Goal: Task Accomplishment & Management: Manage account settings

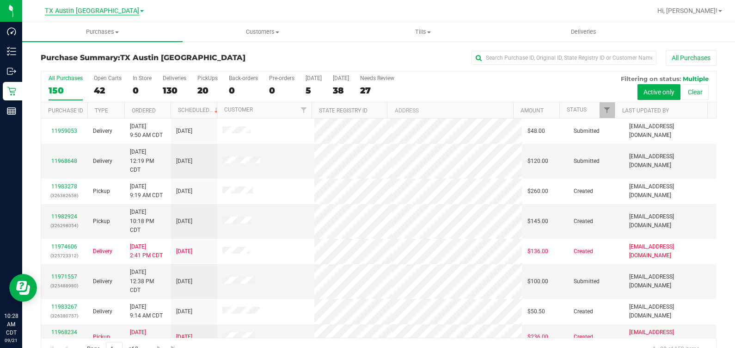
click at [109, 11] on span "TX Austin [GEOGRAPHIC_DATA]" at bounding box center [92, 11] width 94 height 8
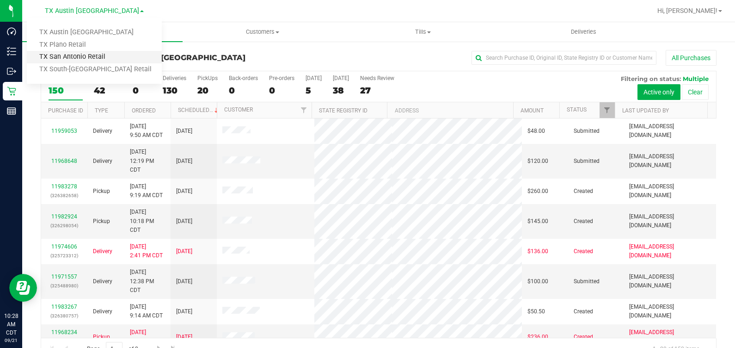
click at [79, 59] on link "TX San Antonio Retail" at bounding box center [94, 57] width 135 height 12
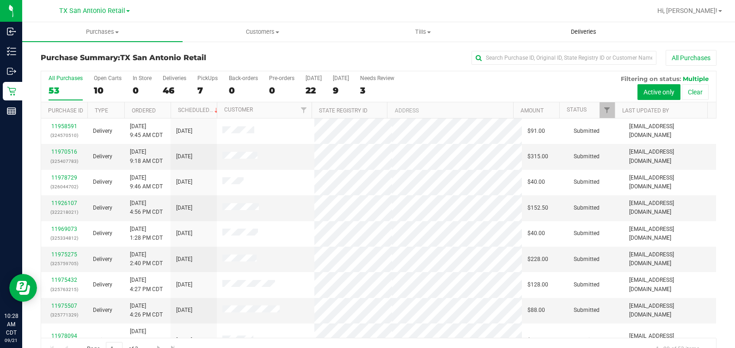
click at [595, 36] on span "Deliveries" at bounding box center [584, 32] width 50 height 8
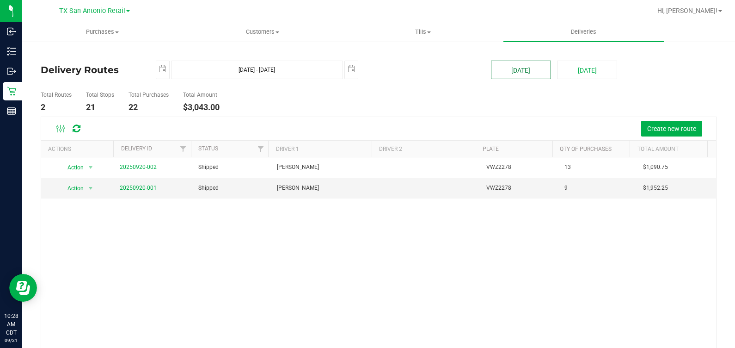
click at [508, 70] on button "[DATE]" at bounding box center [521, 70] width 60 height 18
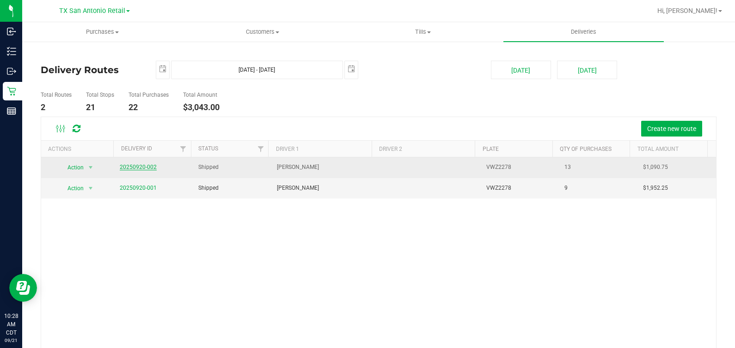
click at [135, 165] on link "20250920-002" at bounding box center [138, 167] width 37 height 6
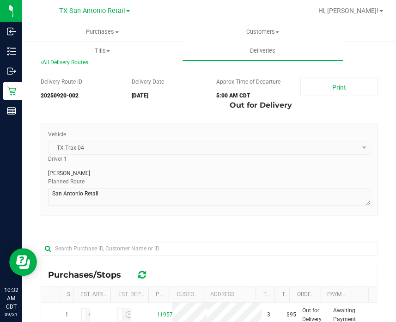
click at [90, 8] on span "TX San Antonio Retail" at bounding box center [92, 11] width 66 height 8
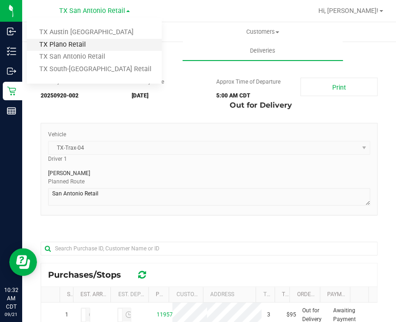
click at [80, 45] on link "TX Plano Retail" at bounding box center [94, 45] width 135 height 12
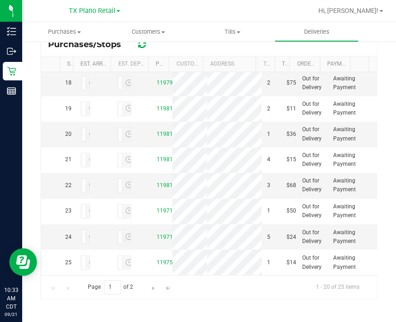
scroll to position [233, 0]
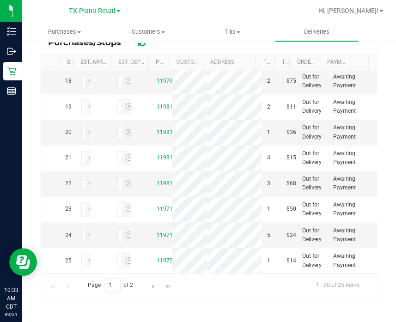
click at [234, 292] on div "Page 1 of 2 1 - 20 of 25 items" at bounding box center [209, 285] width 336 height 24
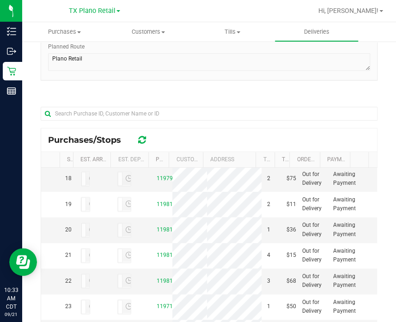
scroll to position [0, 0]
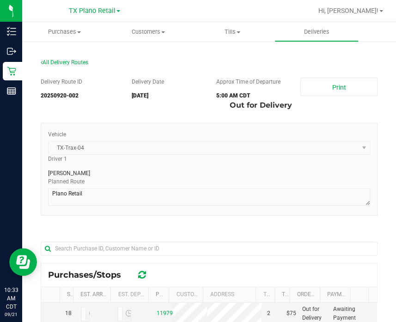
click at [281, 156] on div "Driver 1 Nathaniel Castillo" at bounding box center [209, 166] width 336 height 23
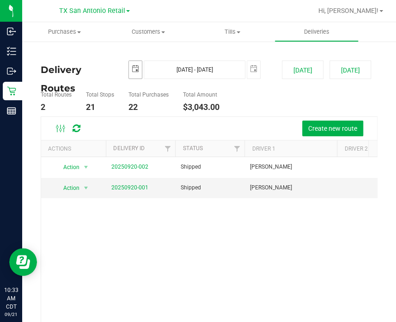
click at [129, 64] on span "select" at bounding box center [135, 69] width 13 height 16
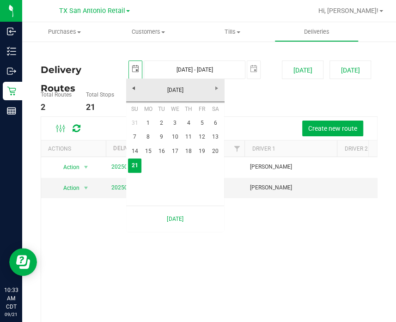
scroll to position [0, 23]
drag, startPoint x: 213, startPoint y: 153, endPoint x: 215, endPoint y: 145, distance: 7.6
click at [213, 153] on link "20" at bounding box center [215, 151] width 13 height 14
type input "2025-09-20"
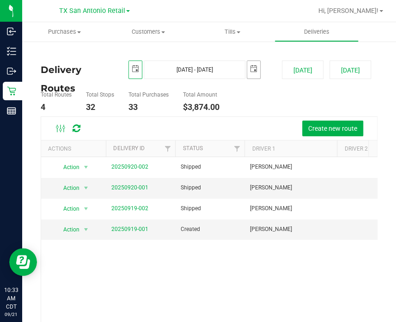
click at [253, 64] on span "select" at bounding box center [253, 69] width 13 height 16
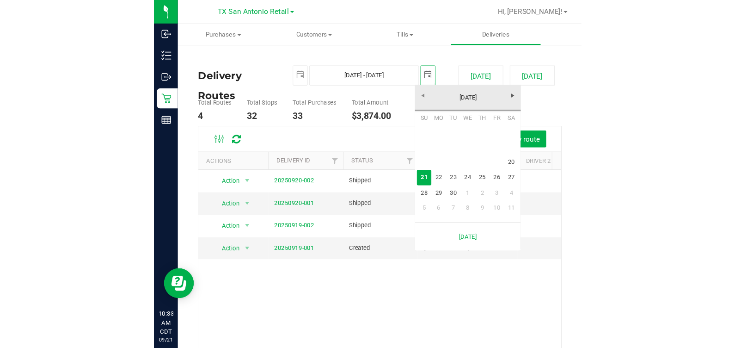
scroll to position [0, 23]
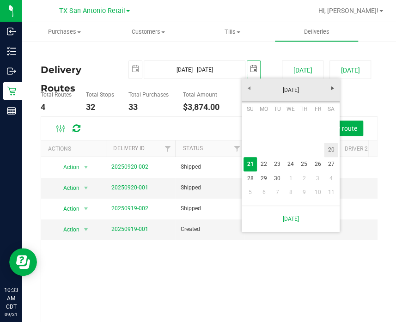
click at [325, 153] on link "20" at bounding box center [331, 150] width 13 height 14
type input "Sep 20, 2025 - Sep 20, 2025"
type input "2025-09-20"
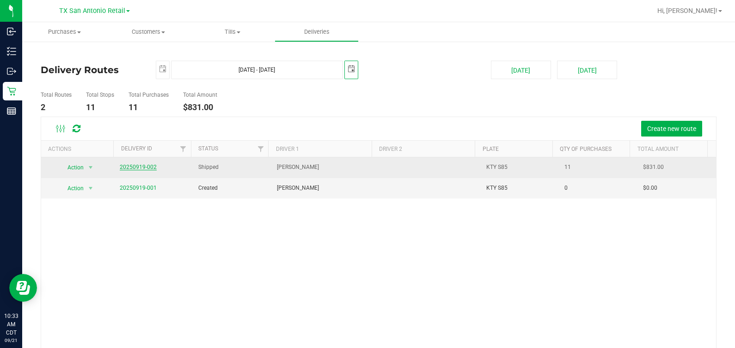
click at [137, 166] on link "20250919-002" at bounding box center [138, 167] width 37 height 6
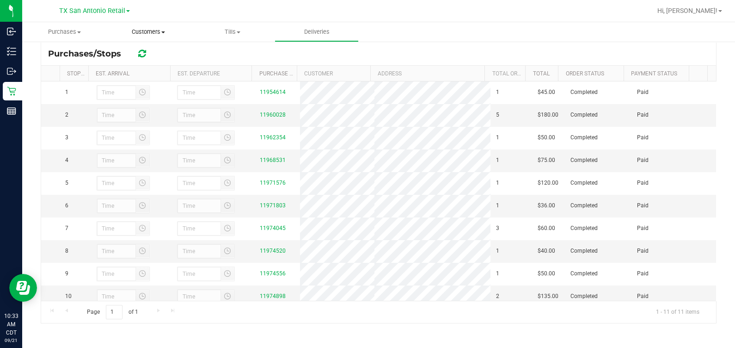
click at [162, 34] on span "Customers" at bounding box center [148, 32] width 83 height 8
click at [152, 51] on li "All customers" at bounding box center [149, 55] width 87 height 11
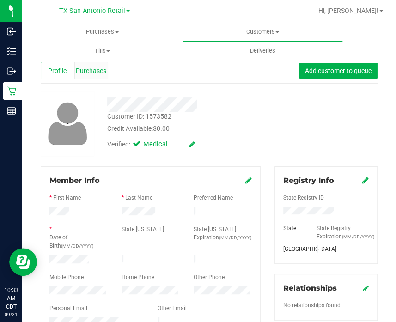
click at [93, 68] on span "Purchases" at bounding box center [91, 71] width 31 height 10
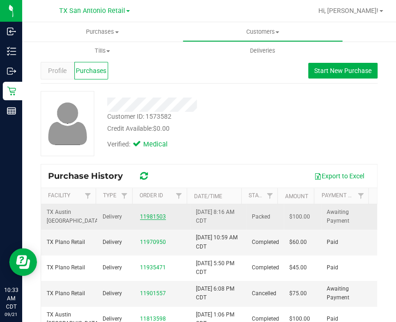
click at [144, 216] on link "11981503" at bounding box center [153, 217] width 26 height 6
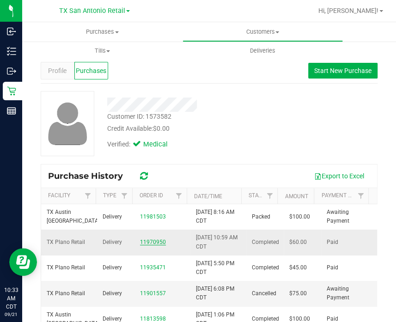
click at [150, 241] on link "11970950" at bounding box center [153, 242] width 26 height 6
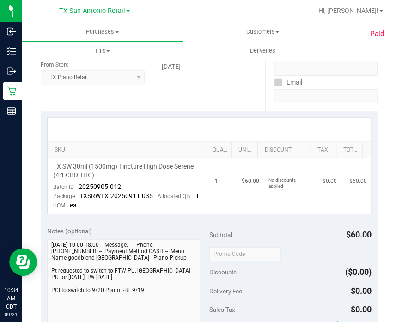
scroll to position [173, 0]
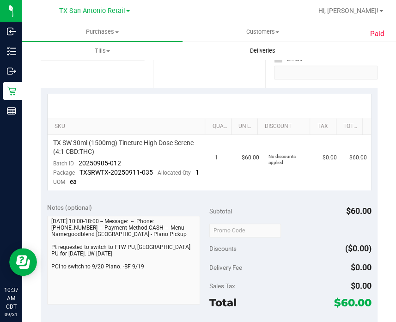
click at [267, 46] on uib-tab-heading "Deliveries" at bounding box center [263, 51] width 160 height 18
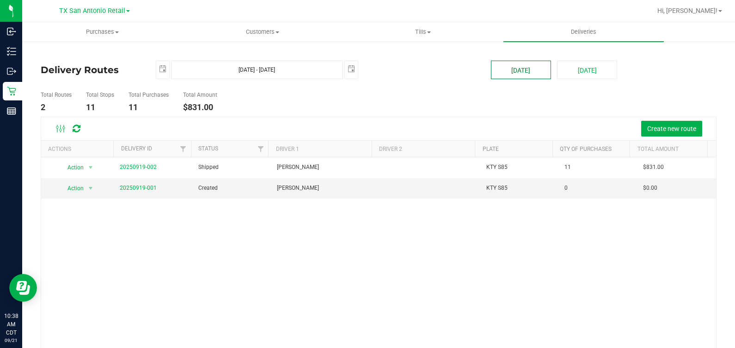
click at [504, 72] on button "[DATE]" at bounding box center [521, 70] width 60 height 18
type input "Sep 21, 2025 - Sep 21, 2025"
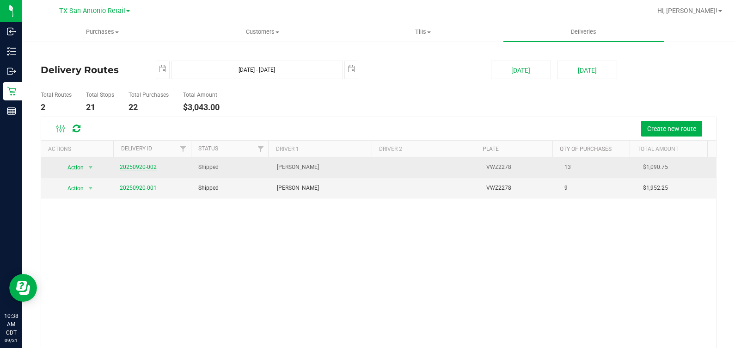
click at [143, 165] on link "20250920-002" at bounding box center [138, 167] width 37 height 6
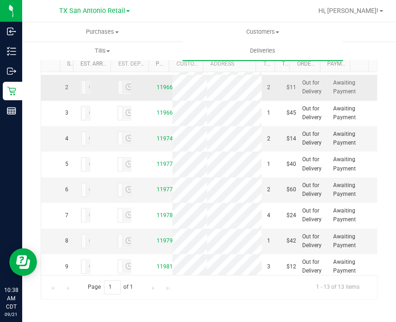
scroll to position [57, 0]
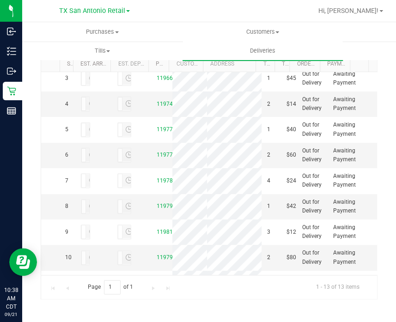
click at [156, 56] on link "11966062" at bounding box center [169, 52] width 26 height 6
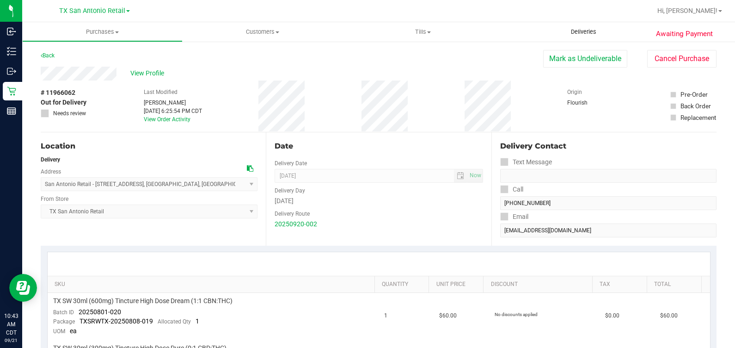
drag, startPoint x: 439, startPoint y: 76, endPoint x: 547, endPoint y: 37, distance: 114.3
click at [439, 76] on div "View Profile" at bounding box center [292, 74] width 503 height 14
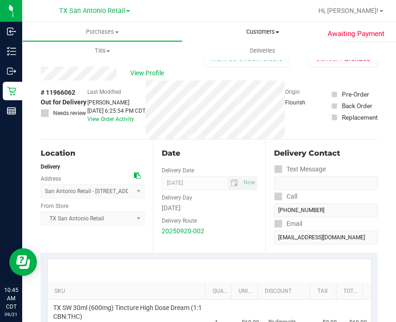
click at [256, 36] on span "Customers" at bounding box center [263, 32] width 160 height 8
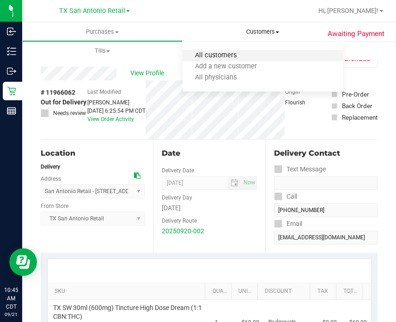
click at [238, 59] on span "All customers" at bounding box center [216, 56] width 67 height 8
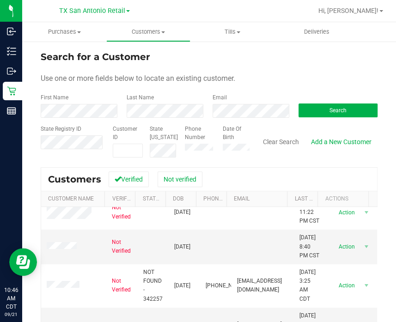
click at [216, 154] on div "Date Of Birth" at bounding box center [233, 141] width 34 height 33
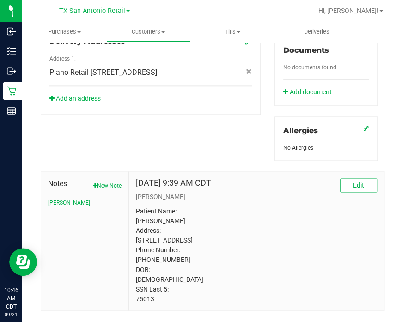
scroll to position [387, 0]
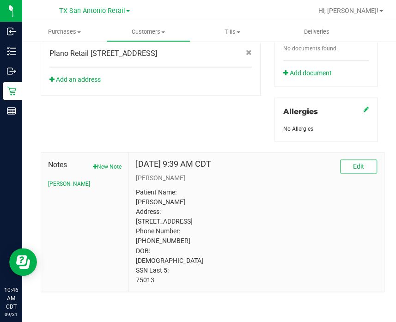
click at [143, 283] on p "Patient Name: Jose Luna Address: 202 west main st box 13 Allen, TX, 75013 Phone…" at bounding box center [256, 236] width 241 height 97
click at [143, 282] on p "Patient Name: Jose Luna Address: 202 west main st box 13 Allen, TX, 75013 Phone…" at bounding box center [256, 236] width 241 height 97
click at [314, 236] on p "Patient Name: Jose Luna Address: 202 west main st box 13 Allen, TX, 75013 Phone…" at bounding box center [256, 236] width 241 height 97
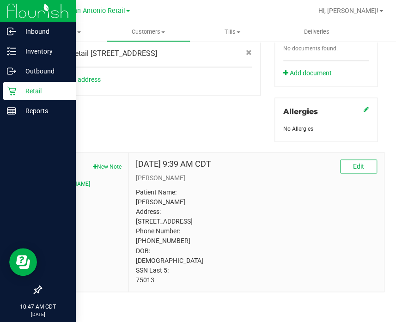
click at [18, 88] on p "Retail" at bounding box center [43, 91] width 55 height 11
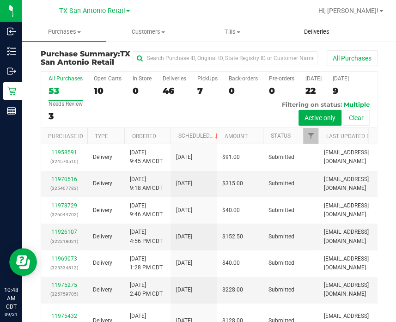
click at [321, 29] on span "Deliveries" at bounding box center [317, 32] width 50 height 8
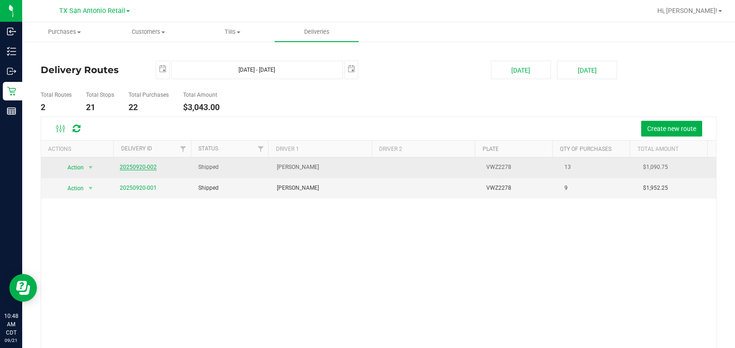
click at [138, 166] on link "20250920-002" at bounding box center [138, 167] width 37 height 6
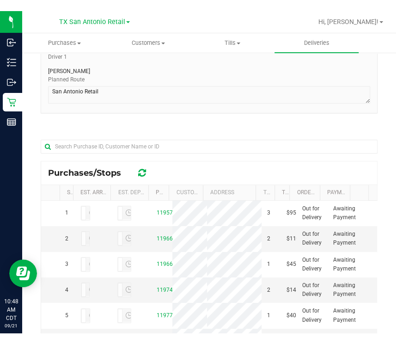
scroll to position [115, 0]
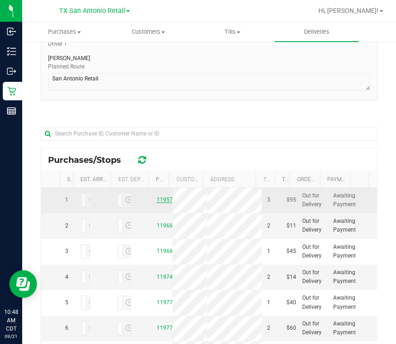
click at [157, 203] on link "11957649" at bounding box center [169, 200] width 26 height 6
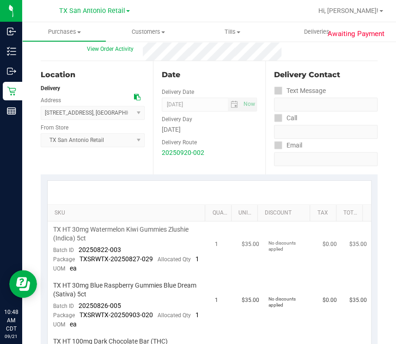
scroll to position [173, 0]
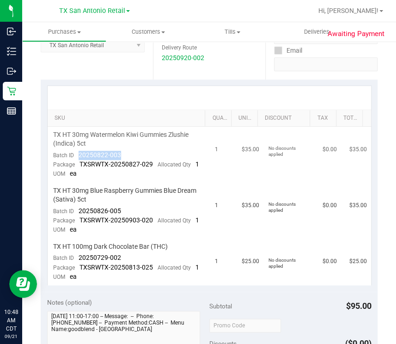
drag, startPoint x: 123, startPoint y: 155, endPoint x: 78, endPoint y: 156, distance: 45.8
click at [78, 156] on td "TX HT 30mg Watermelon Kiwi Gummies Zlushie (Indica) 5ct Batch ID 20250822-003 P…" at bounding box center [129, 155] width 162 height 56
drag, startPoint x: 120, startPoint y: 217, endPoint x: 77, endPoint y: 217, distance: 43.0
click at [77, 217] on td "TX HT 30mg Blue Raspberry Gummies Blue Dream (Sativa) 5ct Batch ID 20250826-005…" at bounding box center [129, 211] width 162 height 56
drag, startPoint x: 101, startPoint y: 277, endPoint x: 78, endPoint y: 276, distance: 23.7
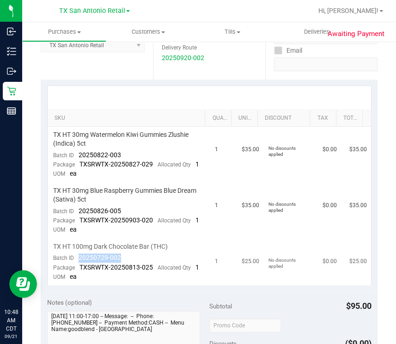
click at [78, 276] on td "TX HT 100mg Dark Chocolate Bar (THC) Batch ID 20250729-002 Package TXSRWTX-2025…" at bounding box center [129, 262] width 162 height 47
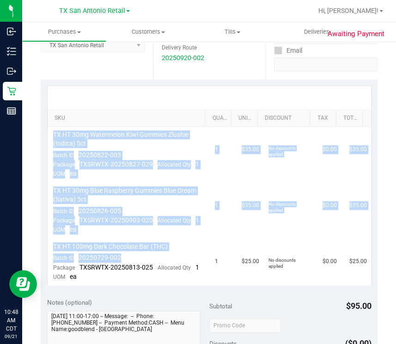
drag, startPoint x: 90, startPoint y: 271, endPoint x: 532, endPoint y: 189, distance: 449.7
click at [396, 189] on html "Inbound Inventory Outbound Retail Reports 10:48 AM CDT 09/21/2025 09/21 TX San …" at bounding box center [198, 172] width 396 height 344
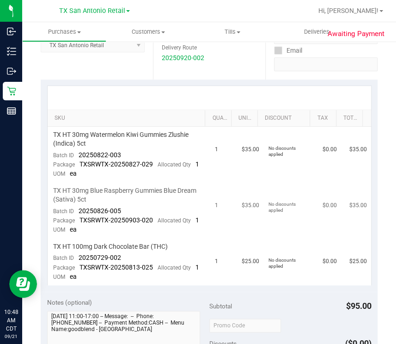
click at [142, 239] on td "TX HT 30mg Blue Raspberry Gummies Blue Dream (Sativa) 5ct Batch ID 20250826-005…" at bounding box center [129, 211] width 162 height 56
drag, startPoint x: 135, startPoint y: 272, endPoint x: 75, endPoint y: 275, distance: 60.2
click at [75, 275] on td "TX HT 100mg Dark Chocolate Bar (THC) Batch ID 20250729-002 Package TXSRWTX-2025…" at bounding box center [129, 262] width 162 height 47
click at [259, 108] on div at bounding box center [210, 98] width 324 height 24
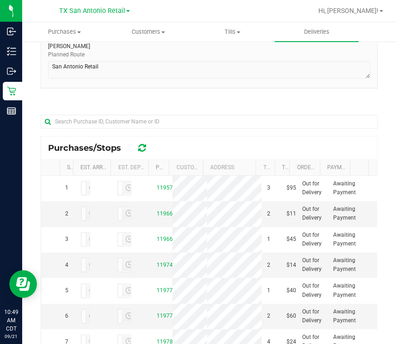
scroll to position [225, 0]
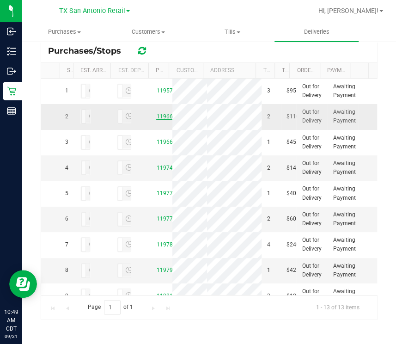
click at [157, 120] on link "11966062" at bounding box center [169, 116] width 26 height 6
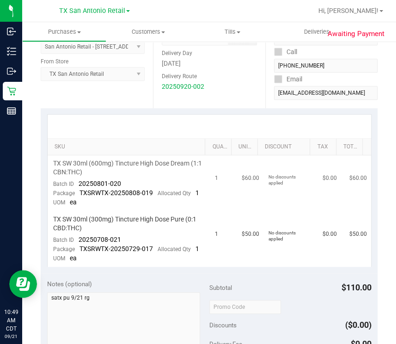
scroll to position [173, 0]
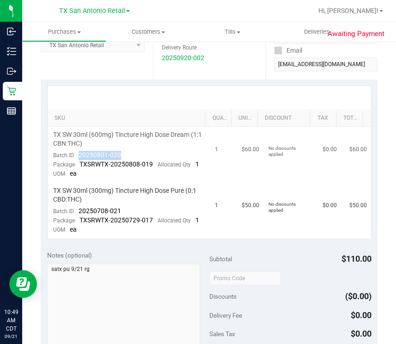
drag, startPoint x: 129, startPoint y: 155, endPoint x: 76, endPoint y: 157, distance: 53.7
click at [76, 157] on td "TX SW 30ml (600mg) Tincture High Dose Dream (1:1 CBN:THC) Batch ID 20250801-020…" at bounding box center [129, 155] width 162 height 56
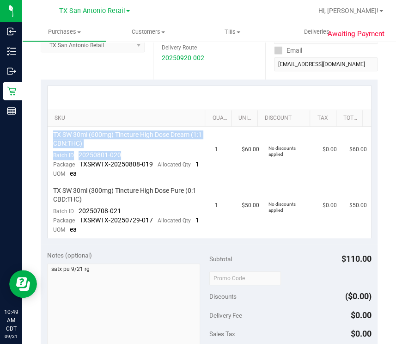
drag, startPoint x: 95, startPoint y: 149, endPoint x: 474, endPoint y: 218, distance: 385.4
click at [396, 218] on html "Inbound Inventory Outbound Retail Reports 10:49 AM CDT 09/21/2025 09/21 TX San …" at bounding box center [198, 172] width 396 height 344
click at [166, 164] on span "Allocated Qty" at bounding box center [174, 164] width 33 height 6
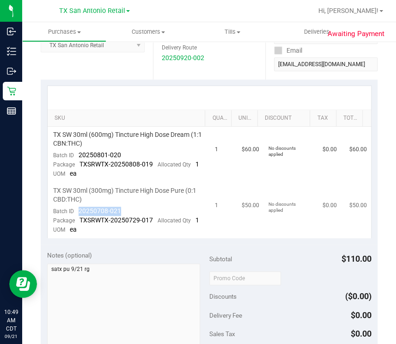
drag, startPoint x: 143, startPoint y: 218, endPoint x: 78, endPoint y: 218, distance: 64.7
click at [78, 218] on td "TX SW 30ml (300mg) Tincture High Dose Pure (0:1 CBD:THC) Batch ID 20250708-021 …" at bounding box center [129, 210] width 162 height 55
click at [318, 96] on div at bounding box center [210, 98] width 324 height 24
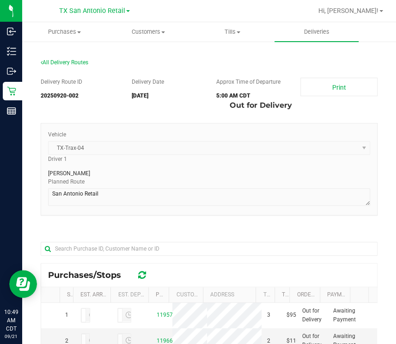
scroll to position [173, 0]
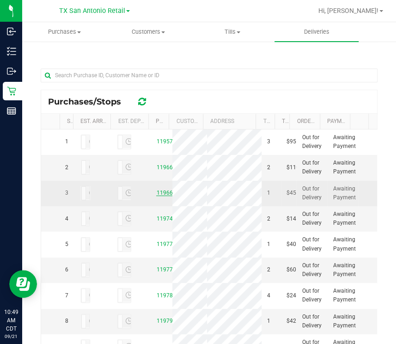
click at [156, 196] on link "11966816" at bounding box center [169, 193] width 26 height 6
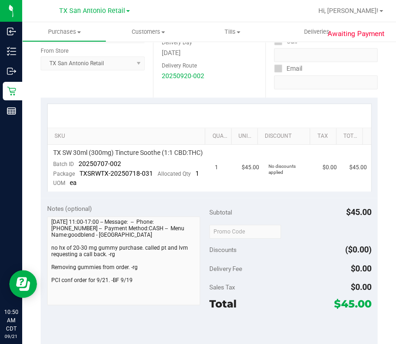
scroll to position [173, 0]
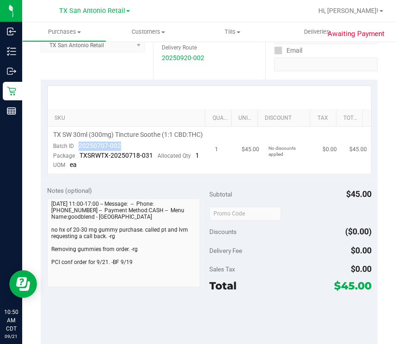
drag, startPoint x: 76, startPoint y: 153, endPoint x: 136, endPoint y: 158, distance: 60.4
click at [136, 158] on td "TX SW 30ml (300mg) Tincture Soothe (1:1 CBD:THC) Batch ID 20250707-002 Package …" at bounding box center [129, 150] width 162 height 47
click at [319, 91] on div at bounding box center [210, 98] width 324 height 24
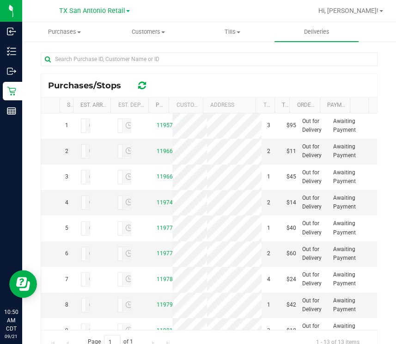
scroll to position [225, 0]
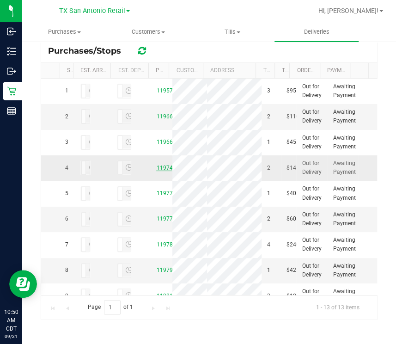
click at [156, 171] on link "11974443" at bounding box center [169, 168] width 26 height 6
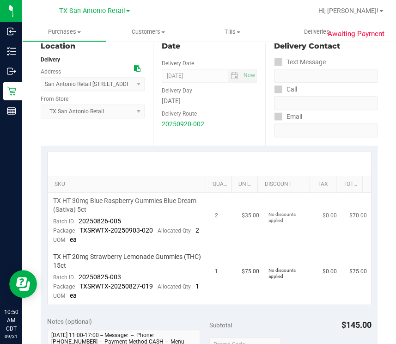
scroll to position [115, 0]
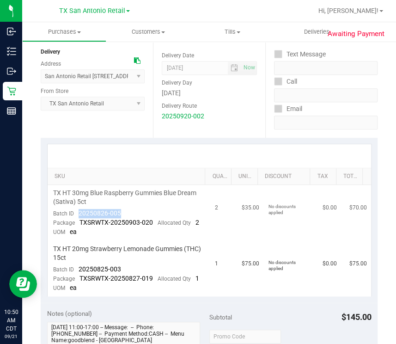
drag, startPoint x: 125, startPoint y: 211, endPoint x: 79, endPoint y: 211, distance: 45.8
click at [79, 211] on td "TX HT 30mg Blue Raspberry Gummies Blue Dream (Sativa) 5ct Batch ID 20250826-005…" at bounding box center [129, 213] width 162 height 56
drag, startPoint x: 102, startPoint y: 277, endPoint x: 81, endPoint y: 278, distance: 20.9
click at [81, 278] on td "TX HT 20mg Strawberry Lemonade Gummies (THC) 15ct Batch ID 20250825-003 Package…" at bounding box center [129, 268] width 162 height 55
drag, startPoint x: 81, startPoint y: 278, endPoint x: 134, endPoint y: 277, distance: 52.7
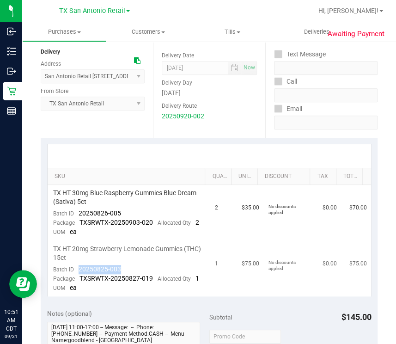
click at [134, 277] on td "TX HT 20mg Strawberry Lemonade Gummies (THC) 15ct Batch ID 20250825-003 Package…" at bounding box center [129, 268] width 162 height 55
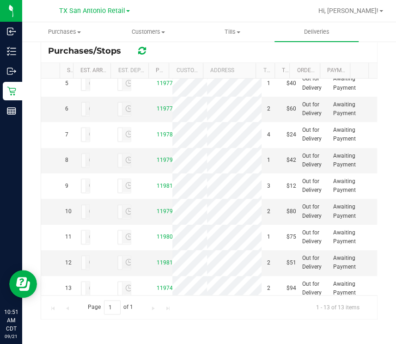
scroll to position [115, 0]
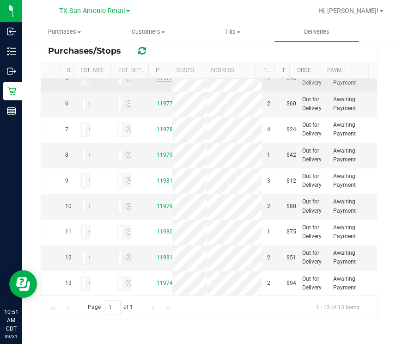
click at [161, 81] on link "11977217" at bounding box center [169, 78] width 26 height 6
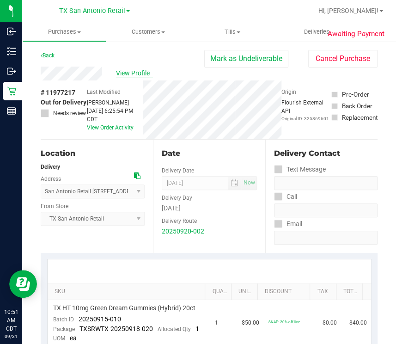
click at [127, 74] on span "View Profile" at bounding box center [134, 73] width 37 height 10
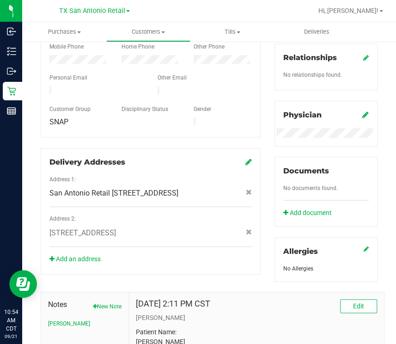
scroll to position [365, 0]
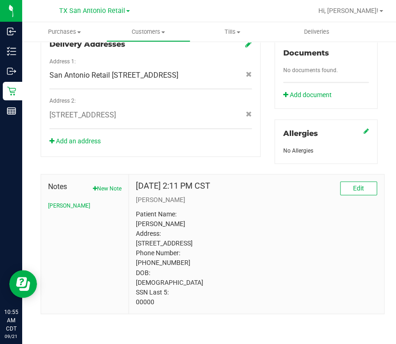
click at [324, 250] on p "Patient Name: Markita Vela Address: 2447 Eland Dr San Antonio, TX, 78213 Phone …" at bounding box center [256, 257] width 241 height 97
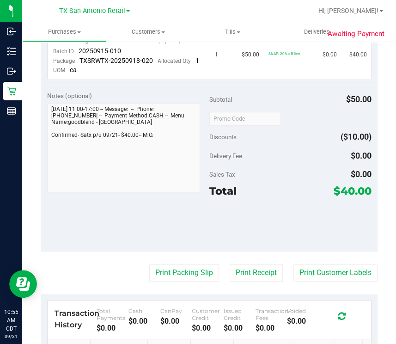
scroll to position [134, 0]
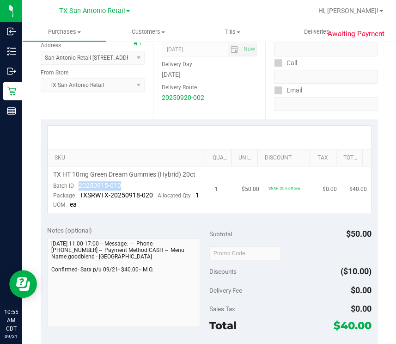
drag, startPoint x: 136, startPoint y: 192, endPoint x: 78, endPoint y: 196, distance: 58.8
click at [78, 196] on td "TX HT 10mg Green Dream Gummies (Hybrid) 20ct Batch ID 20250915-010 Package TXSR…" at bounding box center [129, 189] width 162 height 47
click at [273, 146] on div at bounding box center [210, 138] width 324 height 24
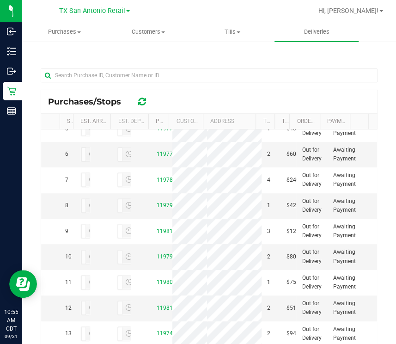
scroll to position [173, 0]
click at [157, 157] on link "11977503" at bounding box center [169, 154] width 26 height 6
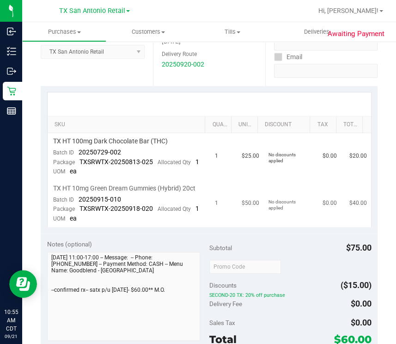
scroll to position [173, 0]
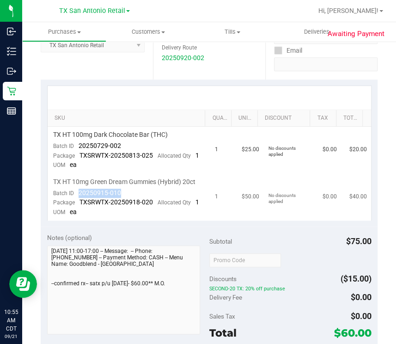
drag, startPoint x: 132, startPoint y: 212, endPoint x: 76, endPoint y: 211, distance: 55.5
click at [76, 211] on td "TX HT 10mg Green Dream Gummies (Hybrid) 20ct Batch ID 20250915-010 Package TXSR…" at bounding box center [129, 197] width 162 height 47
drag, startPoint x: 76, startPoint y: 145, endPoint x: 123, endPoint y: 145, distance: 47.6
click at [123, 145] on td "TX HT 100mg Dark Chocolate Bar (THC) Batch ID 20250729-002 Package TXSRWTX-2025…" at bounding box center [129, 150] width 162 height 47
drag, startPoint x: 289, startPoint y: 96, endPoint x: 310, endPoint y: 98, distance: 20.9
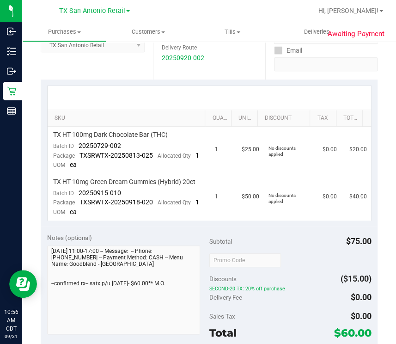
click at [289, 98] on div at bounding box center [210, 98] width 324 height 24
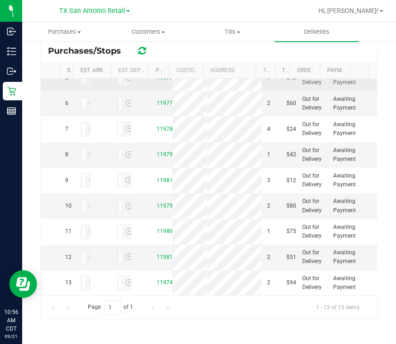
scroll to position [173, 0]
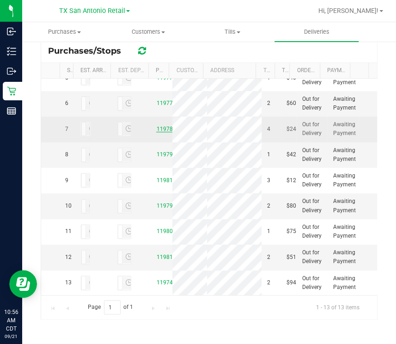
click at [156, 132] on link "11978783" at bounding box center [169, 129] width 26 height 6
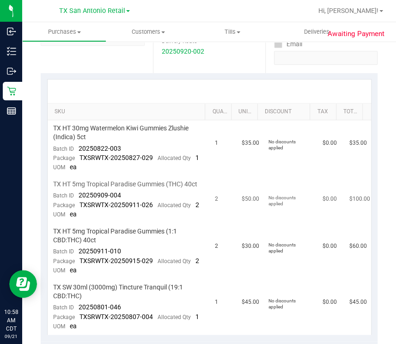
scroll to position [231, 0]
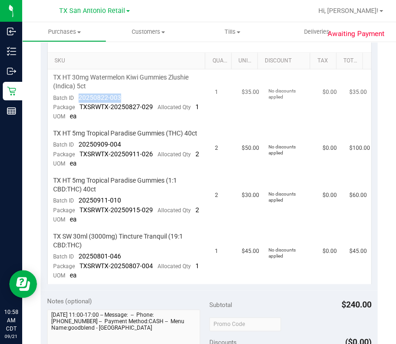
drag, startPoint x: 78, startPoint y: 95, endPoint x: 125, endPoint y: 98, distance: 47.2
click at [125, 98] on td "TX HT 30mg Watermelon Kiwi Gummies Zlushie (Indica) 5ct Batch ID 20250822-003 P…" at bounding box center [129, 97] width 162 height 56
drag, startPoint x: 77, startPoint y: 160, endPoint x: 134, endPoint y: 163, distance: 56.9
click at [134, 163] on td "TX HT 5mg Tropical Paradise Gummies (THC) 40ct Batch ID 20250909-004 Package TX…" at bounding box center [129, 148] width 162 height 47
drag, startPoint x: 78, startPoint y: 225, endPoint x: 128, endPoint y: 228, distance: 50.5
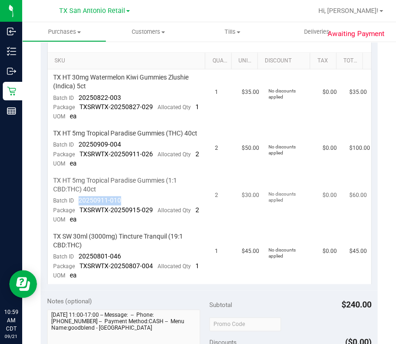
click at [128, 228] on td "TX HT 5mg Tropical Paradise Gummies (1:1 CBD:THC) 40ct Batch ID 20250911-010 Pa…" at bounding box center [129, 200] width 162 height 56
drag, startPoint x: 121, startPoint y: 291, endPoint x: 75, endPoint y: 293, distance: 46.3
click at [75, 284] on td "TX SW 30ml (3000mg) Tincture Tranquil (19:1 CBD:THC) Batch ID 20250801-046 Pack…" at bounding box center [129, 255] width 162 height 55
click at [317, 117] on td "$0.00" at bounding box center [330, 97] width 27 height 56
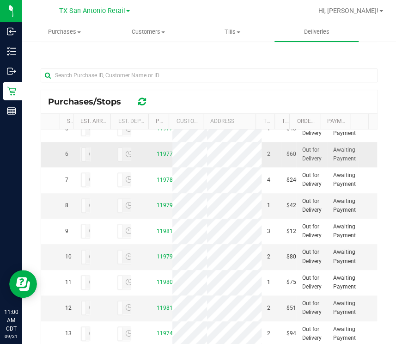
scroll to position [289, 0]
click at [162, 209] on link "11979606" at bounding box center [169, 205] width 26 height 6
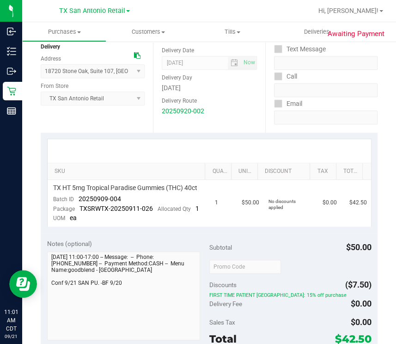
scroll to position [173, 0]
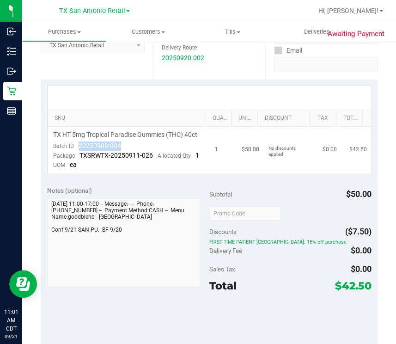
drag, startPoint x: 74, startPoint y: 153, endPoint x: 125, endPoint y: 154, distance: 50.9
click at [125, 154] on td "TX HT 5mg Tropical Paradise Gummies (THC) 40ct Batch ID 20250909-004 Package TX…" at bounding box center [129, 150] width 162 height 47
click at [196, 91] on div at bounding box center [210, 98] width 324 height 24
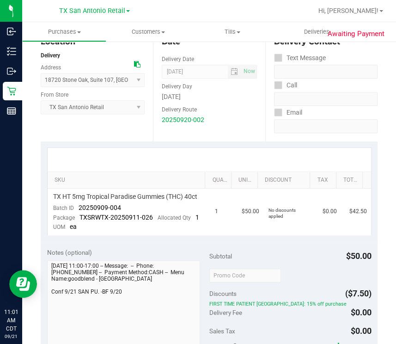
scroll to position [0, 0]
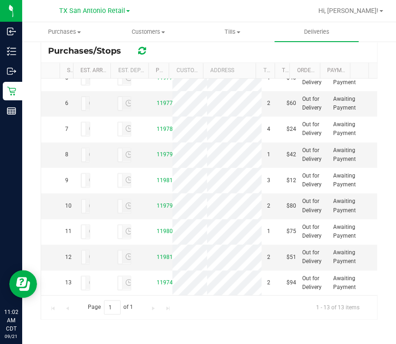
scroll to position [289, 0]
click at [236, 34] on span "Tills" at bounding box center [232, 32] width 83 height 8
click at [235, 62] on li "Reconcile e-payments" at bounding box center [237, 67] width 92 height 11
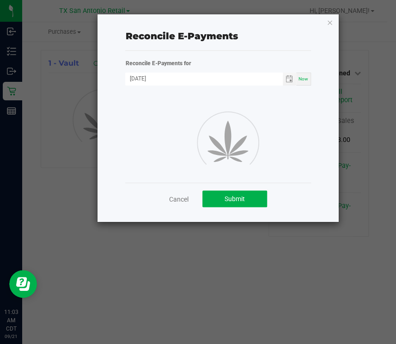
click at [234, 31] on div "Reconcile E-Payments" at bounding box center [217, 36] width 185 height 14
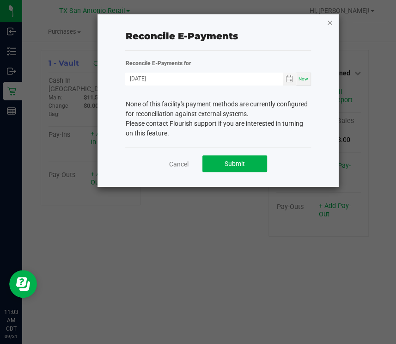
click at [331, 21] on icon "button" at bounding box center [330, 22] width 6 height 11
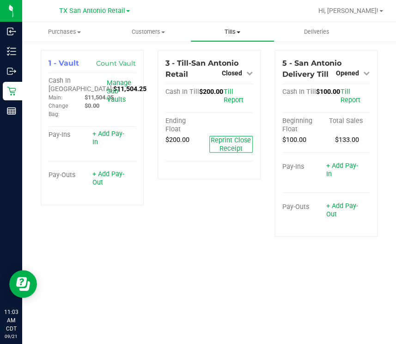
click at [240, 31] on span at bounding box center [239, 32] width 4 height 2
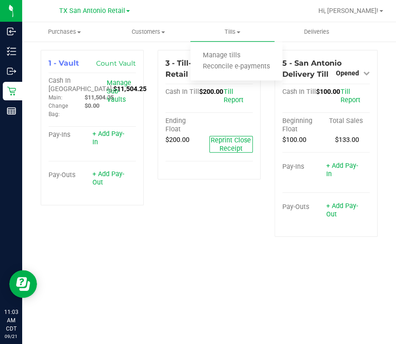
drag, startPoint x: 209, startPoint y: 260, endPoint x: 207, endPoint y: 174, distance: 86.0
click at [210, 258] on div "Purchases Summary of purchases Fulfillment All purchases Customers All customer…" at bounding box center [209, 183] width 374 height 322
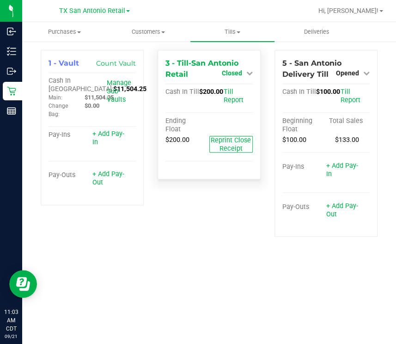
click at [240, 72] on span "Closed" at bounding box center [232, 72] width 20 height 7
click at [235, 98] on div "Open Till" at bounding box center [232, 93] width 68 height 12
click at [240, 96] on link "Open Till" at bounding box center [232, 92] width 25 height 7
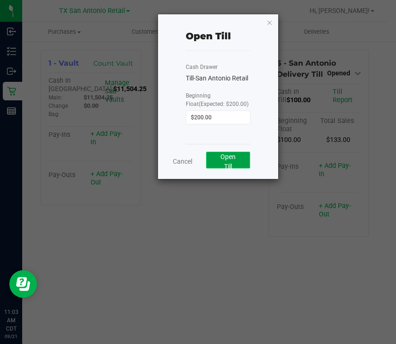
click at [238, 162] on button "Open Till" at bounding box center [228, 160] width 44 height 17
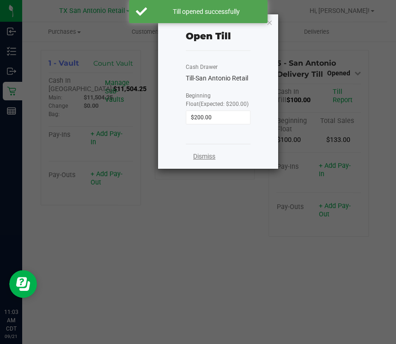
click at [203, 158] on link "Dismiss" at bounding box center [204, 157] width 22 height 10
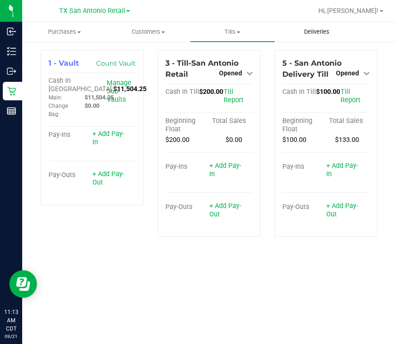
click at [326, 36] on span "Deliveries" at bounding box center [317, 32] width 50 height 8
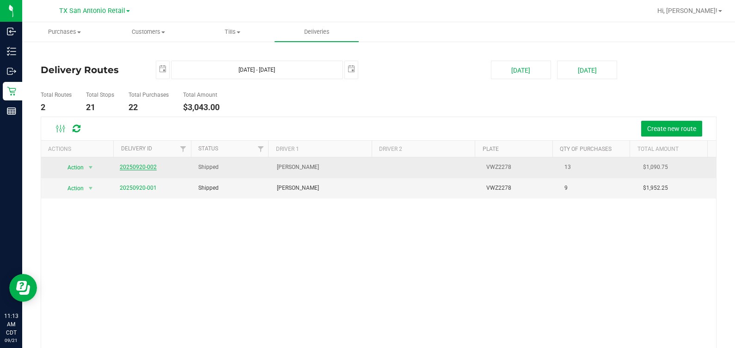
click at [140, 168] on link "20250920-002" at bounding box center [138, 167] width 37 height 6
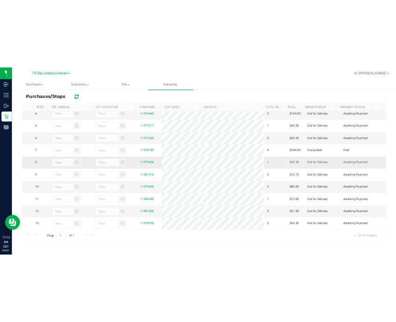
scroll to position [115, 0]
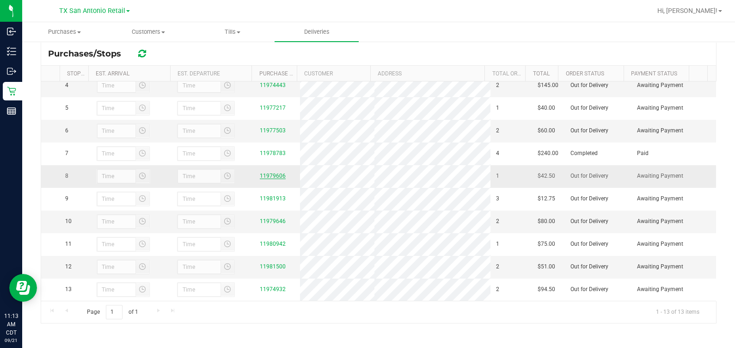
click at [265, 172] on link "11979606" at bounding box center [273, 175] width 26 height 6
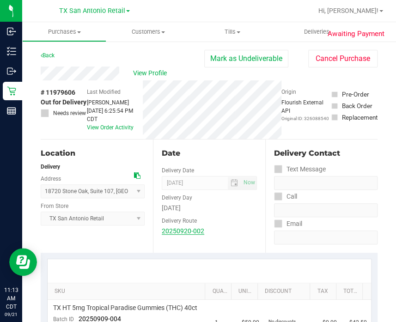
click at [168, 228] on link "20250920-002" at bounding box center [183, 231] width 43 height 7
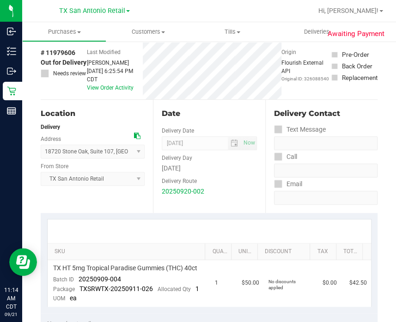
scroll to position [57, 0]
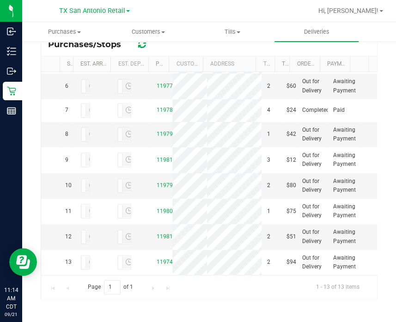
scroll to position [347, 0]
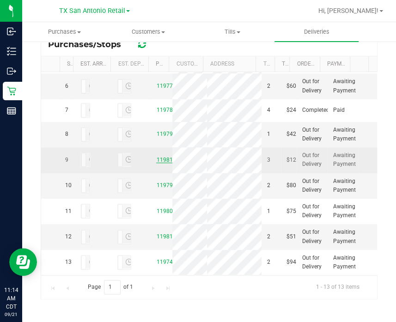
click at [156, 163] on link "11981913" at bounding box center [169, 160] width 26 height 6
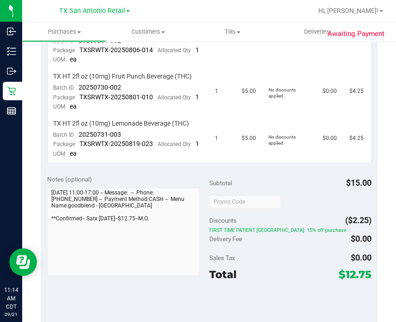
scroll to position [231, 0]
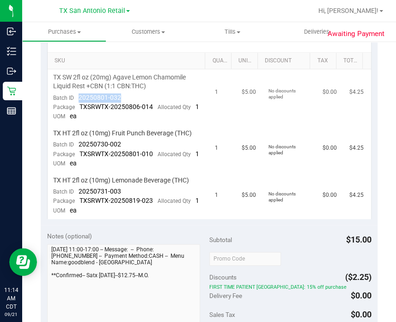
drag, startPoint x: 127, startPoint y: 92, endPoint x: 73, endPoint y: 98, distance: 53.9
click at [73, 98] on td "TX SW 2fl oz (20mg) Agave Lemon Chamomile Liquid Rest +CBN (1:1 CBN:THC) Batch …" at bounding box center [129, 97] width 162 height 56
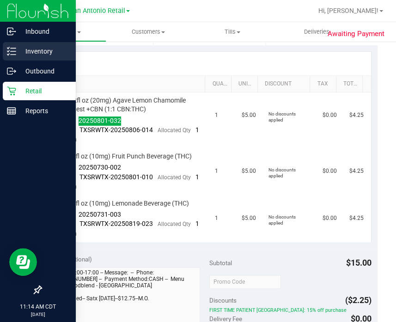
scroll to position [173, 0]
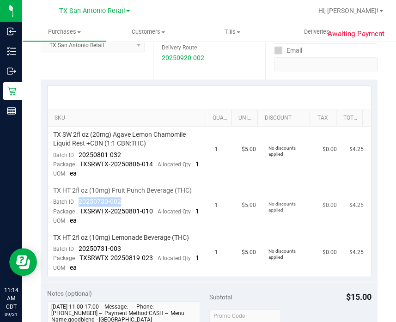
drag, startPoint x: 74, startPoint y: 209, endPoint x: 121, endPoint y: 211, distance: 46.3
click at [121, 211] on td "TX HT 2fl oz (10mg) Fruit Punch Beverage (THC) Batch ID 20250730-002 Package TX…" at bounding box center [129, 206] width 162 height 47
drag, startPoint x: 124, startPoint y: 267, endPoint x: 75, endPoint y: 271, distance: 49.2
click at [75, 271] on td "TX HT 2fl oz (10mg) Lemonade Beverage (THC) Batch ID 20250731-003 Package TXSRW…" at bounding box center [129, 253] width 162 height 47
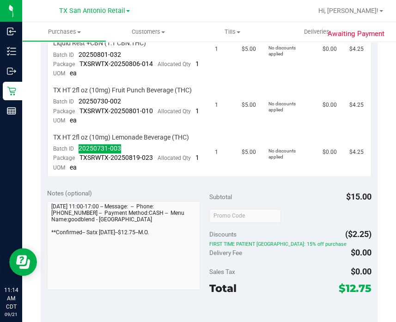
scroll to position [404, 0]
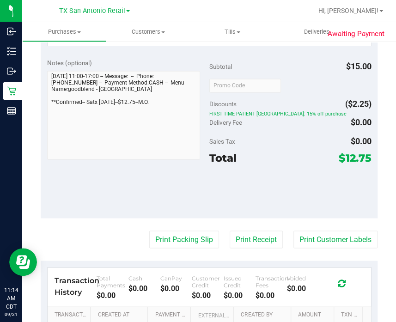
click at [277, 166] on div "Total $12.75" at bounding box center [290, 158] width 162 height 17
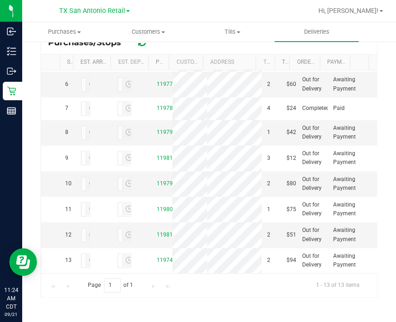
scroll to position [457, 0]
click at [156, 232] on link "11981500" at bounding box center [169, 235] width 26 height 6
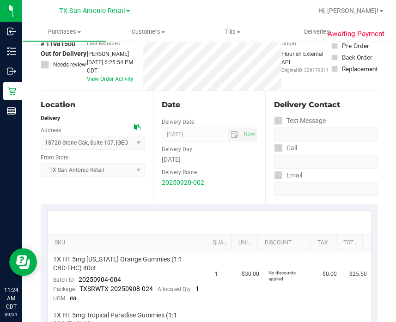
scroll to position [115, 0]
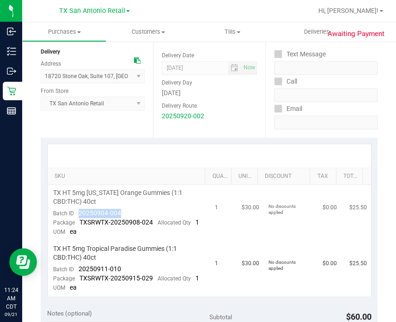
drag, startPoint x: 123, startPoint y: 208, endPoint x: 76, endPoint y: 214, distance: 46.7
click at [76, 214] on td "TX HT 5mg Texas Orange Gummies (1:1 CBD:THC) 40ct Batch ID 20250904-004 Package…" at bounding box center [129, 213] width 162 height 56
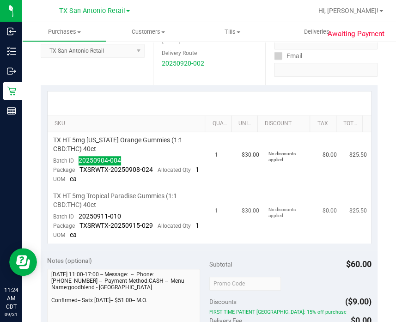
scroll to position [173, 0]
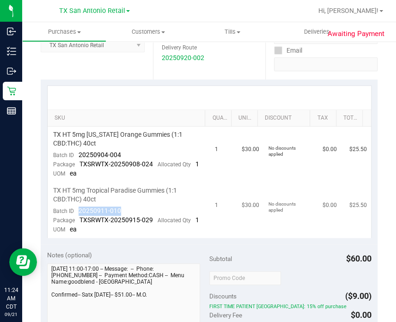
drag, startPoint x: 120, startPoint y: 221, endPoint x: 78, endPoint y: 218, distance: 42.6
click at [78, 218] on td "TX HT 5mg Tropical Paradise Gummies (1:1 CBD:THC) 40ct Batch ID 20250911-010 Pa…" at bounding box center [129, 210] width 162 height 55
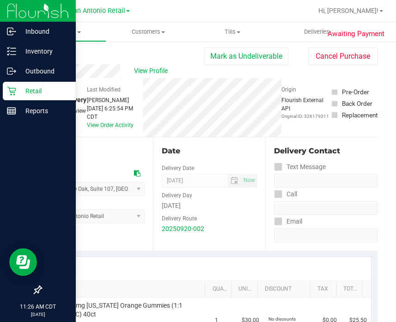
scroll to position [0, 0]
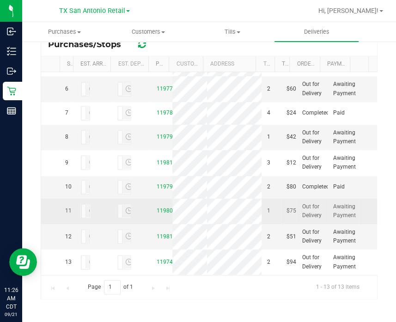
scroll to position [457, 0]
click at [156, 208] on link "11980942" at bounding box center [169, 211] width 26 height 6
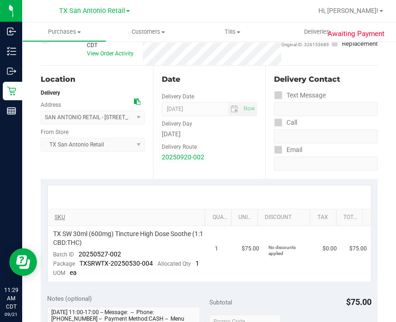
scroll to position [115, 0]
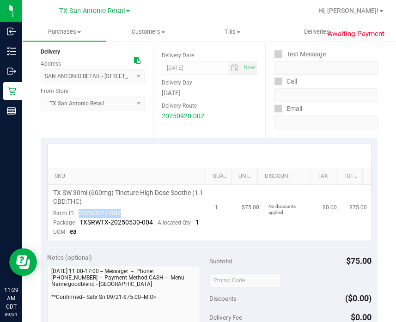
drag, startPoint x: 127, startPoint y: 216, endPoint x: 73, endPoint y: 214, distance: 54.2
click at [73, 214] on td "TX SW 30ml (600mg) Tincture High Dose Soothe (1:1 CBD:THC) Batch ID 20250527-00…" at bounding box center [129, 212] width 162 height 55
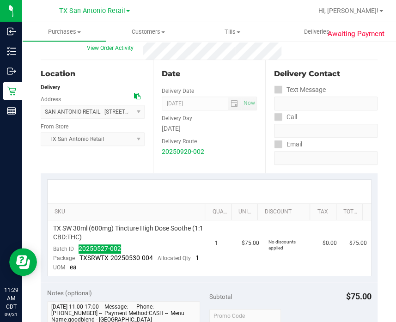
scroll to position [0, 0]
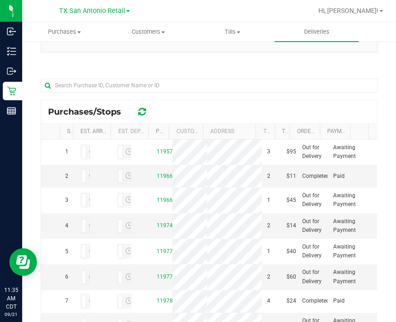
scroll to position [173, 0]
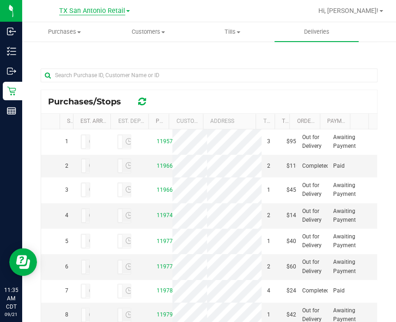
click at [117, 14] on span "TX San Antonio Retail" at bounding box center [92, 11] width 66 height 8
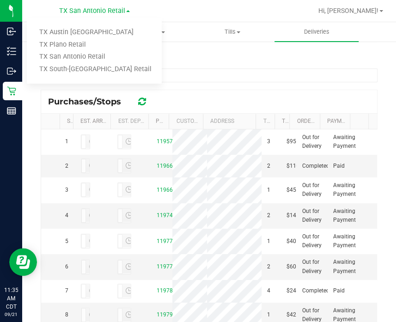
click at [99, 31] on link "TX Austin [GEOGRAPHIC_DATA]" at bounding box center [94, 32] width 135 height 12
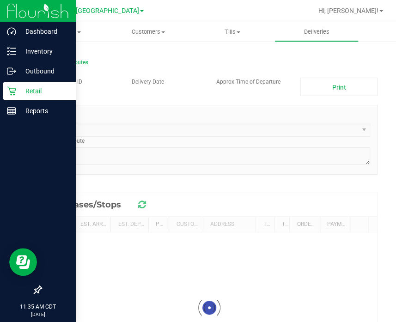
click at [8, 89] on icon at bounding box center [11, 90] width 9 height 9
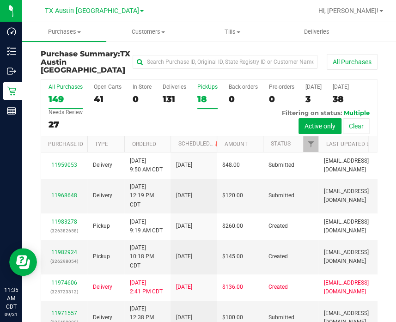
click at [207, 84] on label "PickUps 18" at bounding box center [207, 96] width 20 height 25
click at [0, 0] on input "PickUps 18" at bounding box center [0, 0] width 0 height 0
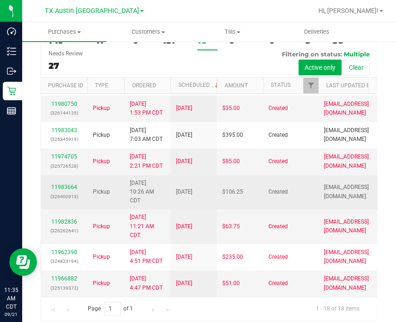
scroll to position [402, 0]
click at [64, 191] on link "11983664" at bounding box center [64, 187] width 26 height 6
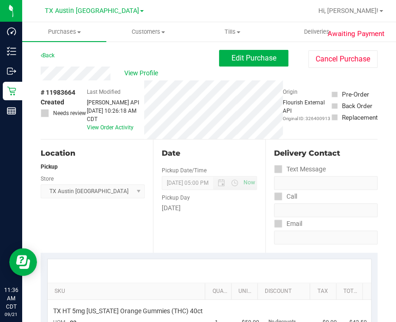
click at [135, 65] on div "Back Edit Purchase Cancel Purchase" at bounding box center [209, 58] width 337 height 17
click at [135, 73] on span "View Profile" at bounding box center [142, 73] width 37 height 10
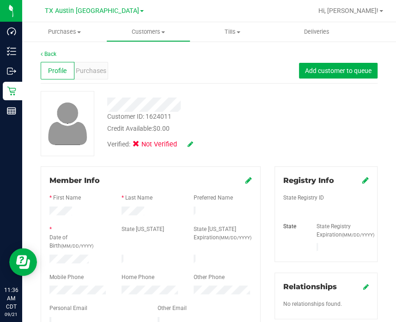
click at [191, 141] on icon at bounding box center [191, 144] width 6 height 6
click at [158, 145] on span "Medical" at bounding box center [160, 146] width 26 height 10
click at [0, 0] on input "Medical" at bounding box center [0, 0] width 0 height 0
click at [205, 145] on icon at bounding box center [202, 144] width 7 height 6
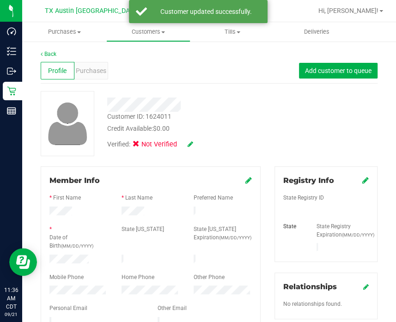
click at [363, 183] on icon at bounding box center [366, 180] width 6 height 7
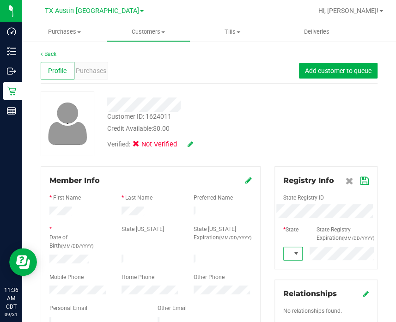
click at [361, 178] on icon at bounding box center [365, 181] width 8 height 7
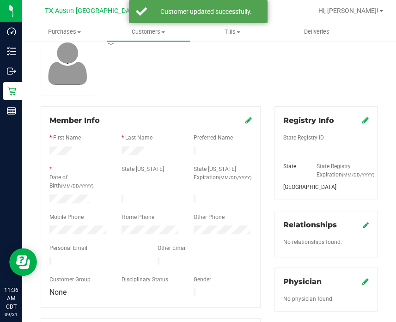
scroll to position [115, 0]
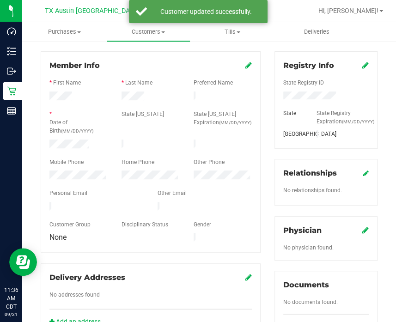
click at [351, 235] on div "Physician" at bounding box center [326, 230] width 86 height 11
click at [363, 234] on icon at bounding box center [366, 230] width 6 height 7
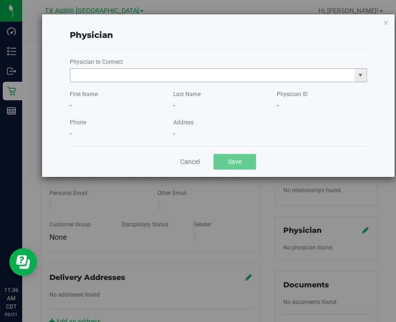
click at [169, 79] on input "text" at bounding box center [212, 75] width 285 height 13
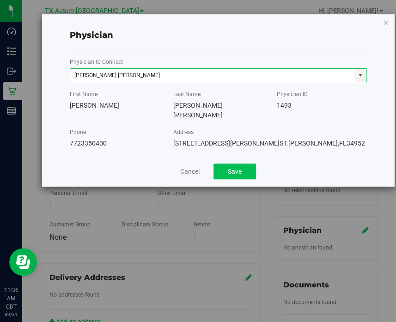
type input "RAFAEL MUNNE QUINTANA"
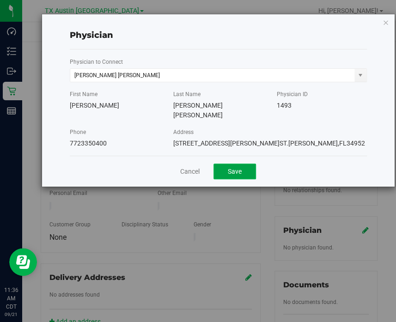
click at [238, 164] on button "Save" at bounding box center [235, 172] width 43 height 16
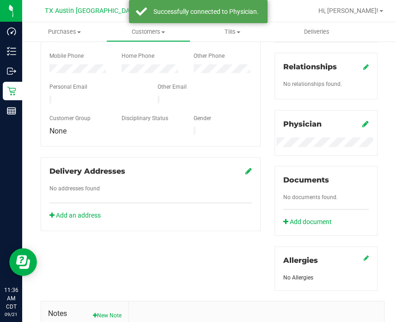
scroll to position [362, 0]
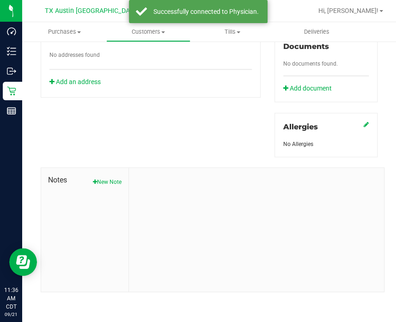
click at [111, 184] on button "New Note" at bounding box center [107, 182] width 29 height 8
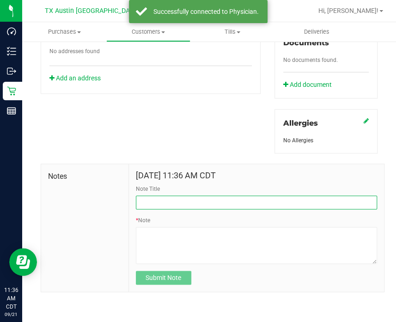
click at [161, 206] on input "Note Title" at bounding box center [256, 203] width 241 height 14
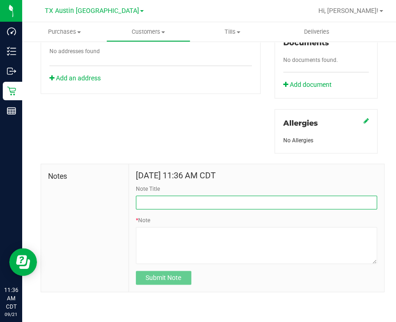
type input "[PERSON_NAME]"
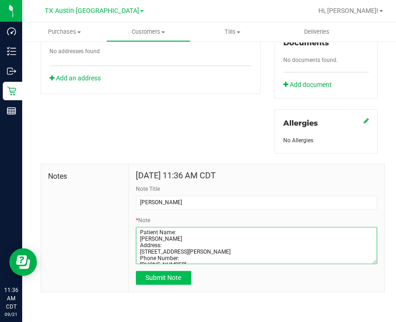
type textarea "Patient Name: Loreen Hlavac Address: 8248 FM 2409 Moody, TX, 76557 Phone Number…"
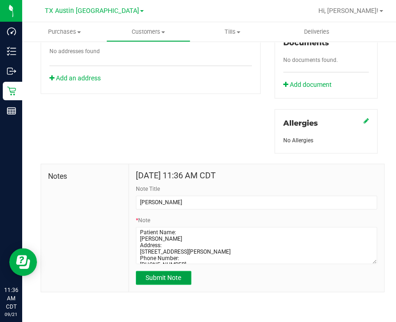
click at [151, 281] on span "Submit Note" at bounding box center [164, 277] width 36 height 7
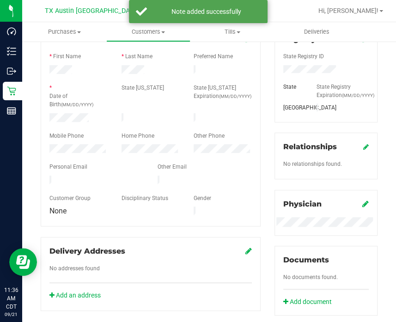
scroll to position [0, 0]
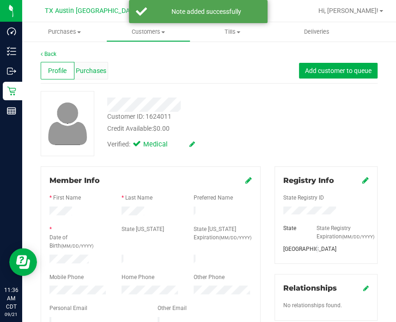
click at [91, 70] on span "Purchases" at bounding box center [91, 71] width 31 height 10
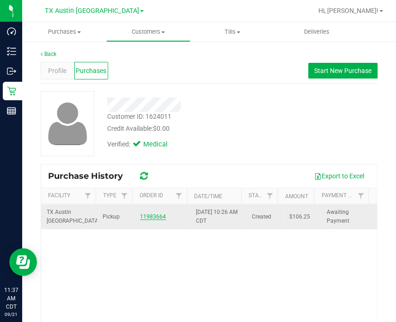
click at [146, 216] on link "11983664" at bounding box center [153, 217] width 26 height 6
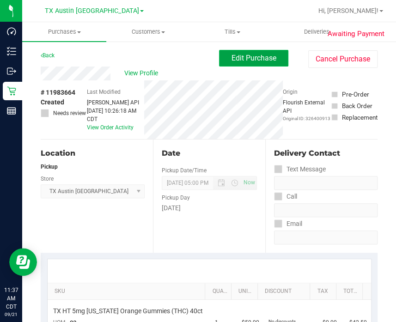
click at [241, 59] on span "Edit Purchase" at bounding box center [254, 58] width 45 height 9
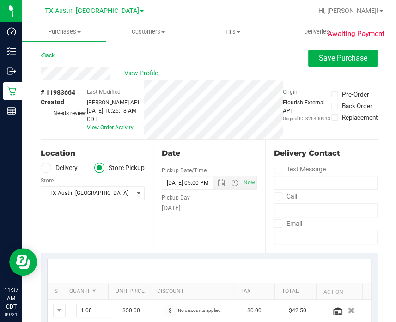
click at [47, 168] on icon at bounding box center [46, 168] width 6 height 0
click at [0, 0] on input "Delivery" at bounding box center [0, 0] width 0 height 0
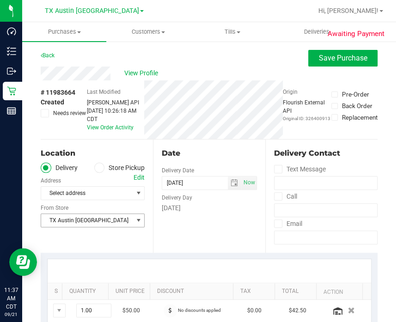
click at [82, 224] on span "TX Austin [GEOGRAPHIC_DATA]" at bounding box center [87, 220] width 92 height 13
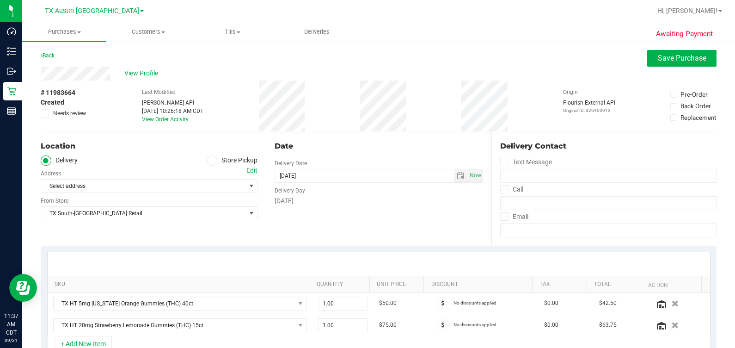
click at [148, 74] on span "View Profile" at bounding box center [142, 73] width 37 height 10
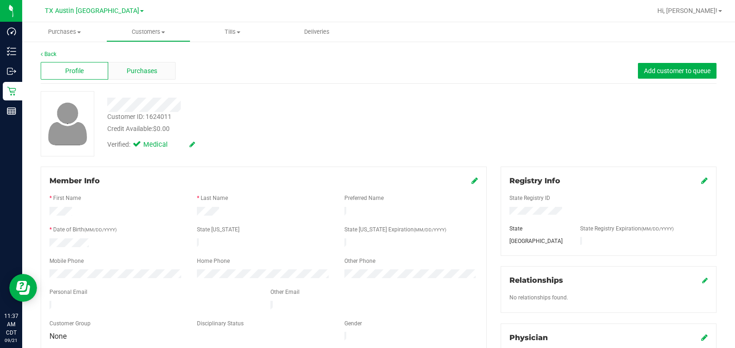
click at [161, 79] on div "Purchases" at bounding box center [142, 71] width 68 height 18
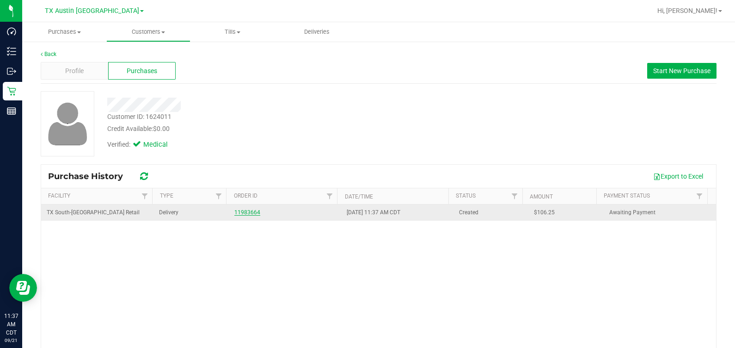
click at [234, 210] on link "11983664" at bounding box center [247, 212] width 26 height 6
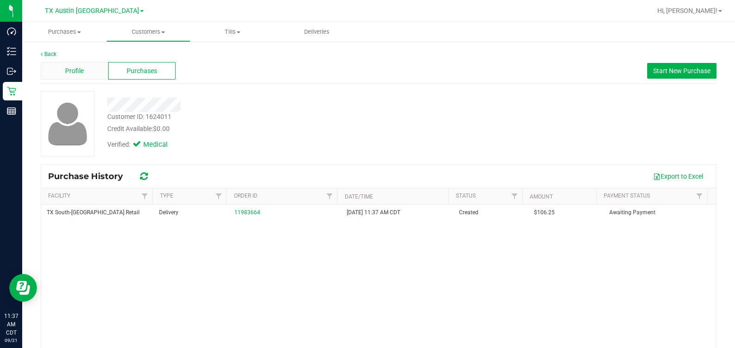
click at [62, 75] on div "Profile" at bounding box center [75, 71] width 68 height 18
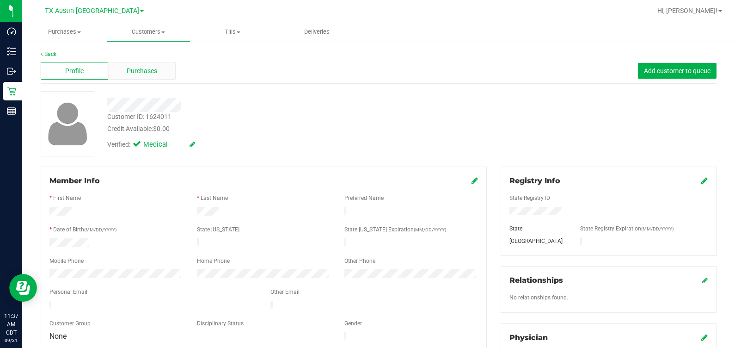
click at [164, 76] on div "Purchases" at bounding box center [142, 71] width 68 height 18
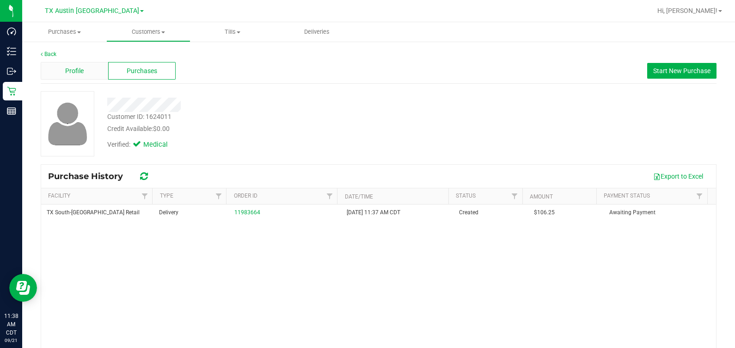
click at [83, 71] on span "Profile" at bounding box center [74, 71] width 18 height 10
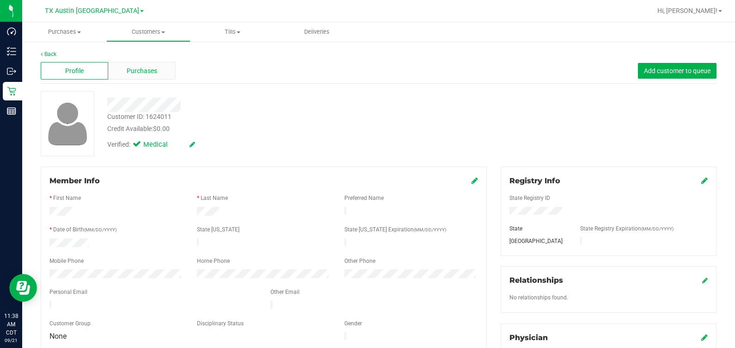
click at [149, 68] on span "Purchases" at bounding box center [142, 71] width 31 height 10
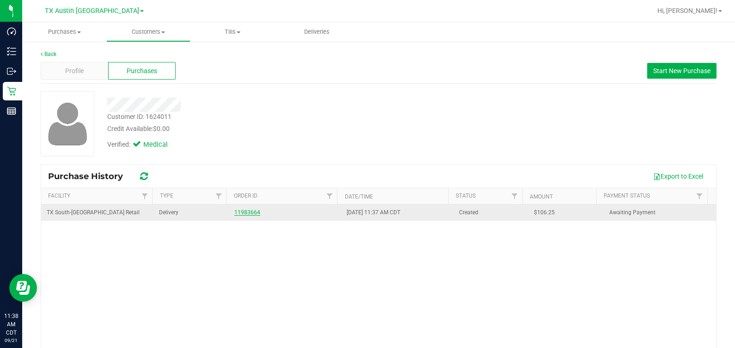
click at [246, 213] on link "11983664" at bounding box center [247, 212] width 26 height 6
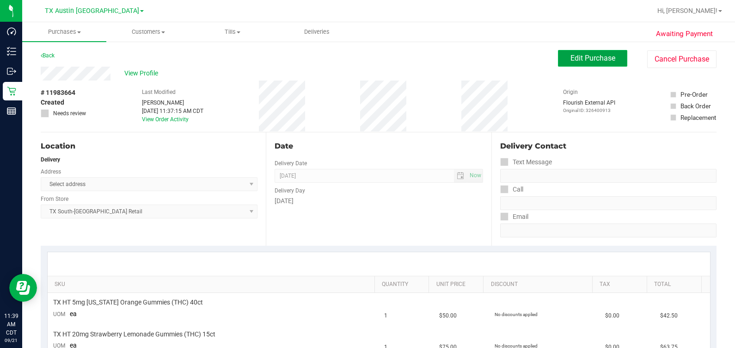
click at [605, 60] on span "Edit Purchase" at bounding box center [593, 58] width 45 height 9
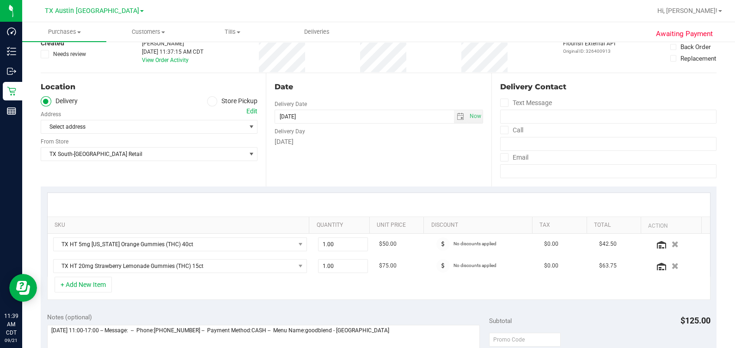
scroll to position [115, 0]
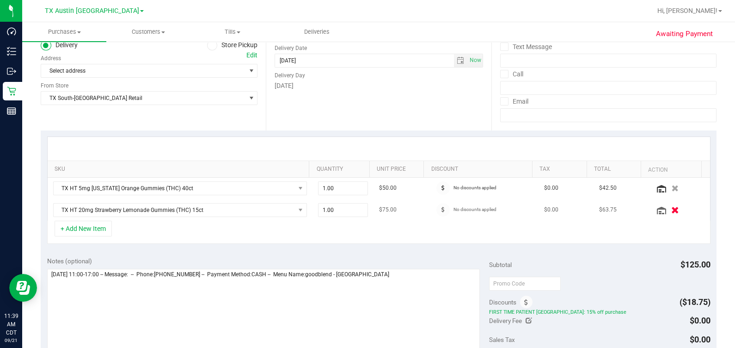
click at [671, 209] on icon "button" at bounding box center [675, 209] width 8 height 7
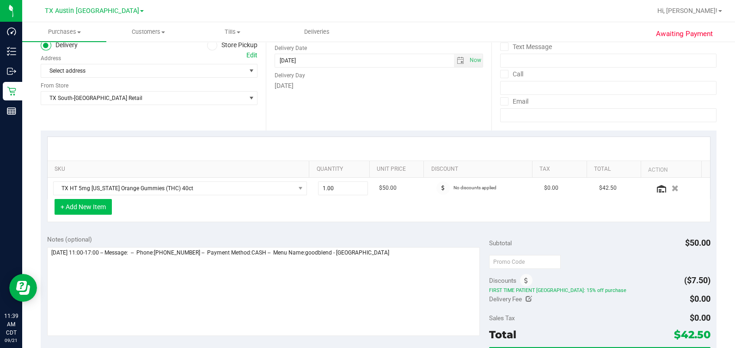
click at [62, 203] on button "+ Add New Item" at bounding box center [83, 207] width 57 height 16
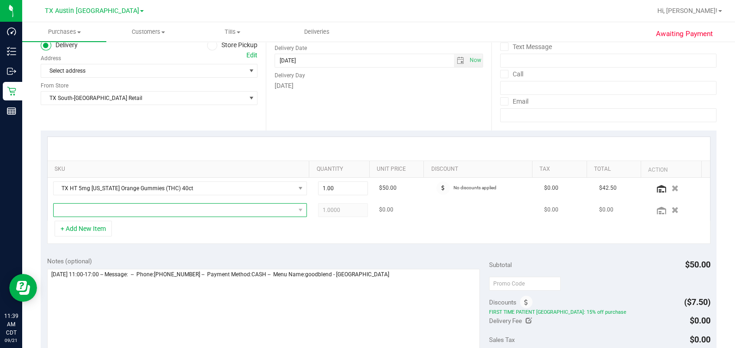
click at [85, 212] on span "NO DATA FOUND" at bounding box center [174, 209] width 241 height 13
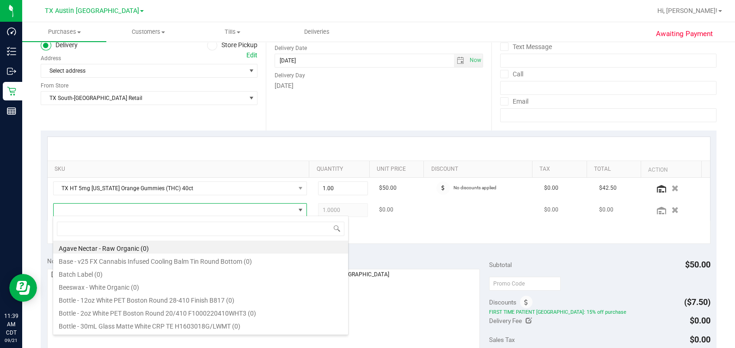
scroll to position [13, 243]
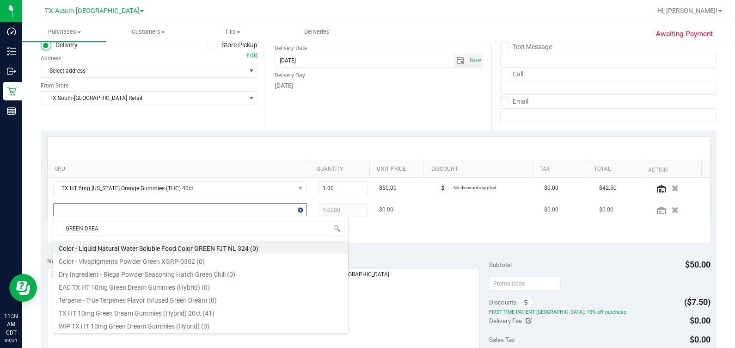
type input "GREEN DREAM"
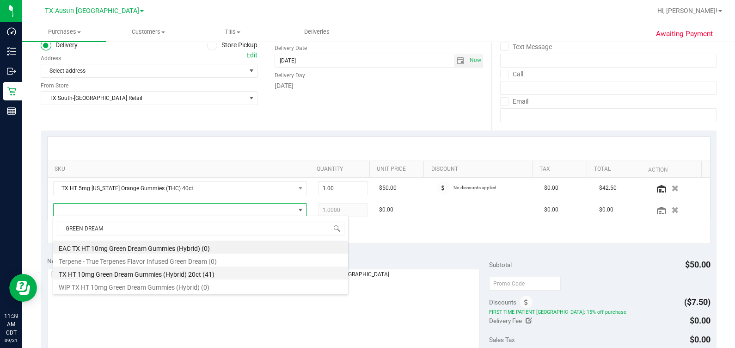
click at [141, 276] on li "TX HT 10mg Green Dream Gummies (Hybrid) 20ct (41)" at bounding box center [200, 272] width 295 height 13
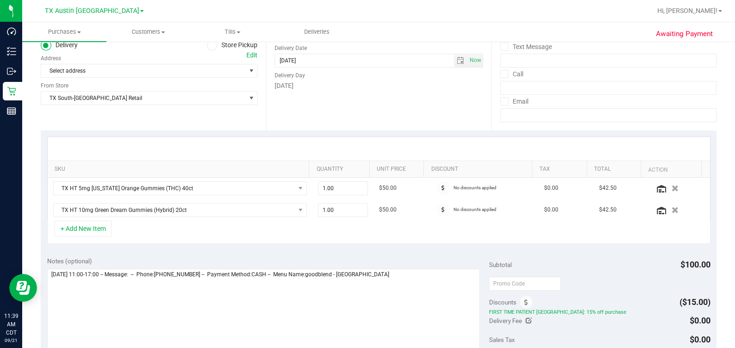
click at [275, 236] on div "+ Add New Item" at bounding box center [379, 232] width 664 height 23
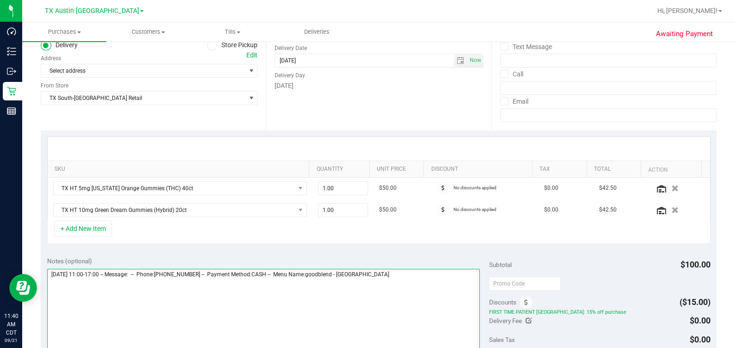
click at [444, 282] on textarea at bounding box center [263, 313] width 433 height 89
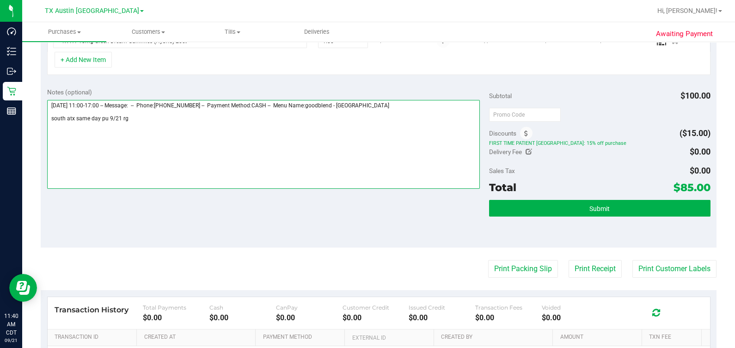
scroll to position [289, 0]
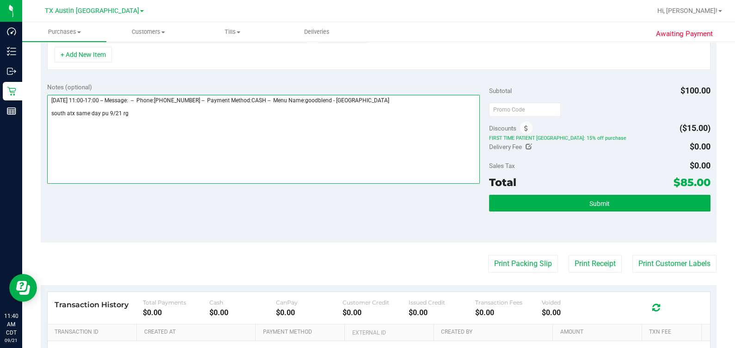
type textarea "Sunday 09/21/2025 11:00-17:00 -- Message: -- Phone:2543168815 -- Payment Method…"
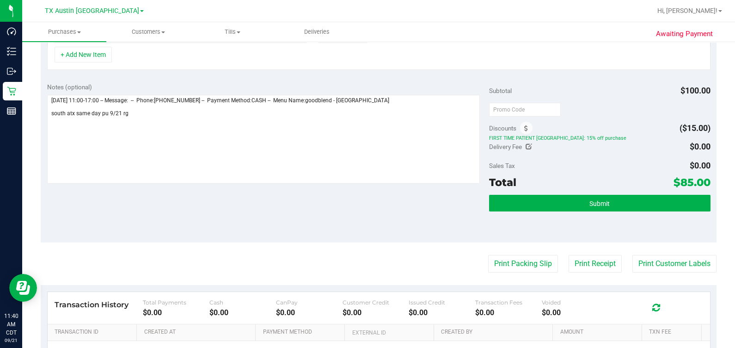
click at [574, 215] on div "Submit" at bounding box center [599, 216] width 221 height 42
click at [586, 196] on button "Submit" at bounding box center [599, 203] width 221 height 17
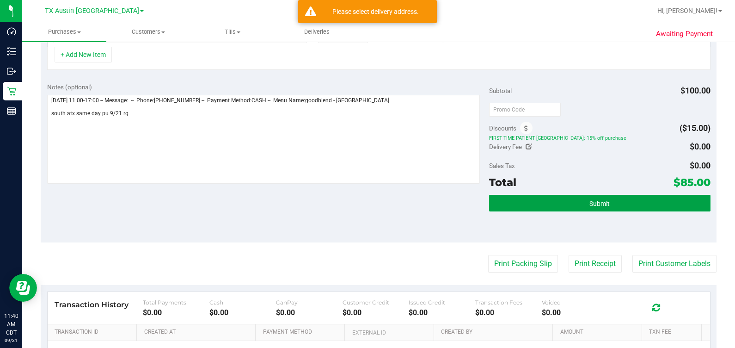
scroll to position [0, 0]
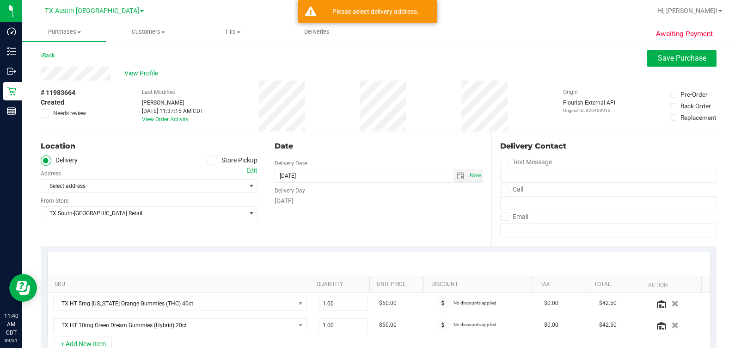
click at [252, 170] on div "Edit" at bounding box center [251, 171] width 11 height 10
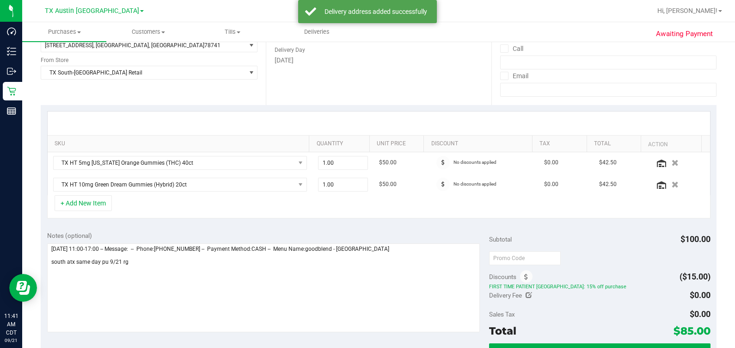
scroll to position [289, 0]
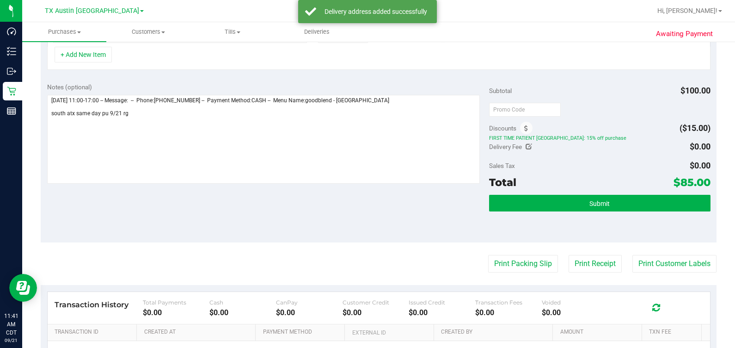
click at [660, 213] on div "Submit" at bounding box center [599, 216] width 221 height 42
click at [657, 203] on button "Submit" at bounding box center [599, 203] width 221 height 17
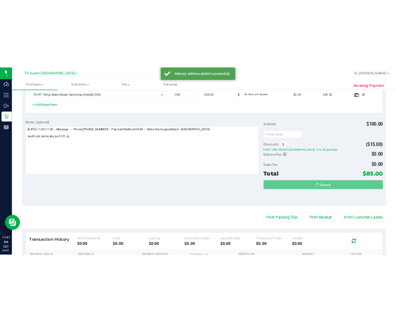
scroll to position [259, 0]
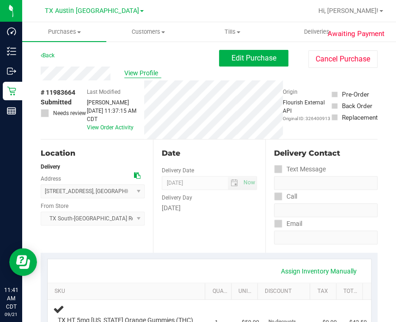
click at [142, 75] on span "View Profile" at bounding box center [142, 73] width 37 height 10
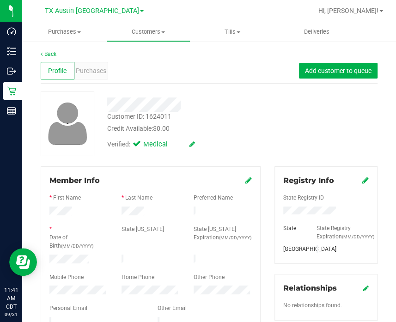
scroll to position [37, 0]
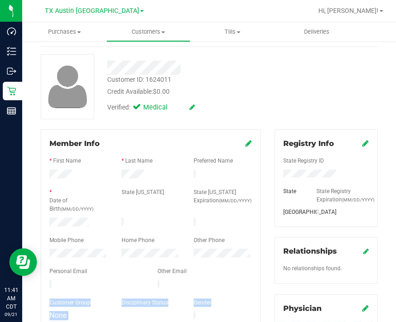
click at [117, 318] on div "Member Info * First Name * Last Name Preferred Name * Date of Birth (MM/DD/YYYY…" at bounding box center [151, 230] width 220 height 202
drag, startPoint x: 111, startPoint y: 321, endPoint x: 88, endPoint y: 287, distance: 41.3
click at [88, 291] on div at bounding box center [150, 294] width 203 height 7
click at [130, 271] on div "Personal Email" at bounding box center [97, 272] width 108 height 11
drag, startPoint x: 139, startPoint y: 280, endPoint x: 47, endPoint y: 280, distance: 91.6
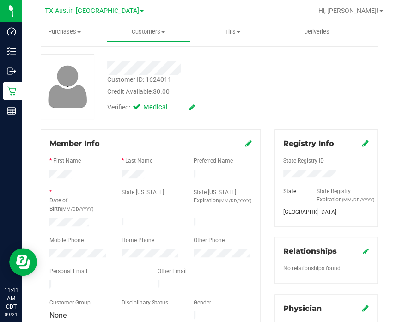
click at [47, 280] on div at bounding box center [97, 285] width 108 height 11
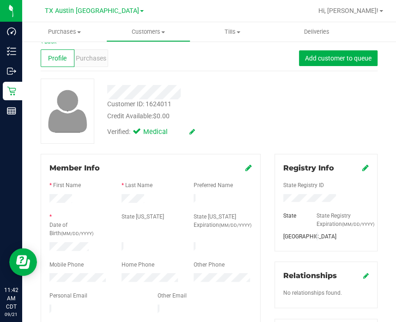
scroll to position [0, 0]
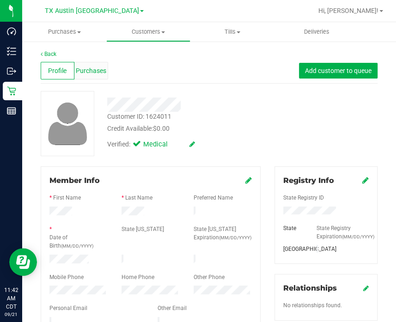
click at [83, 69] on span "Purchases" at bounding box center [91, 71] width 31 height 10
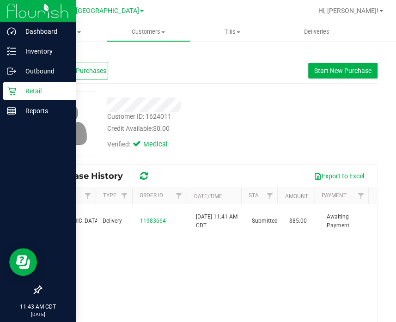
click at [12, 91] on icon at bounding box center [11, 91] width 9 height 9
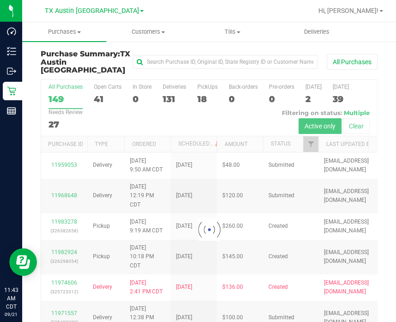
click at [204, 83] on div at bounding box center [209, 230] width 336 height 300
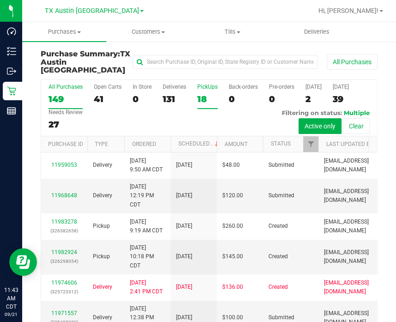
click at [203, 94] on div "18" at bounding box center [207, 99] width 20 height 11
click at [0, 0] on input "PickUps 18" at bounding box center [0, 0] width 0 height 0
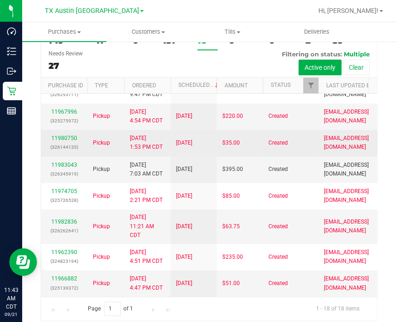
scroll to position [462, 0]
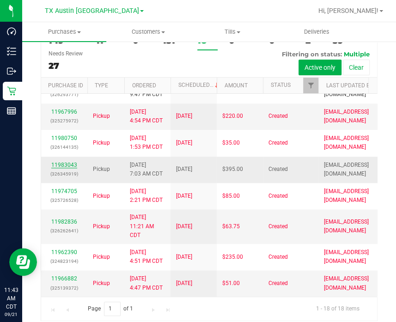
click at [62, 162] on link "11983043" at bounding box center [64, 165] width 26 height 6
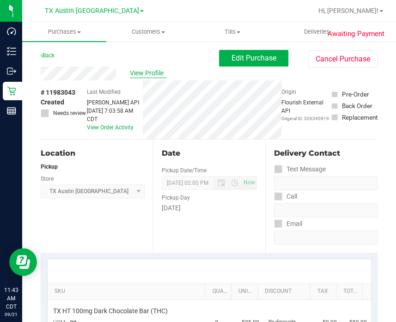
click at [142, 68] on span "View Profile" at bounding box center [148, 73] width 37 height 10
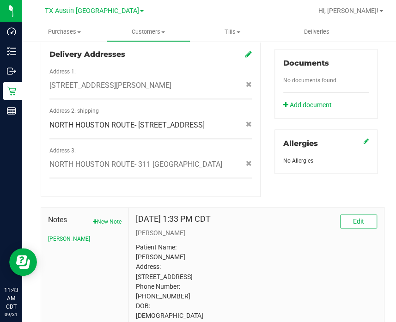
scroll to position [416, 0]
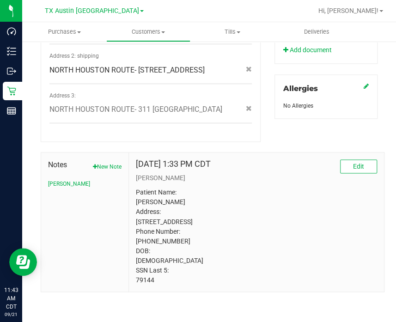
click at [141, 281] on p "Patient Name: Nicholas Bailey Address: 207 N. Tranquil Path Dr. The Woodlands, …" at bounding box center [256, 236] width 241 height 97
click at [326, 237] on p "Patient Name: Nicholas Bailey Address: 207 N. Tranquil Path Dr. The Woodlands, …" at bounding box center [256, 236] width 241 height 97
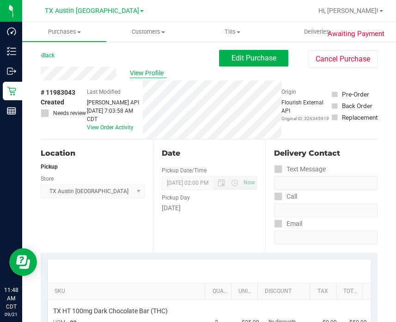
click at [139, 75] on span "View Profile" at bounding box center [148, 73] width 37 height 10
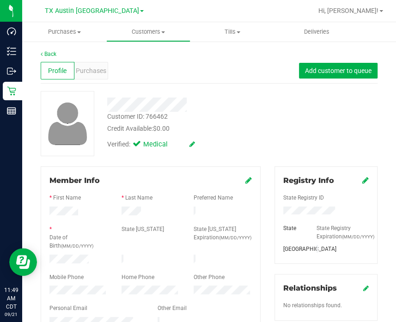
click at [127, 205] on div at bounding box center [150, 205] width 203 height 2
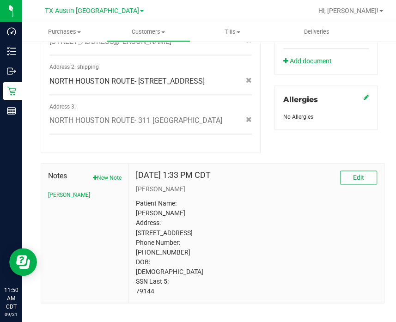
scroll to position [301, 0]
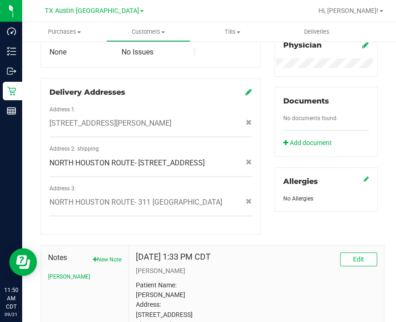
drag, startPoint x: 139, startPoint y: 200, endPoint x: 199, endPoint y: 205, distance: 59.9
click at [199, 205] on span "NORTH HOUSTON ROUTE- 311 Interstate 45 S , Conroe , TX 77301" at bounding box center [135, 202] width 173 height 11
click at [62, 208] on span "NORTH HOUSTON ROUTE- 311 Interstate 45 S , Conroe , TX 77301" at bounding box center [135, 202] width 173 height 11
click at [99, 208] on span "NORTH HOUSTON ROUTE- 311 Interstate 45 S , Conroe , TX 77301" at bounding box center [135, 202] width 173 height 11
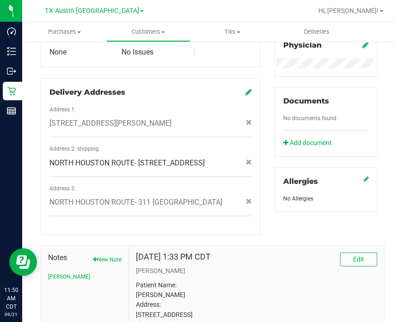
click at [99, 208] on span "NORTH HOUSTON ROUTE- 311 Interstate 45 S , Conroe , TX 77301" at bounding box center [135, 202] width 173 height 11
click at [116, 161] on span "NORTH HOUSTON ROUTE- 207 N Tranquil Path , The Woodlands , TX 77380" at bounding box center [126, 163] width 155 height 11
click at [74, 162] on span "NORTH HOUSTON ROUTE- 207 N Tranquil Path , The Woodlands , TX 77380" at bounding box center [126, 163] width 155 height 11
click at [86, 166] on span "NORTH HOUSTON ROUTE- 207 N Tranquil Path , The Woodlands , TX 77380" at bounding box center [126, 163] width 155 height 11
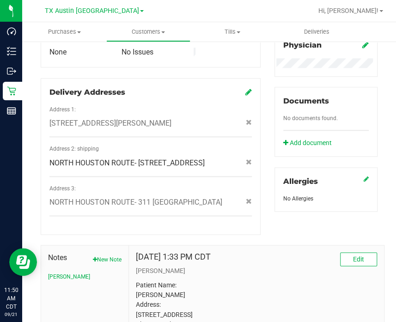
click at [73, 164] on span "NORTH HOUSTON ROUTE- 207 N Tranquil Path , The Woodlands , TX 77380" at bounding box center [126, 163] width 155 height 11
drag, startPoint x: 140, startPoint y: 154, endPoint x: 204, endPoint y: 156, distance: 64.8
click at [204, 158] on span "NORTH HOUSTON ROUTE- 207 N Tranquil Path , The Woodlands , TX 77380" at bounding box center [126, 163] width 155 height 11
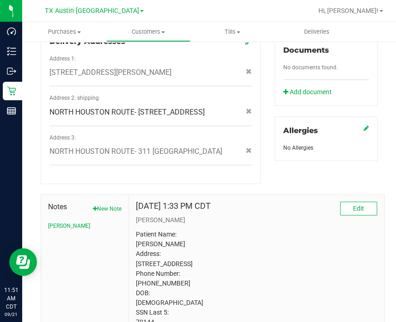
scroll to position [416, 0]
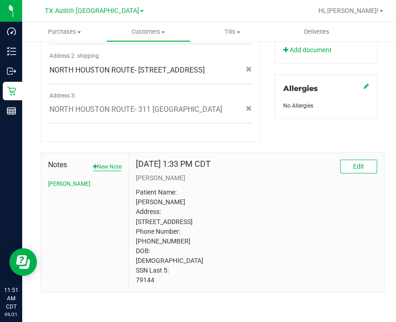
click at [101, 163] on button "New Note" at bounding box center [107, 167] width 29 height 8
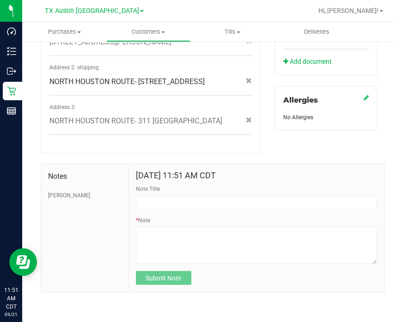
scroll to position [397, 0]
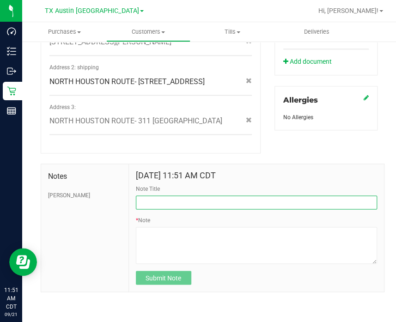
click at [147, 201] on input "Note Title" at bounding box center [256, 203] width 241 height 14
type input "CURT Info"
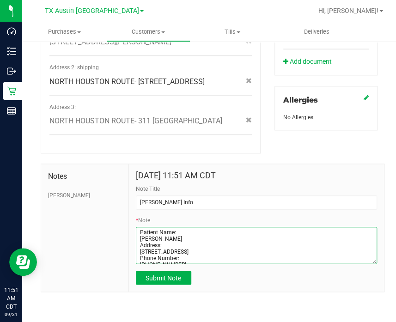
type textarea "Patient Name: Nicholas Bailey Address: 207 N Tranquil Path Dr The Woodlands, TX…"
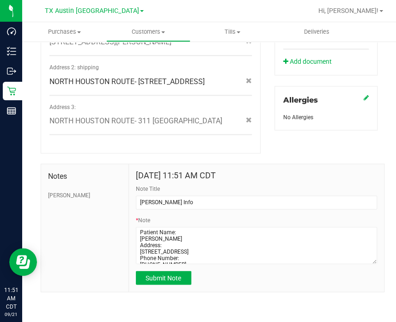
click at [166, 285] on div "Sep 21, 2025 11:51 AM CDT Note Title CURT Info * Note Submit Note" at bounding box center [256, 228] width 255 height 128
click at [172, 276] on span "Submit Note" at bounding box center [164, 277] width 36 height 7
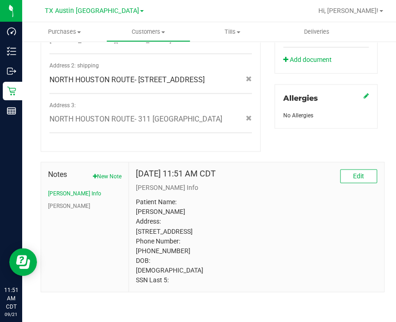
click at [53, 198] on ul "CURT Info CURT" at bounding box center [85, 200] width 74 height 21
click at [55, 204] on button "[PERSON_NAME]" at bounding box center [69, 206] width 42 height 8
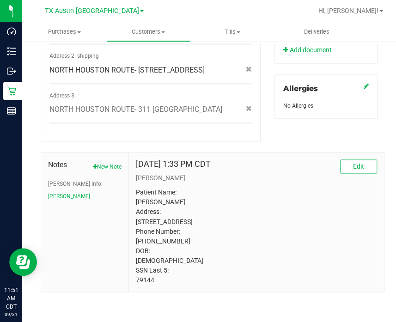
click at [145, 285] on p "Patient Name: Nicholas Bailey Address: 207 N. Tranquil Path Dr. The Woodlands, …" at bounding box center [256, 236] width 241 height 97
click at [170, 194] on p "Patient Name: Nicholas Bailey Address: 207 N. Tranquil Path Dr. The Woodlands, …" at bounding box center [256, 236] width 241 height 97
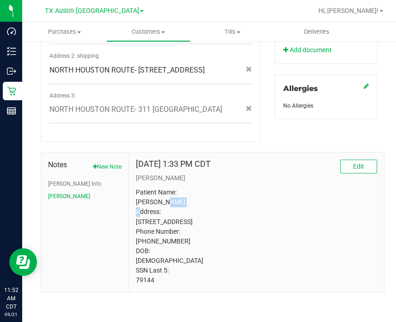
drag, startPoint x: 173, startPoint y: 261, endPoint x: 128, endPoint y: 259, distance: 45.8
click at [129, 259] on div "Jul 19, 2023 1:33 PM CDT Edit CURT Patient Name: Nicholas Bailey Address: 207 N…" at bounding box center [256, 222] width 255 height 139
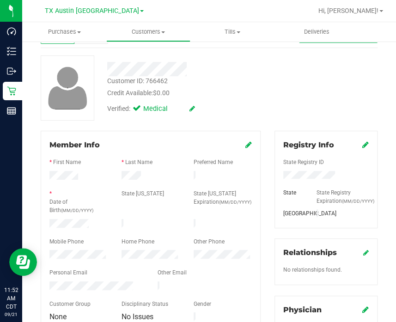
scroll to position [0, 0]
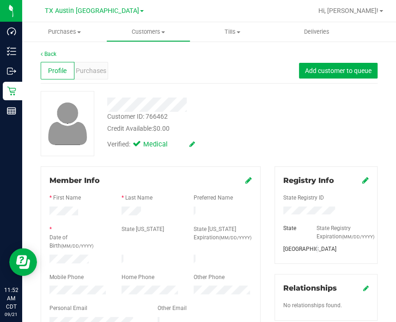
click at [283, 126] on div "Customer ID: 766462 Credit Available: $0.00 Verified: Medical" at bounding box center [209, 123] width 351 height 65
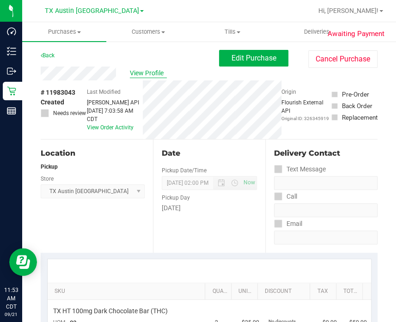
click at [154, 75] on span "View Profile" at bounding box center [148, 73] width 37 height 10
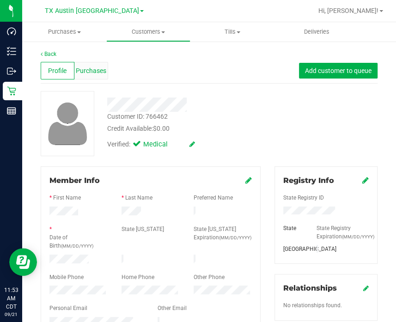
click at [99, 68] on span "Purchases" at bounding box center [91, 71] width 31 height 10
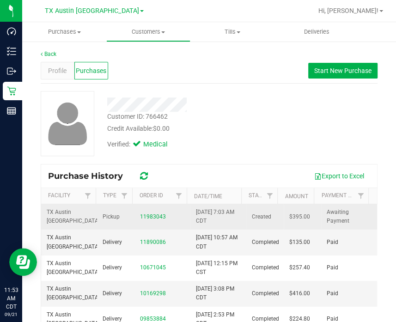
click at [150, 213] on div "11983043" at bounding box center [162, 217] width 45 height 9
click at [148, 219] on link "11983043" at bounding box center [153, 217] width 26 height 6
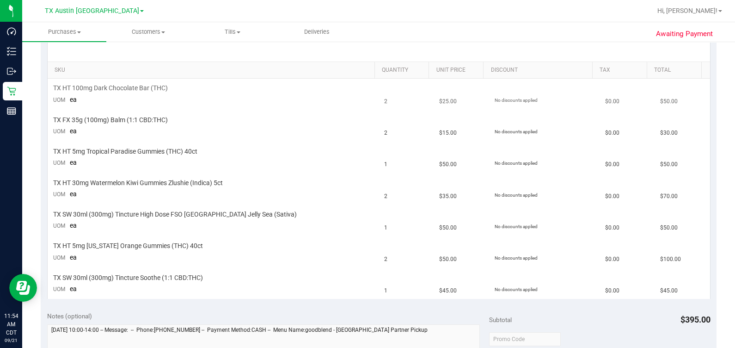
scroll to position [231, 0]
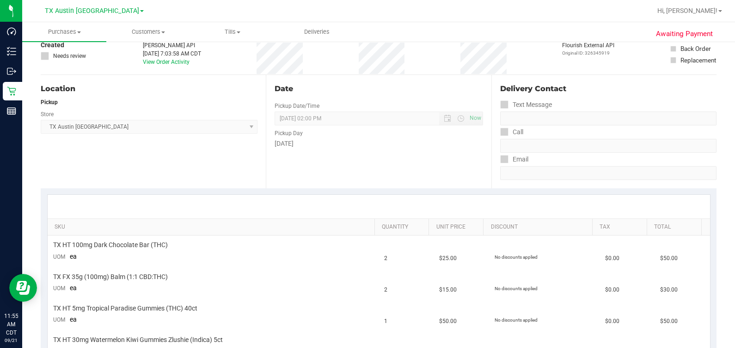
scroll to position [0, 0]
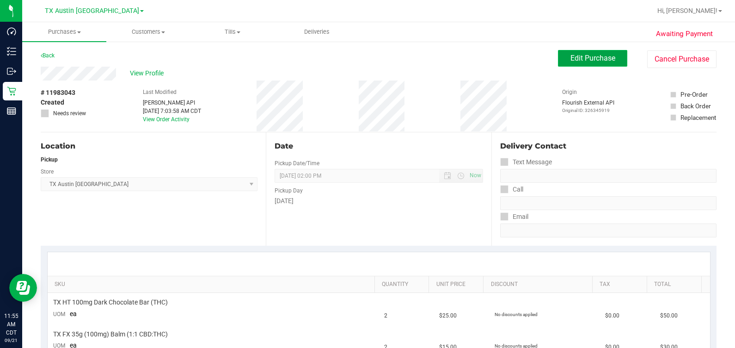
drag, startPoint x: 573, startPoint y: 57, endPoint x: 564, endPoint y: 55, distance: 9.2
click at [573, 56] on span "Edit Purchase" at bounding box center [593, 58] width 45 height 9
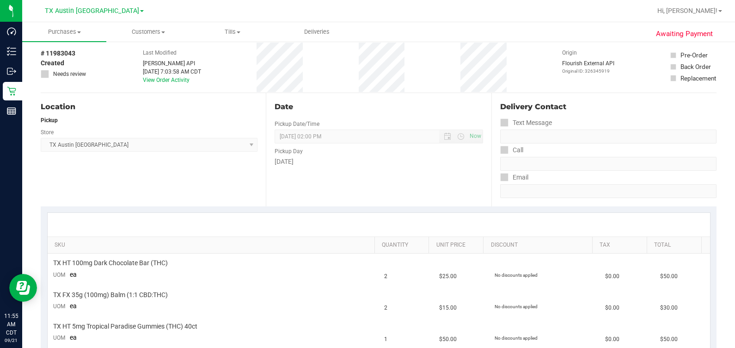
scroll to position [57, 0]
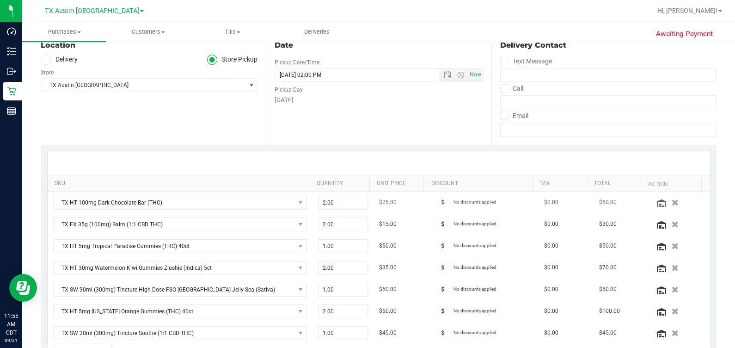
scroll to position [115, 0]
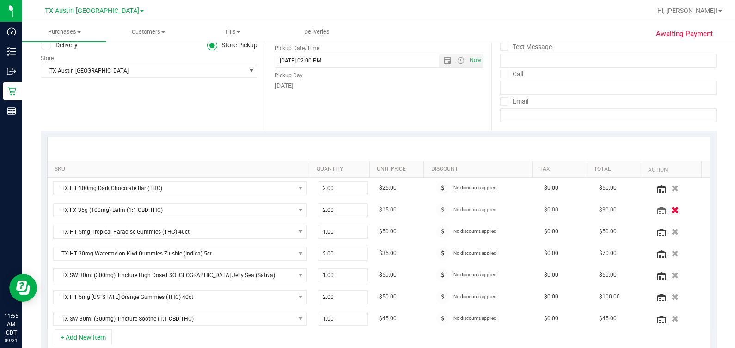
click at [671, 207] on icon "button" at bounding box center [675, 209] width 8 height 7
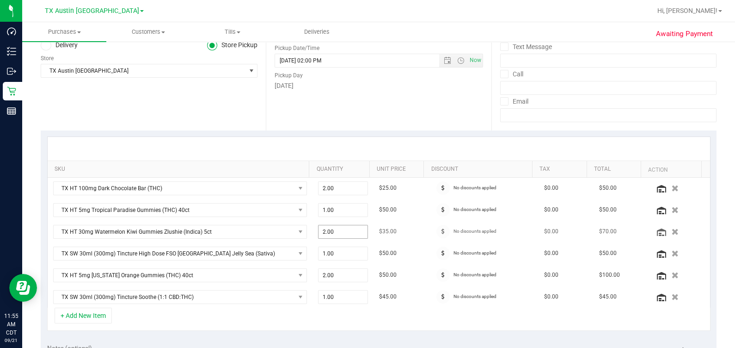
click at [335, 231] on span "2.00 2" at bounding box center [343, 232] width 50 height 14
click at [335, 231] on input "2" at bounding box center [343, 231] width 49 height 13
type input "1"
type input "1.00"
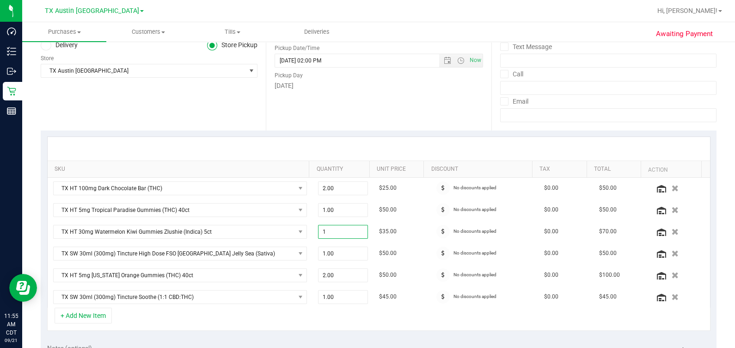
click at [312, 109] on div "Date Pickup Date/Time 09/22/2025 Now 09/22/2025 02:00 PM Now Pickup Day Monday" at bounding box center [378, 73] width 225 height 113
click at [671, 251] on icon "button" at bounding box center [675, 253] width 8 height 7
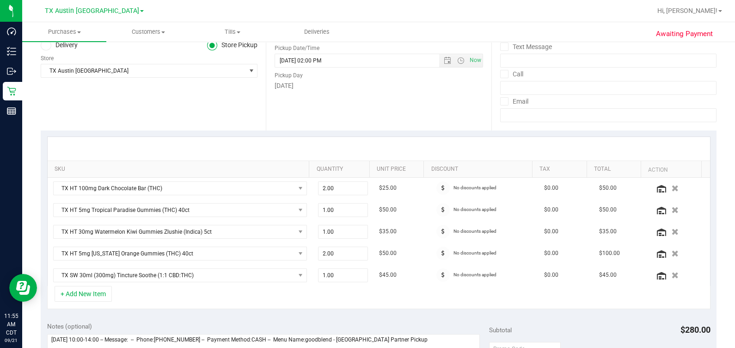
click at [672, 255] on icon "button" at bounding box center [675, 253] width 7 height 6
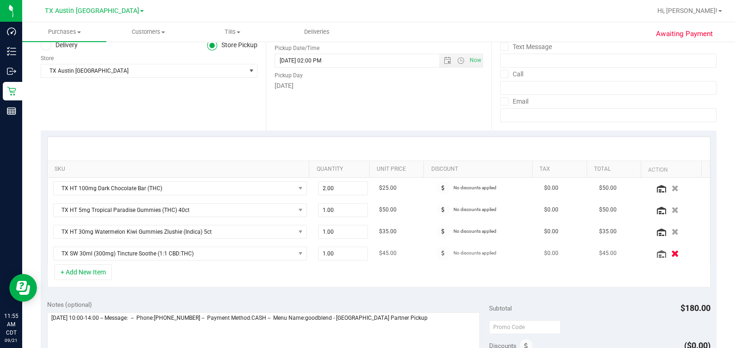
click at [671, 255] on icon "button" at bounding box center [675, 253] width 8 height 7
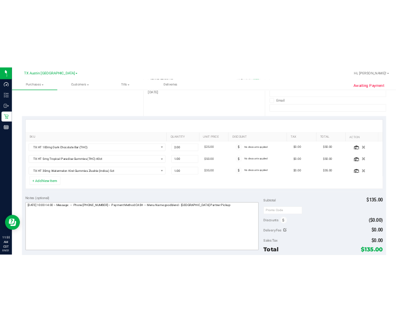
scroll to position [173, 0]
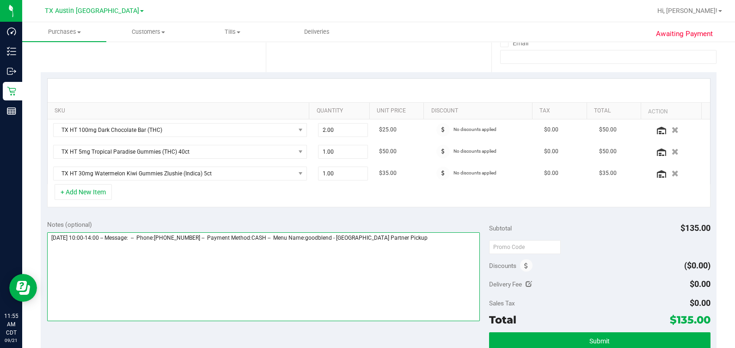
click at [428, 244] on textarea at bounding box center [263, 276] width 433 height 89
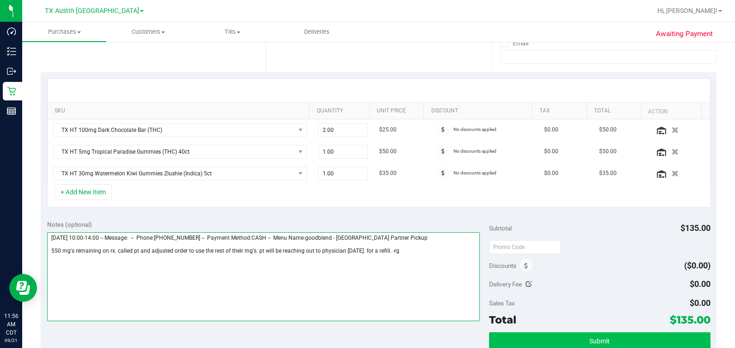
type textarea "Monday 09/22/2025 10:00-14:00 -- Message: -- Phone:9364996176 -- Payment Method…"
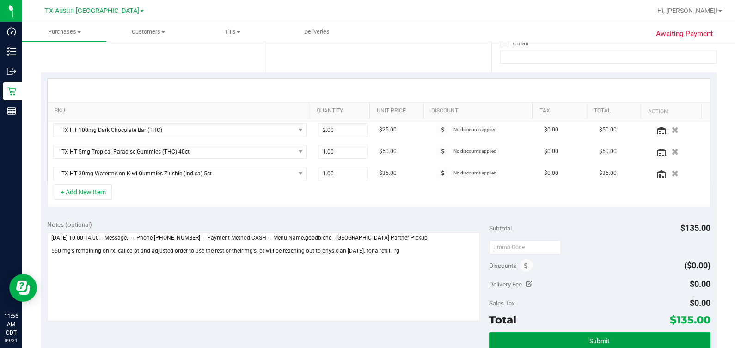
click at [590, 337] on span "Submit" at bounding box center [600, 340] width 20 height 7
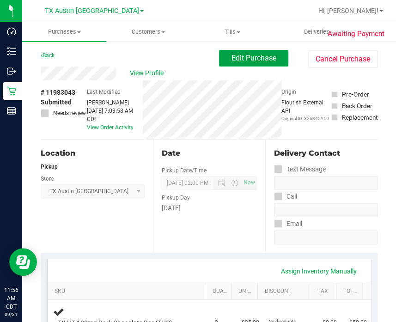
click at [244, 59] on span "Edit Purchase" at bounding box center [254, 58] width 45 height 9
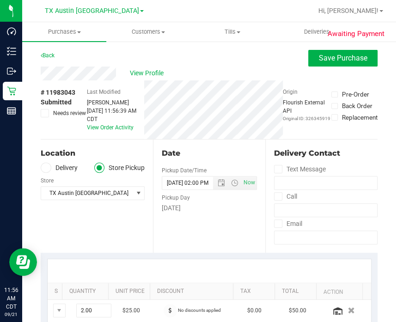
click at [43, 168] on icon at bounding box center [46, 168] width 6 height 0
click at [0, 0] on input "Delivery" at bounding box center [0, 0] width 0 height 0
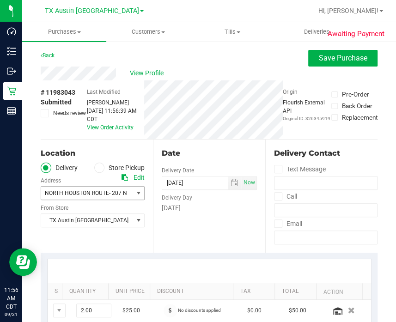
click at [97, 196] on span "NORTH HOUSTON ROUTE- 207 N Tranquil Path" at bounding box center [104, 193] width 118 height 6
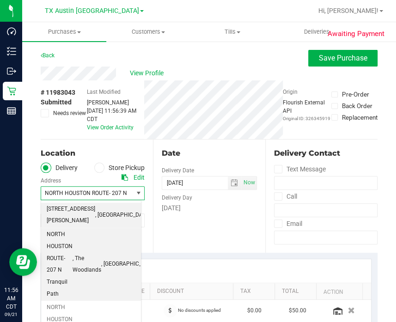
click at [95, 209] on span ", [GEOGRAPHIC_DATA]" at bounding box center [122, 215] width 55 height 12
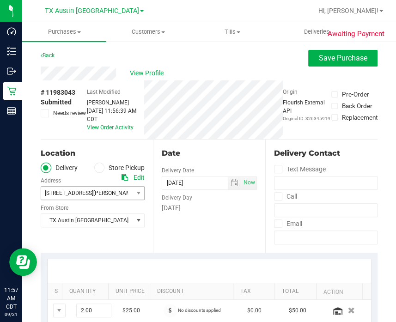
type textarea "Monday 09/22/2025 10:00-14:00 -- Message: -- Phone:9364996176 -- Payment Method…"
click at [308, 68] on div "View Profile" at bounding box center [209, 74] width 337 height 14
click at [319, 61] on span "Save Purchase" at bounding box center [343, 58] width 49 height 9
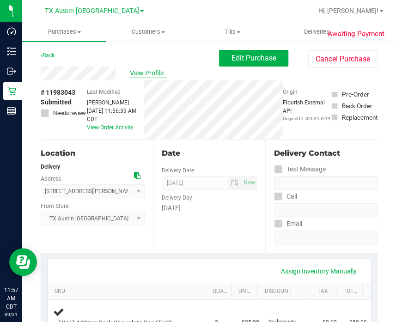
click at [147, 70] on span "View Profile" at bounding box center [148, 73] width 37 height 10
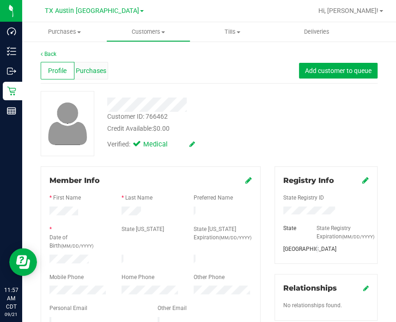
click at [84, 78] on div "Purchases" at bounding box center [91, 71] width 34 height 18
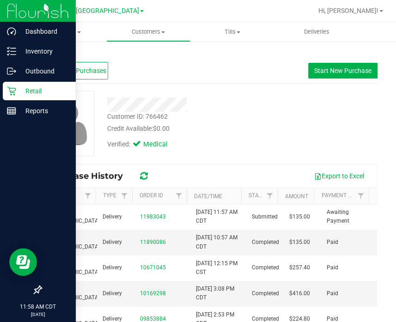
click at [20, 95] on p "Retail" at bounding box center [43, 91] width 55 height 11
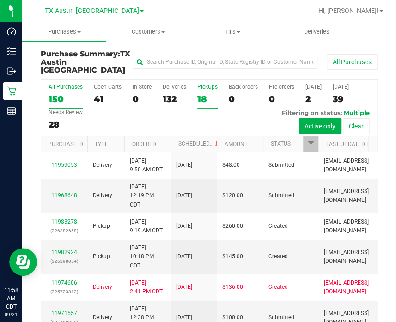
click at [215, 94] on div "18" at bounding box center [207, 99] width 20 height 11
click at [0, 0] on input "PickUps 18" at bounding box center [0, 0] width 0 height 0
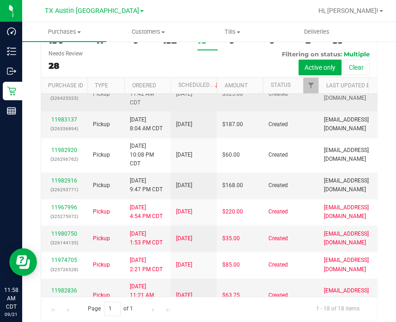
scroll to position [289, 0]
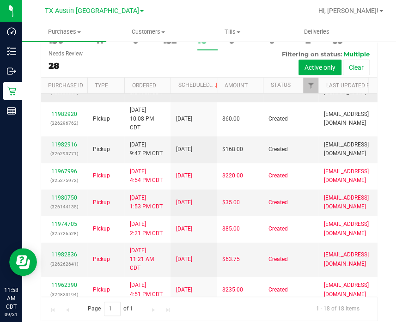
click at [58, 87] on link "11983137" at bounding box center [64, 83] width 26 height 6
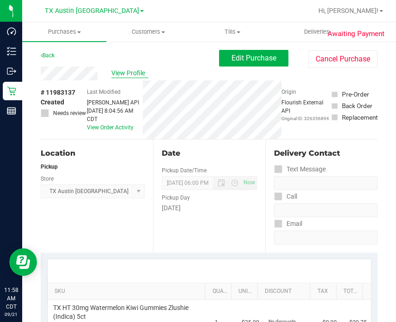
click at [131, 76] on span "View Profile" at bounding box center [129, 73] width 37 height 10
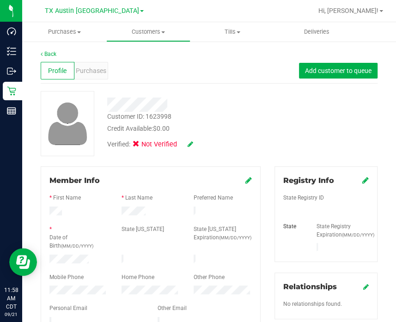
click at [188, 142] on icon at bounding box center [191, 144] width 6 height 6
click at [142, 144] on span at bounding box center [139, 145] width 8 height 8
click at [0, 0] on input "Medical" at bounding box center [0, 0] width 0 height 0
click at [200, 144] on icon at bounding box center [202, 144] width 7 height 6
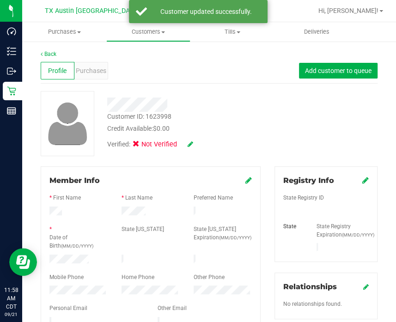
drag, startPoint x: 356, startPoint y: 179, endPoint x: 350, endPoint y: 180, distance: 6.2
click at [351, 180] on div "Registry Info" at bounding box center [326, 180] width 86 height 11
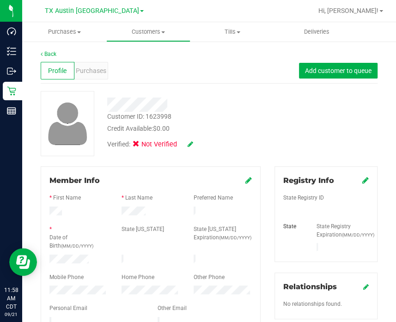
click at [363, 180] on icon at bounding box center [366, 180] width 6 height 7
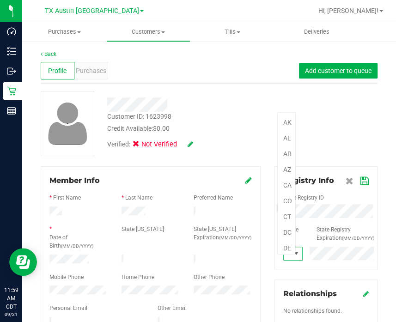
scroll to position [13, 17]
click at [361, 180] on icon at bounding box center [365, 181] width 8 height 7
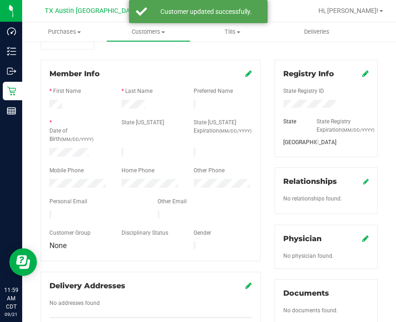
scroll to position [173, 0]
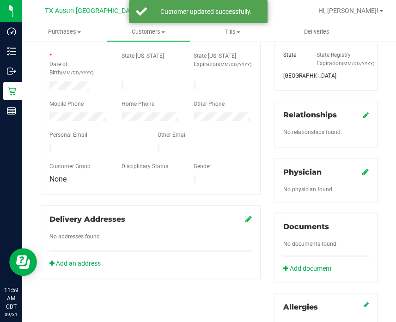
click at [363, 176] on icon at bounding box center [366, 171] width 6 height 7
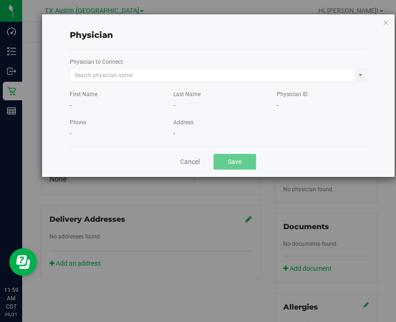
click at [191, 67] on div "Physician to Connect" at bounding box center [218, 69] width 297 height 25
click at [190, 73] on input "text" at bounding box center [212, 75] width 285 height 13
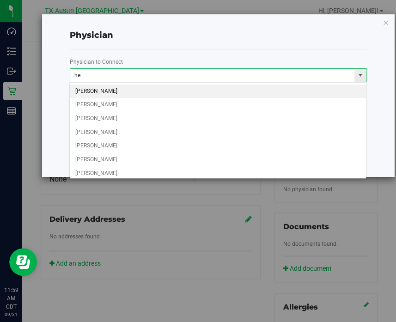
type input "h"
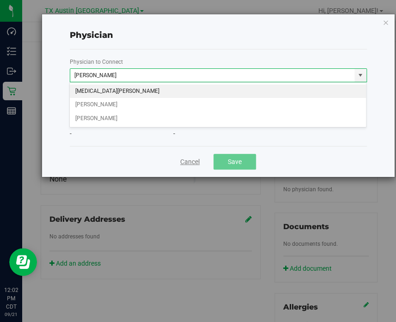
type input "sarah"
click at [187, 163] on link "Cancel" at bounding box center [189, 162] width 19 height 10
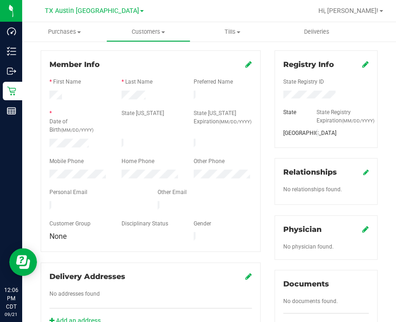
scroll to position [0, 0]
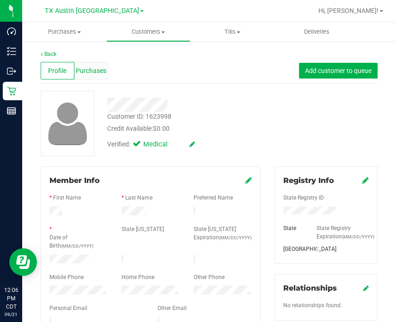
click at [106, 65] on div "Purchases" at bounding box center [91, 71] width 34 height 18
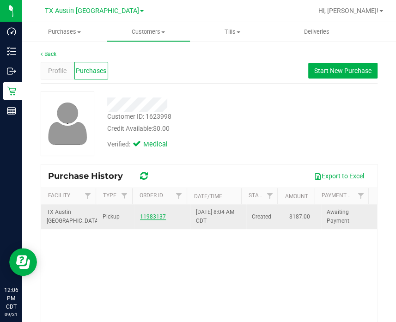
click at [156, 216] on link "11983137" at bounding box center [153, 217] width 26 height 6
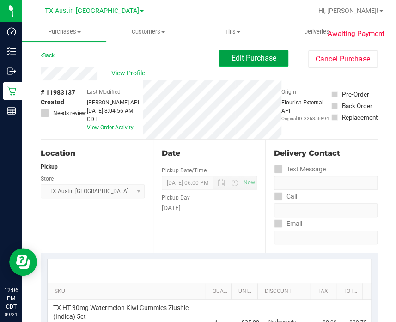
click at [219, 66] on button "Edit Purchase" at bounding box center [253, 58] width 69 height 17
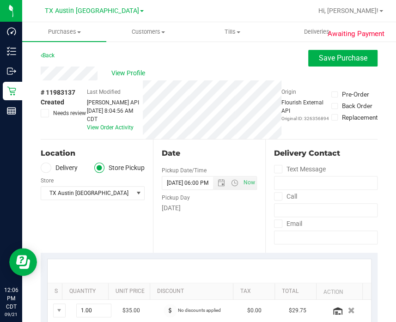
click at [49, 168] on span at bounding box center [46, 168] width 11 height 11
click at [0, 0] on input "Delivery" at bounding box center [0, 0] width 0 height 0
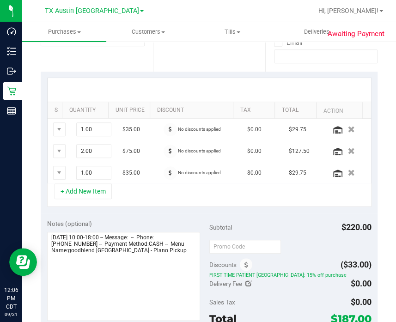
scroll to position [115, 0]
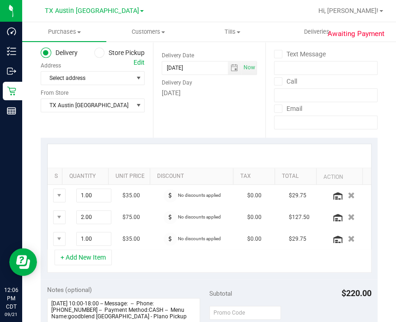
click at [71, 114] on div "Location Delivery Store Pickup Address Edit Select address Select address From …" at bounding box center [97, 81] width 112 height 113
click at [74, 106] on span "TX Austin [GEOGRAPHIC_DATA]" at bounding box center [87, 105] width 92 height 13
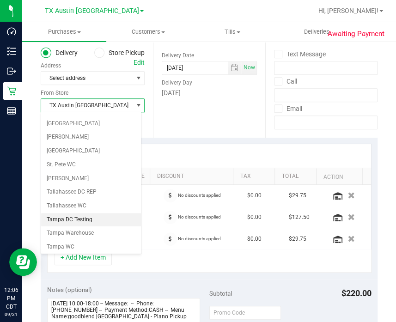
scroll to position [624, 0]
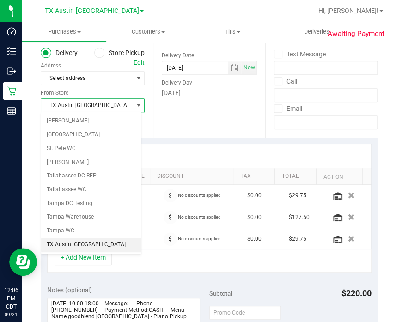
click at [78, 252] on li "TX Plano Retail" at bounding box center [91, 259] width 100 height 14
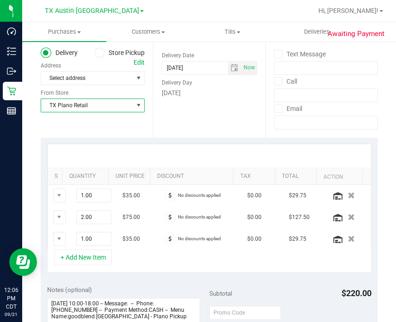
click at [134, 63] on div "Edit" at bounding box center [139, 63] width 11 height 10
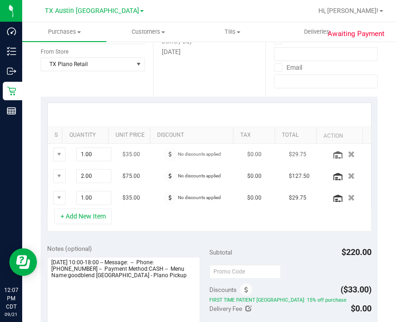
scroll to position [173, 0]
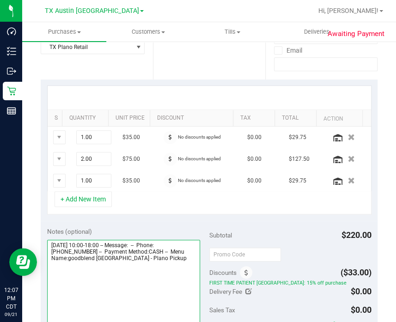
click at [182, 279] on textarea at bounding box center [123, 284] width 153 height 89
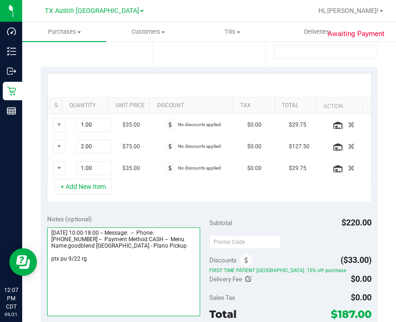
scroll to position [242, 0]
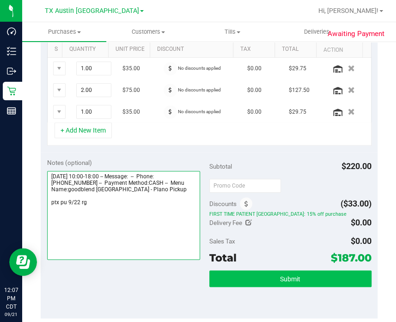
type textarea "Monday 09/22/2025 10:00-18:00 -- Message: -- Phone:4697904723 -- Payment Method…"
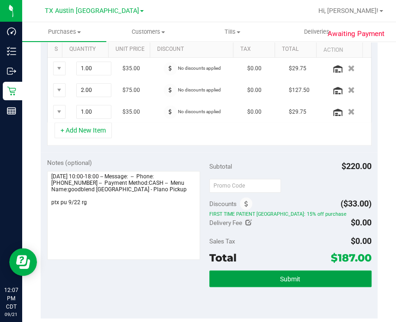
drag, startPoint x: 247, startPoint y: 278, endPoint x: 244, endPoint y: 267, distance: 11.6
click at [244, 275] on button "Submit" at bounding box center [290, 279] width 162 height 17
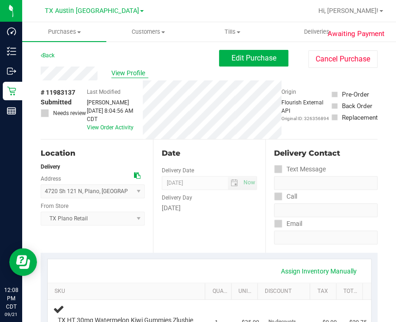
click at [116, 73] on span "View Profile" at bounding box center [129, 73] width 37 height 10
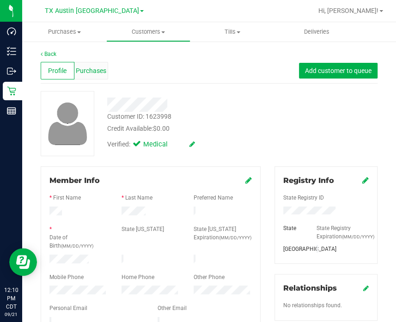
click at [102, 69] on span "Purchases" at bounding box center [91, 71] width 31 height 10
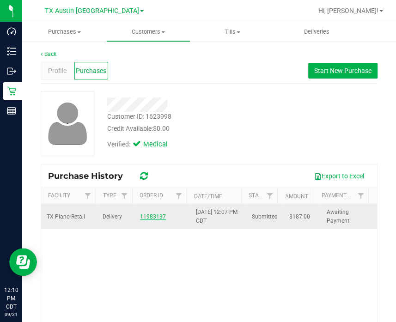
click at [151, 217] on link "11983137" at bounding box center [153, 217] width 26 height 6
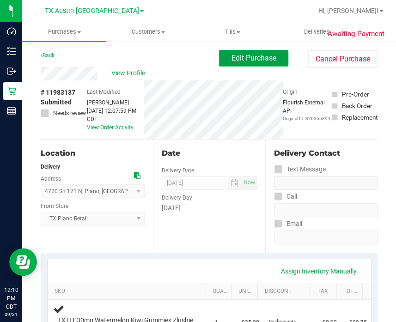
click at [261, 63] on button "Edit Purchase" at bounding box center [253, 58] width 69 height 17
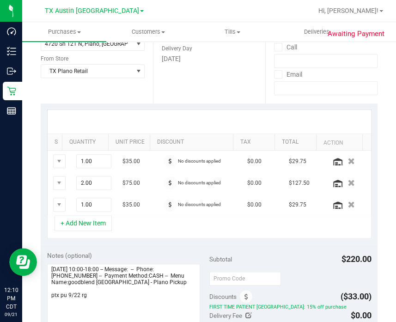
scroll to position [173, 0]
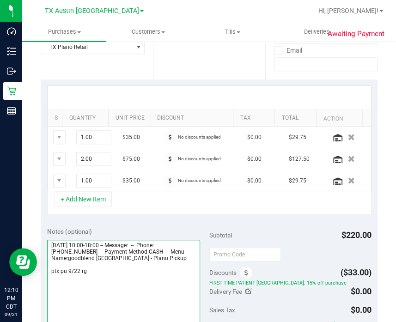
drag, startPoint x: 108, startPoint y: 286, endPoint x: 56, endPoint y: 289, distance: 52.3
click at [56, 289] on textarea at bounding box center [123, 284] width 153 height 89
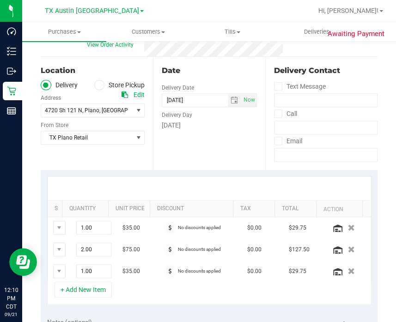
scroll to position [0, 0]
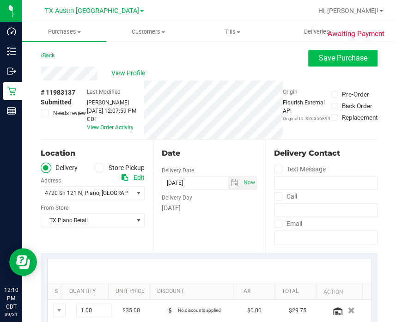
type textarea "Monday 09/22/2025 10:00-18:00 -- Message: -- Phone:4697904723 -- Payment Method…"
click at [309, 57] on button "Save Purchase" at bounding box center [342, 58] width 69 height 17
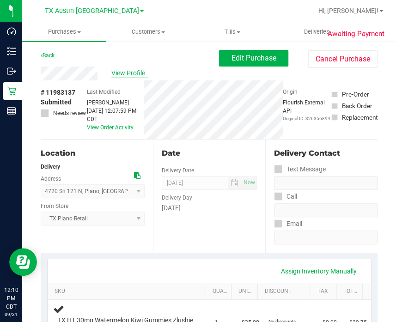
click at [126, 77] on span "View Profile" at bounding box center [129, 73] width 37 height 10
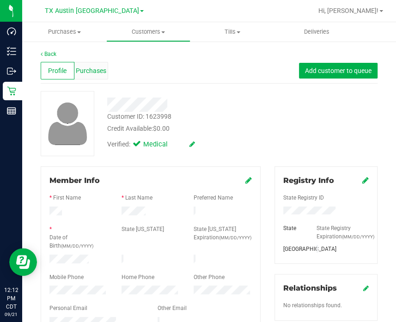
click at [91, 71] on span "Purchases" at bounding box center [91, 71] width 31 height 10
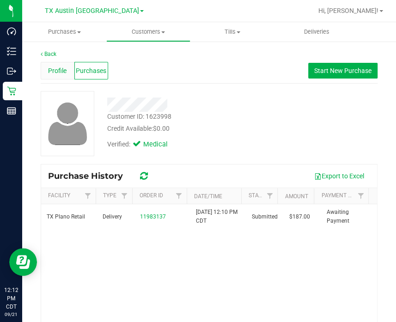
click at [55, 62] on div "Profile" at bounding box center [58, 71] width 34 height 18
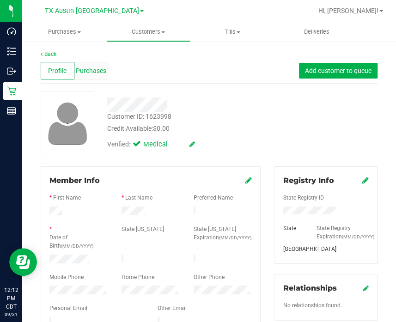
click at [98, 63] on div "Purchases" at bounding box center [91, 71] width 34 height 18
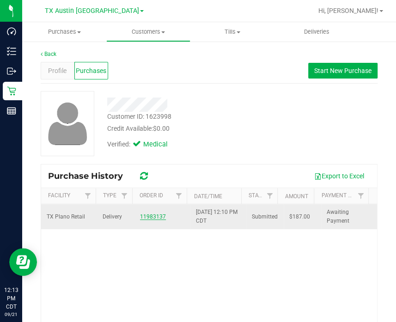
click at [153, 216] on link "11983137" at bounding box center [153, 217] width 26 height 6
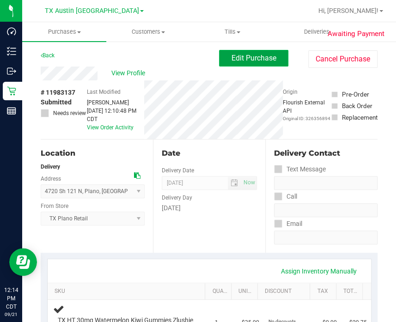
click at [250, 57] on span "Edit Purchase" at bounding box center [254, 58] width 45 height 9
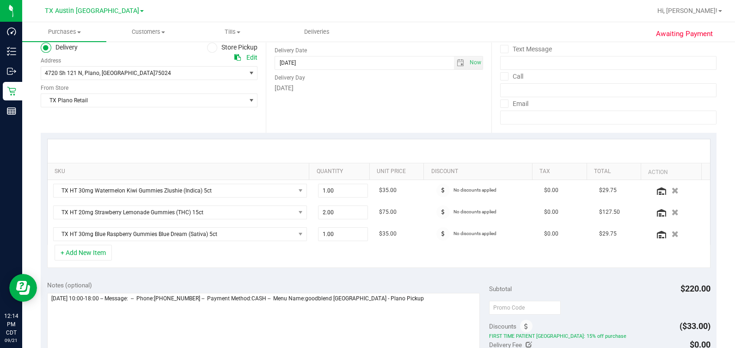
scroll to position [115, 0]
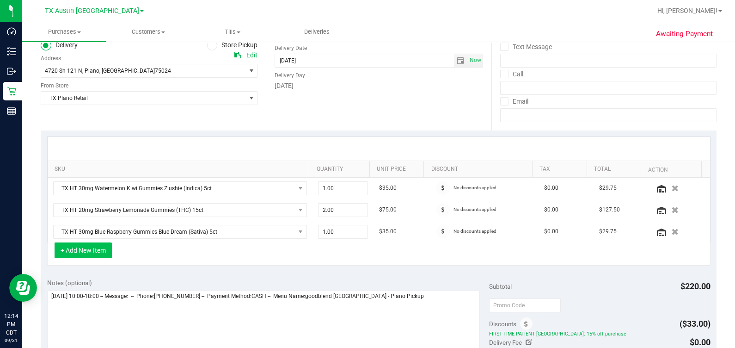
click at [68, 247] on button "+ Add New Item" at bounding box center [83, 250] width 57 height 16
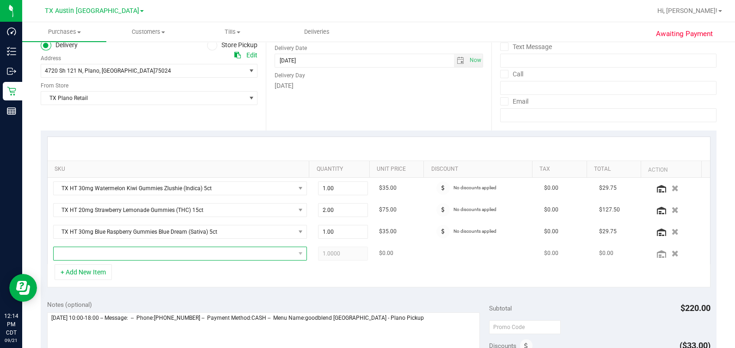
click at [134, 251] on span "NO DATA FOUND" at bounding box center [174, 253] width 241 height 13
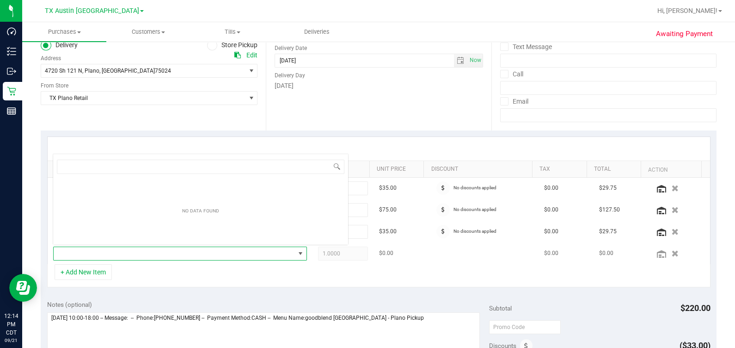
scroll to position [13, 243]
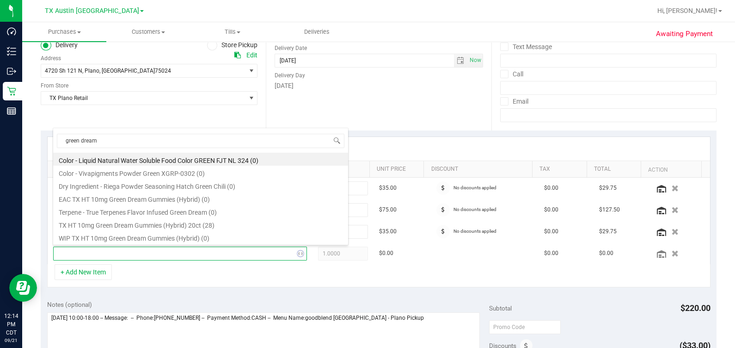
type input "green dream"
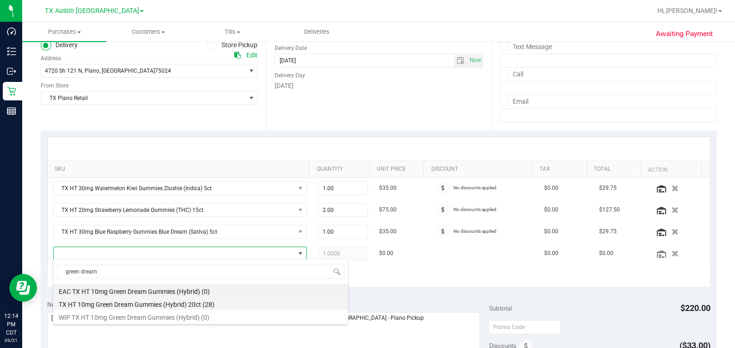
click at [229, 306] on li "TX HT 10mg Green Dream Gummies (Hybrid) 20ct (28)" at bounding box center [200, 302] width 295 height 13
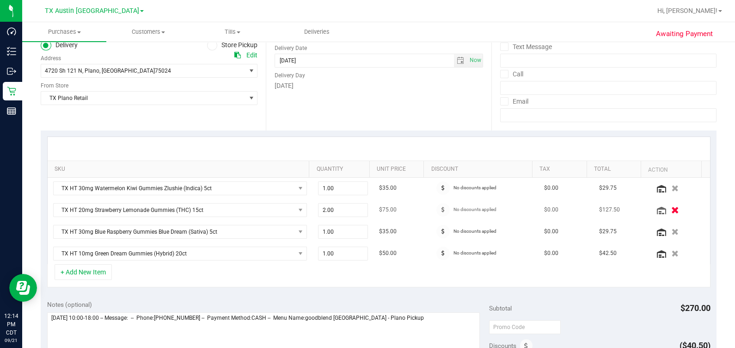
click at [668, 207] on button "button" at bounding box center [676, 210] width 16 height 10
click at [660, 190] on div "TX HT 30mg Watermelon Kiwi Gummies Zlushie (Indica) 5ct 1.00 1 $35.00 No discou…" at bounding box center [379, 221] width 663 height 86
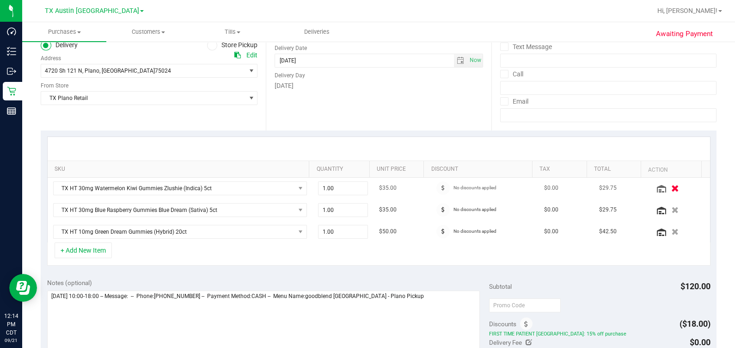
click at [671, 186] on icon "button" at bounding box center [675, 188] width 8 height 7
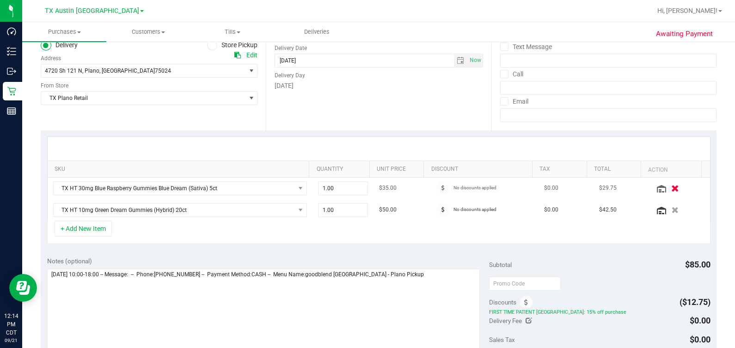
click at [671, 185] on icon "button" at bounding box center [675, 188] width 8 height 7
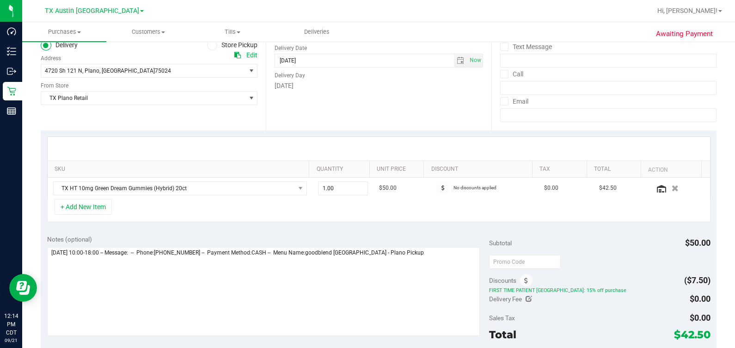
scroll to position [173, 0]
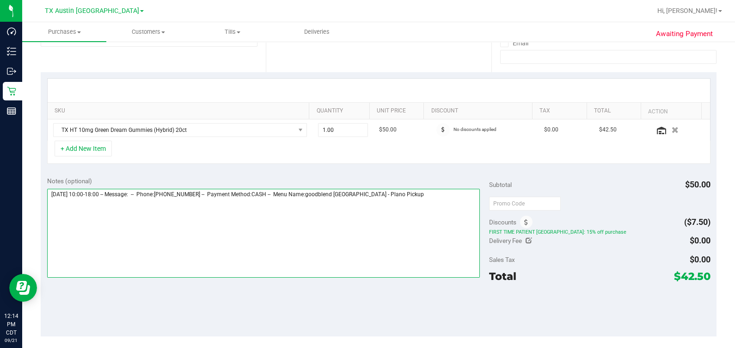
click at [449, 208] on textarea at bounding box center [263, 233] width 433 height 89
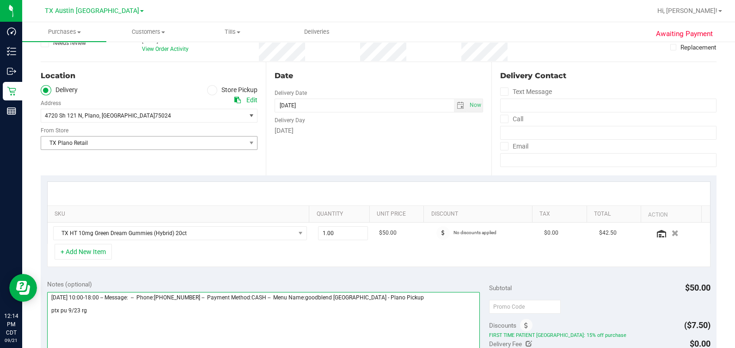
scroll to position [0, 0]
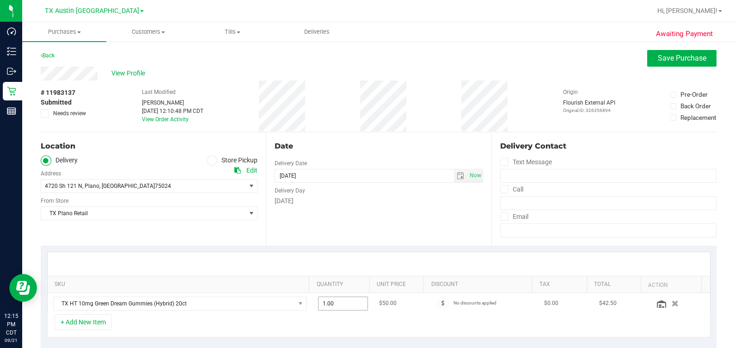
type textarea "Monday 09/22/2025 10:00-18:00 -- Message: -- Phone:4697904723 -- Payment Method…"
click at [328, 302] on span "1.00 1" at bounding box center [343, 303] width 50 height 14
click at [328, 302] on input "1" at bounding box center [343, 303] width 49 height 13
type input "2"
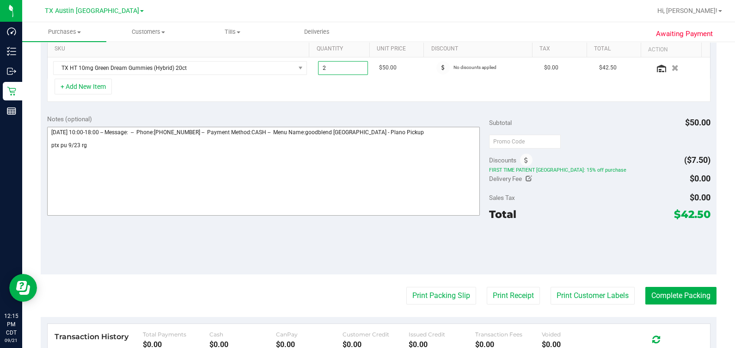
scroll to position [231, 0]
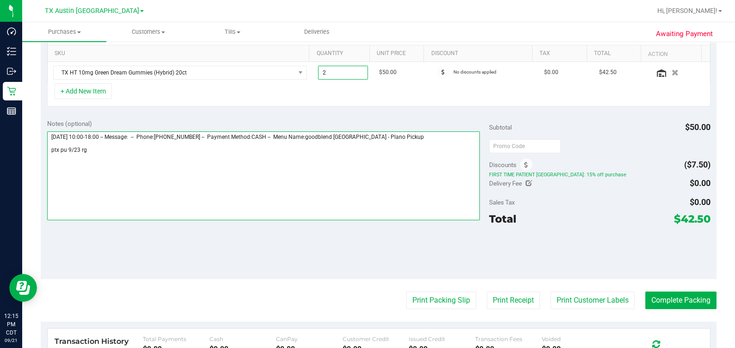
type input "2.00"
click at [78, 150] on textarea at bounding box center [263, 175] width 433 height 89
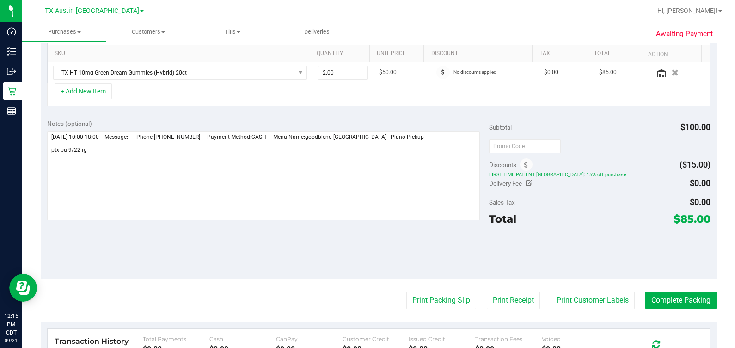
click at [437, 107] on div "SKU Quantity Unit Price Discount Tax Total Action TX HT 10mg Green Dream Gummie…" at bounding box center [379, 64] width 676 height 98
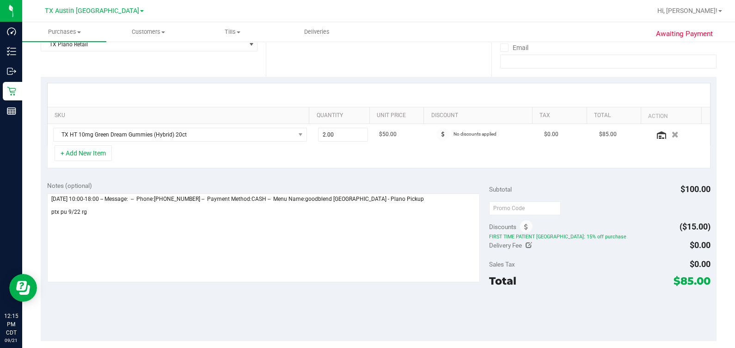
scroll to position [173, 0]
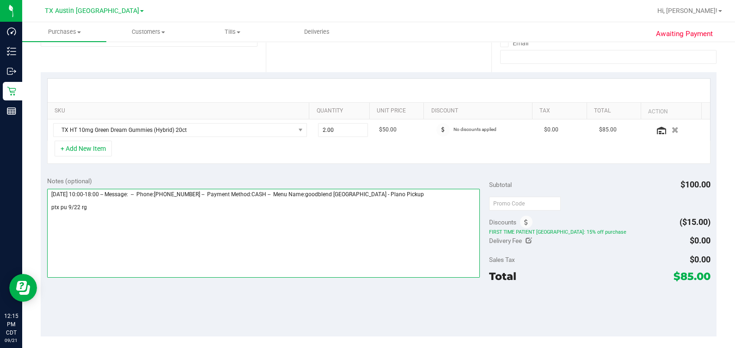
click at [427, 197] on textarea at bounding box center [263, 233] width 433 height 89
click at [406, 195] on textarea at bounding box center [263, 233] width 433 height 89
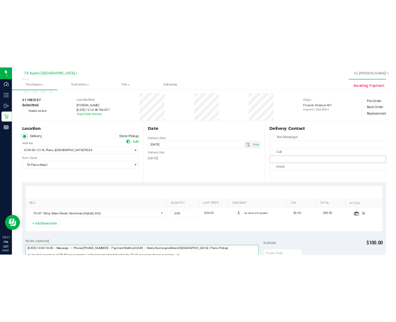
scroll to position [0, 0]
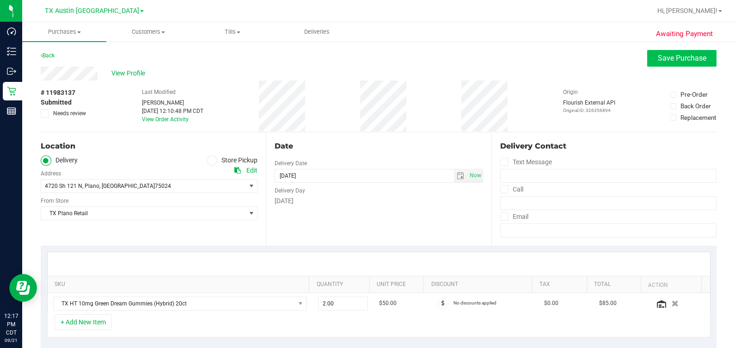
type textarea "Monday 09/22/2025 10:00-18:00 -- Message: -- Phone:4697904723 -- Payment Method…"
click at [671, 54] on span "Save Purchase" at bounding box center [682, 58] width 49 height 9
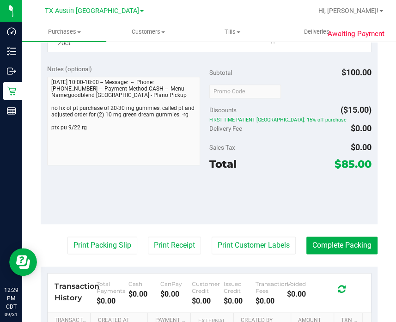
scroll to position [289, 0]
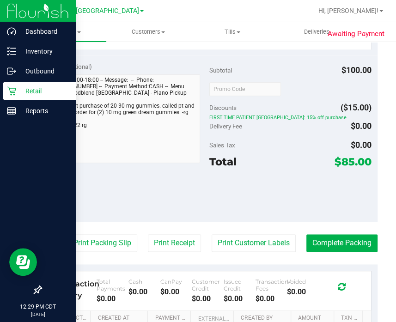
click at [12, 93] on icon at bounding box center [11, 90] width 9 height 9
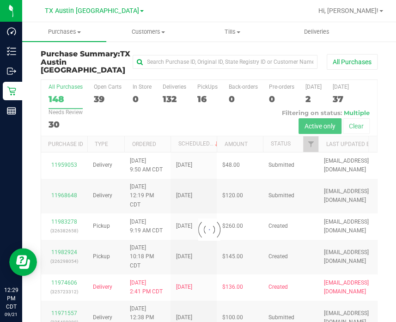
click at [203, 90] on div at bounding box center [209, 230] width 336 height 300
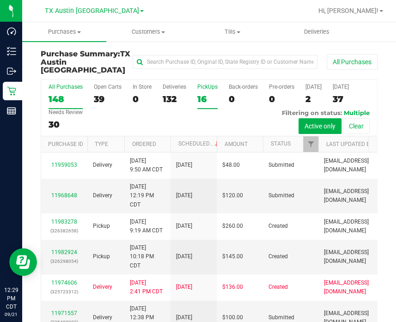
click at [204, 94] on div "16" at bounding box center [207, 99] width 20 height 11
click at [0, 0] on input "PickUps 16" at bounding box center [0, 0] width 0 height 0
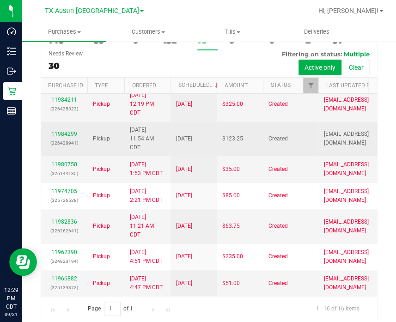
scroll to position [400, 0]
click at [72, 137] on link "11984299" at bounding box center [64, 134] width 26 height 6
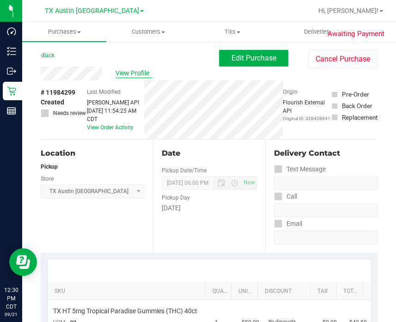
click at [146, 75] on span "View Profile" at bounding box center [134, 73] width 37 height 10
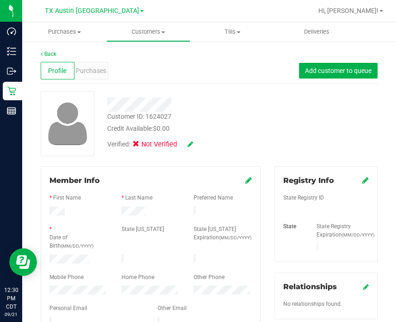
click at [192, 143] on icon at bounding box center [191, 144] width 6 height 6
click at [153, 144] on span "Medical" at bounding box center [160, 146] width 26 height 10
click at [0, 0] on input "Medical" at bounding box center [0, 0] width 0 height 0
click at [204, 143] on icon at bounding box center [202, 144] width 7 height 6
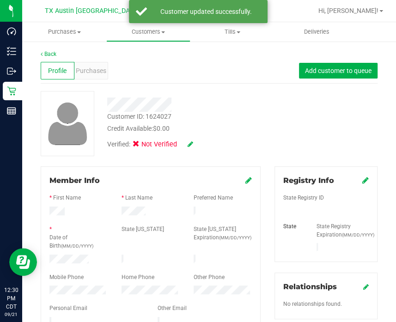
click at [363, 180] on icon at bounding box center [366, 180] width 6 height 7
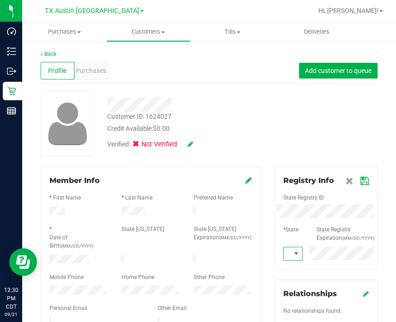
click at [361, 179] on icon at bounding box center [365, 181] width 8 height 7
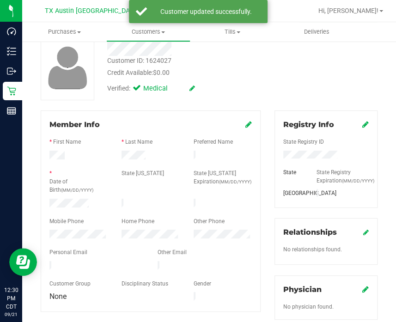
scroll to position [115, 0]
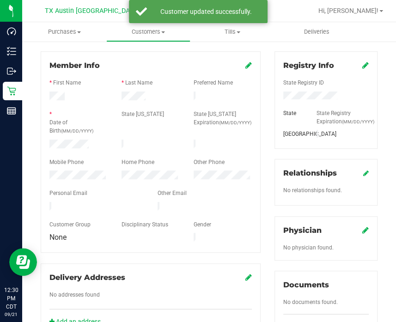
click at [363, 234] on icon at bounding box center [366, 230] width 6 height 7
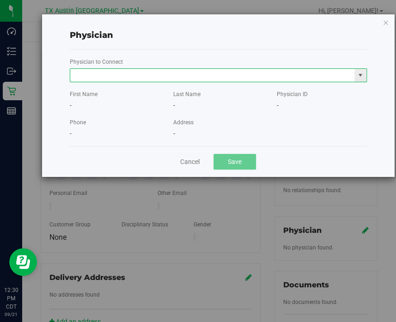
click at [247, 73] on input "text" at bounding box center [212, 75] width 285 height 13
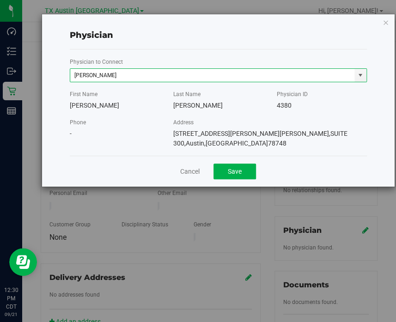
type input "BRANNON FRANK"
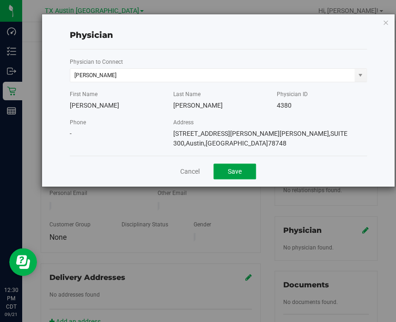
click at [214, 164] on button "Save" at bounding box center [235, 172] width 43 height 16
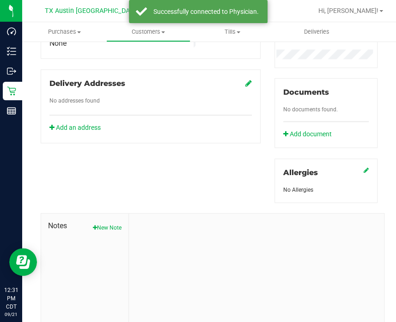
scroll to position [347, 0]
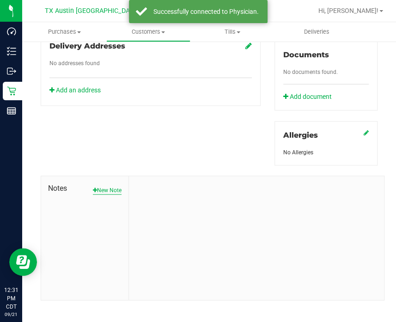
click at [102, 195] on button "New Note" at bounding box center [107, 190] width 29 height 8
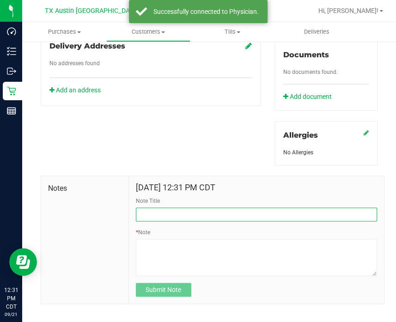
click at [154, 218] on input "Note Title" at bounding box center [256, 215] width 241 height 14
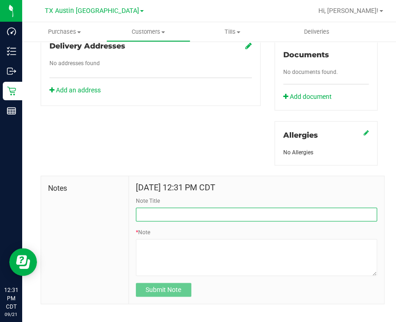
type input "CURT Info"
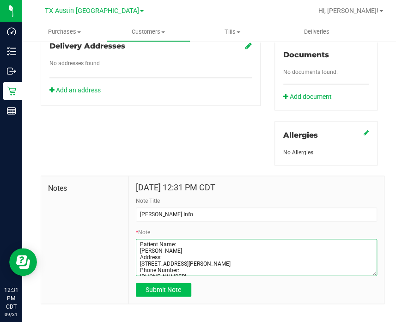
type textarea "Patient Name: Kara Coburn Address: 2717 south Lamar Blvd Austin, TX, 78704 Phon…"
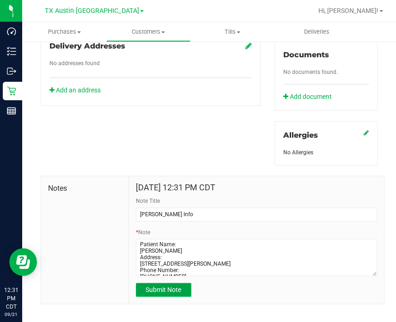
click at [146, 293] on span "Submit Note" at bounding box center [164, 289] width 36 height 7
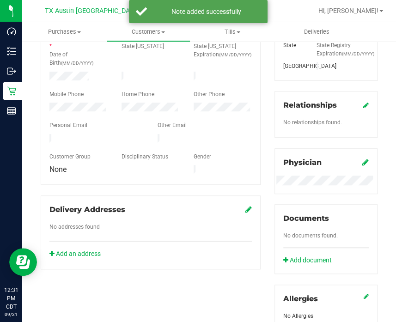
scroll to position [0, 0]
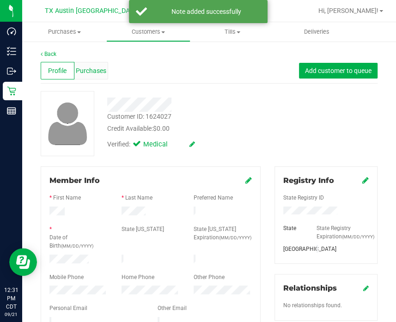
click at [86, 75] on span "Purchases" at bounding box center [91, 71] width 31 height 10
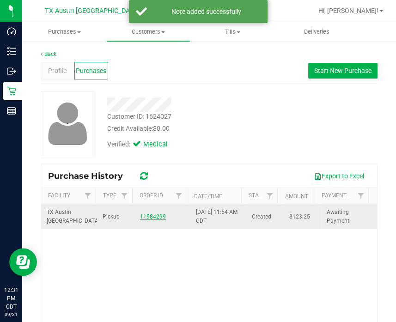
click at [150, 218] on link "11984299" at bounding box center [153, 217] width 26 height 6
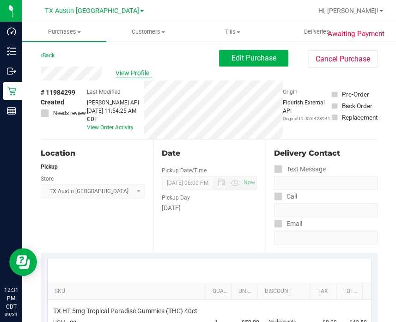
click at [128, 70] on span "View Profile" at bounding box center [134, 73] width 37 height 10
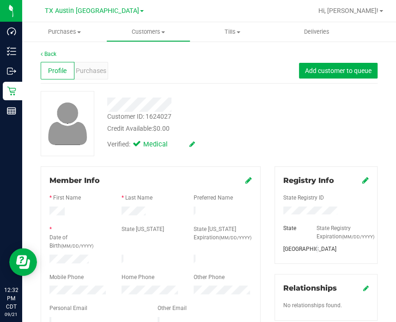
click at [107, 64] on div "Profile Purchases Add customer to queue" at bounding box center [209, 70] width 337 height 25
click at [99, 68] on span "Purchases" at bounding box center [91, 71] width 31 height 10
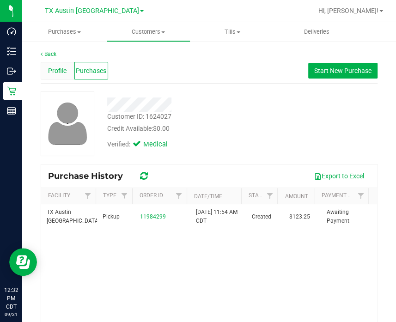
click at [56, 69] on span "Profile" at bounding box center [57, 71] width 18 height 10
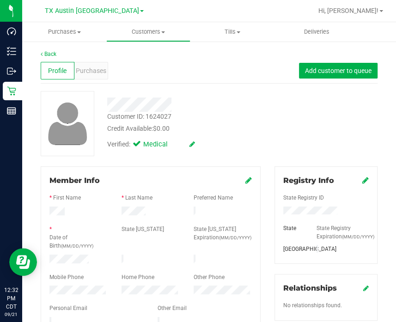
click at [226, 100] on div at bounding box center [188, 105] width 176 height 14
click at [92, 74] on span "Purchases" at bounding box center [91, 71] width 31 height 10
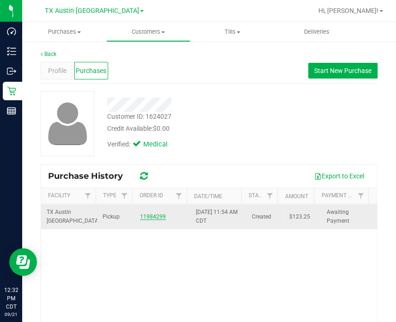
click at [144, 216] on link "11984299" at bounding box center [153, 217] width 26 height 6
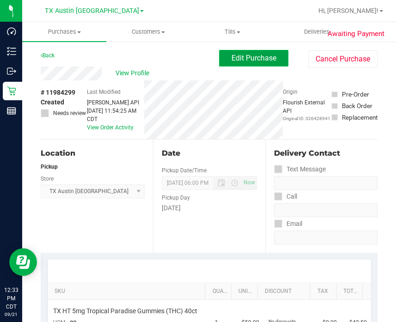
click at [219, 58] on button "Edit Purchase" at bounding box center [253, 58] width 69 height 17
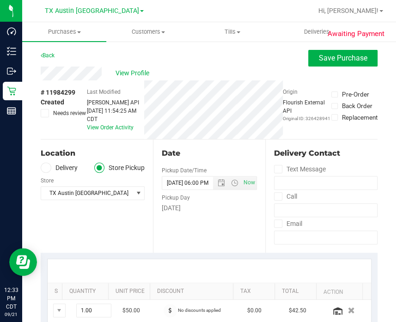
click at [57, 116] on span "Needs review" at bounding box center [69, 113] width 33 height 8
click at [0, 0] on input "Needs review" at bounding box center [0, 0] width 0 height 0
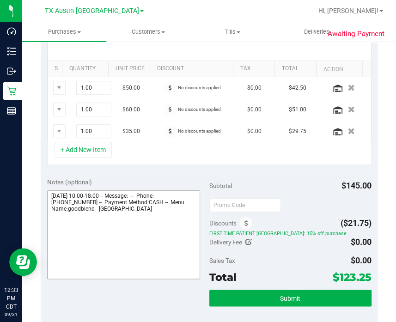
scroll to position [231, 0]
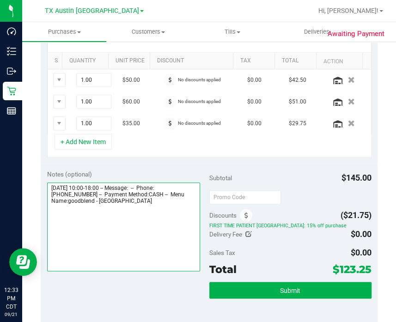
click at [187, 234] on textarea at bounding box center [123, 227] width 153 height 89
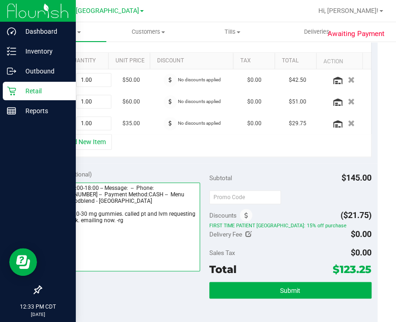
drag, startPoint x: 154, startPoint y: 225, endPoint x: 48, endPoint y: 217, distance: 105.8
click at [48, 217] on div "Dashboard Inventory Outbound Retail Reports 12:33 PM CDT 09/21/2025 09/21 TX Au…" at bounding box center [198, 161] width 396 height 322
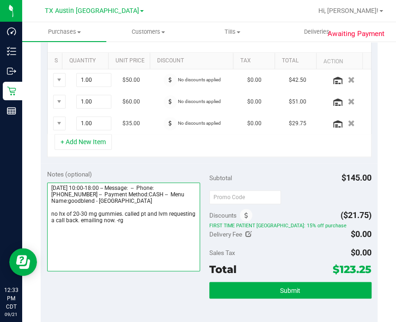
type textarea "Monday 09/22/2025 10:00-18:00 -- Message: -- Phone:8179139262 -- Payment Method…"
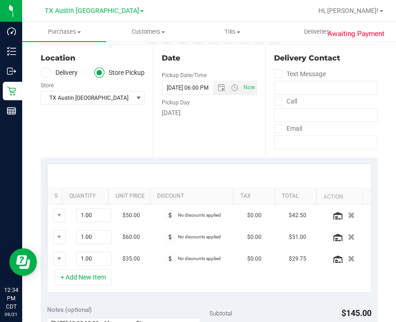
scroll to position [0, 0]
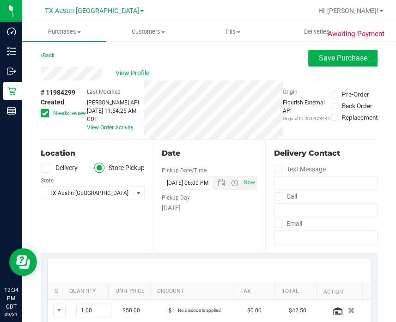
click at [247, 75] on div "View Profile" at bounding box center [209, 74] width 337 height 14
drag, startPoint x: 327, startPoint y: 59, endPoint x: 263, endPoint y: 64, distance: 64.0
click at [326, 59] on span "Save Purchase" at bounding box center [343, 58] width 49 height 9
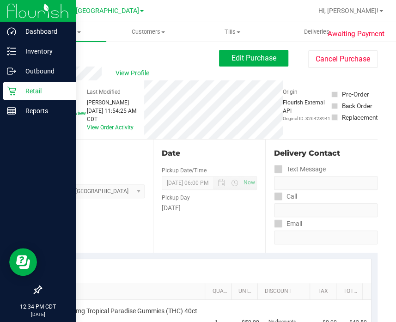
click at [8, 98] on div "Retail" at bounding box center [39, 91] width 73 height 18
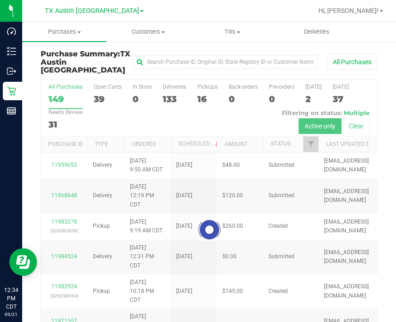
click at [202, 93] on div at bounding box center [209, 230] width 336 height 300
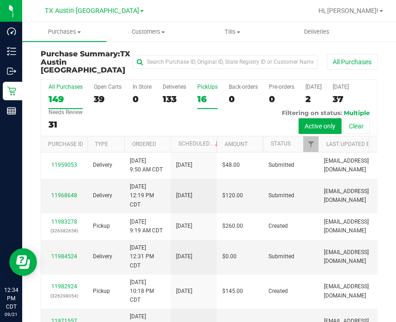
click at [202, 94] on div "16" at bounding box center [207, 99] width 20 height 11
click at [0, 0] on input "PickUps 16" at bounding box center [0, 0] width 0 height 0
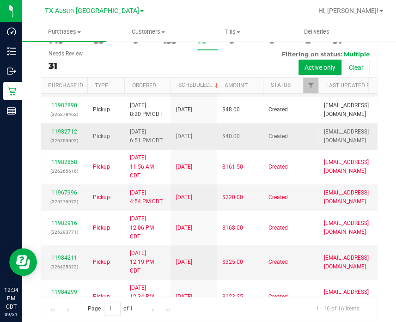
scroll to position [53, 0]
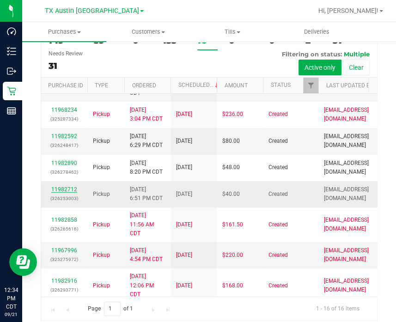
click at [66, 193] on link "11982712" at bounding box center [64, 189] width 26 height 6
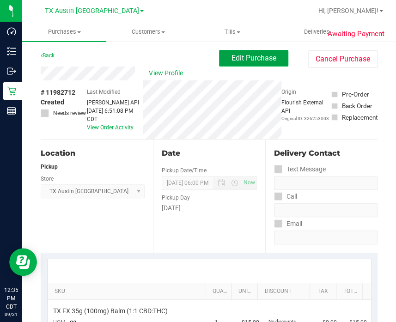
click at [258, 55] on span "Edit Purchase" at bounding box center [254, 58] width 45 height 9
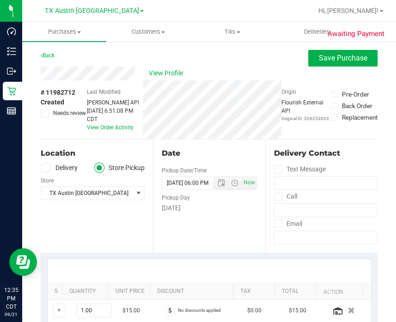
click at [55, 170] on label "Delivery" at bounding box center [59, 168] width 37 height 11
click at [0, 0] on input "Delivery" at bounding box center [0, 0] width 0 height 0
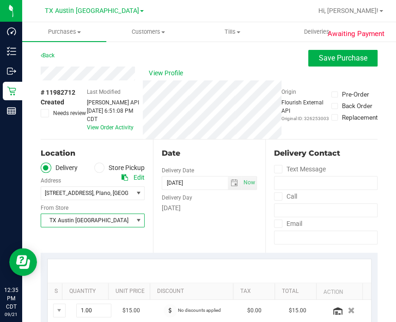
click at [76, 223] on span "TX Austin [GEOGRAPHIC_DATA]" at bounding box center [87, 220] width 92 height 13
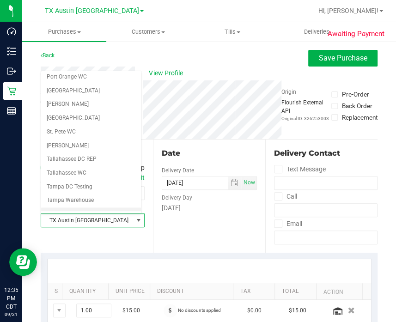
scroll to position [624, 0]
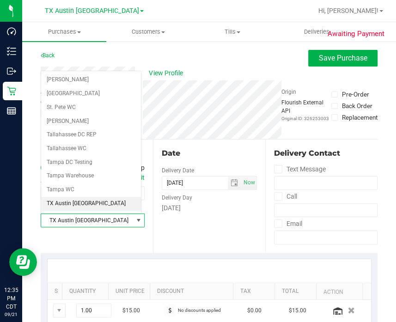
click at [67, 211] on li "TX Plano Retail" at bounding box center [91, 218] width 100 height 14
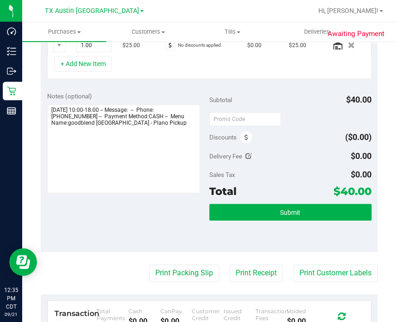
scroll to position [289, 0]
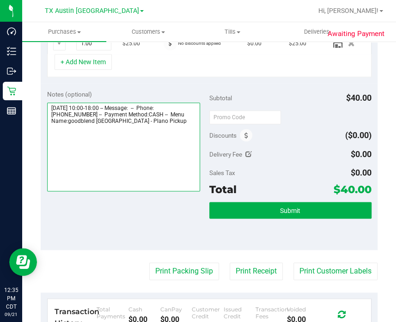
click at [192, 178] on textarea at bounding box center [123, 147] width 153 height 89
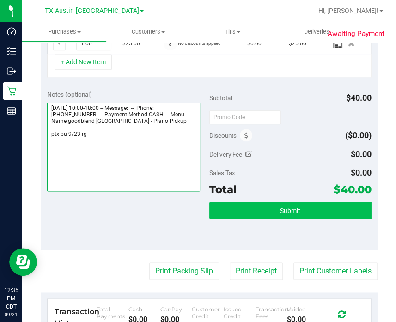
type textarea "Tuesday 09/23/2025 10:00-18:00 -- Message: -- Phone:4692792608 -- Payment Metho…"
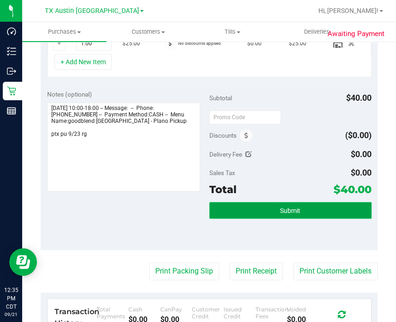
click at [283, 208] on span "Submit" at bounding box center [290, 210] width 20 height 7
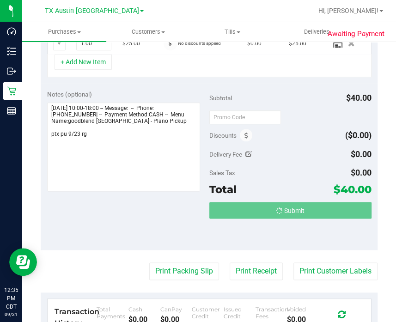
scroll to position [274, 0]
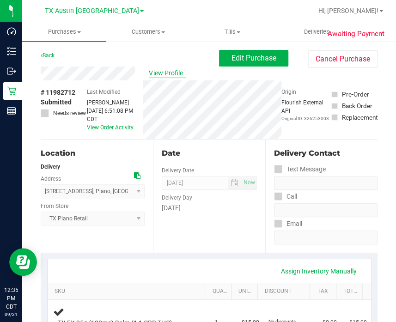
click at [150, 69] on span "View Profile" at bounding box center [167, 73] width 37 height 10
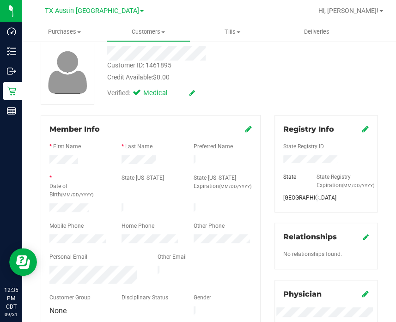
scroll to position [115, 0]
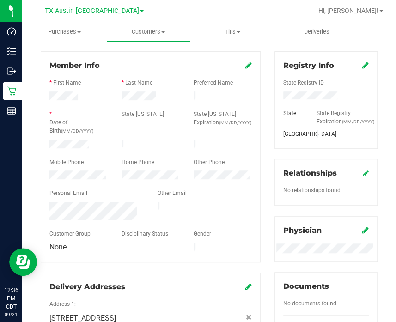
drag, startPoint x: 56, startPoint y: 211, endPoint x: 49, endPoint y: 205, distance: 9.5
click at [49, 205] on div at bounding box center [97, 212] width 108 height 21
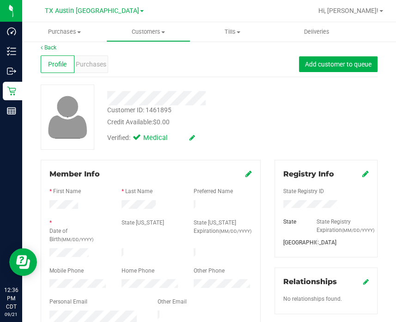
scroll to position [0, 0]
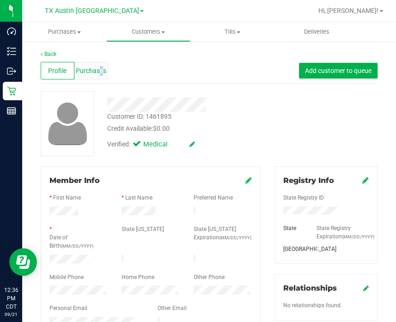
click at [100, 72] on span "Purchases" at bounding box center [91, 71] width 31 height 10
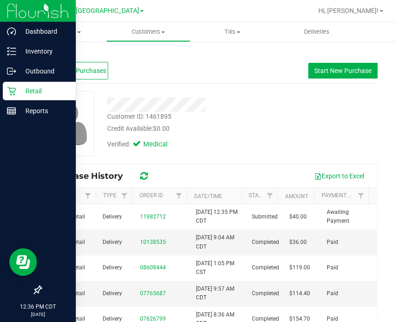
click at [14, 93] on icon at bounding box center [11, 90] width 9 height 9
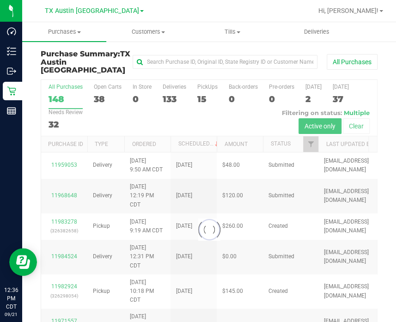
click at [202, 87] on div at bounding box center [209, 230] width 336 height 300
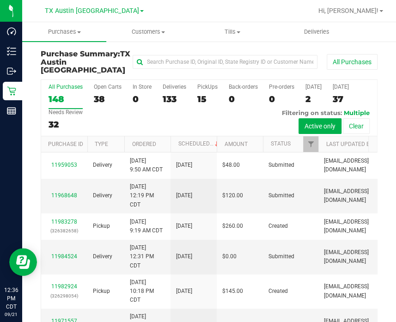
click at [202, 84] on label "PickUps 15" at bounding box center [207, 96] width 20 height 25
click at [0, 0] on input "PickUps 15" at bounding box center [0, 0] width 0 height 0
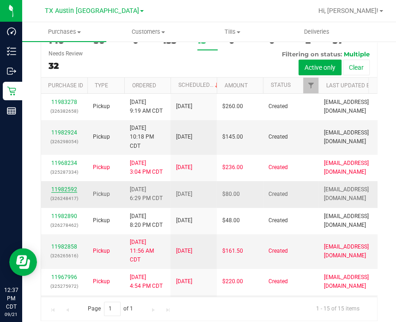
click at [69, 193] on link "11982592" at bounding box center [64, 189] width 26 height 6
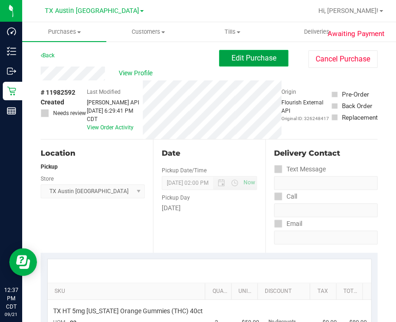
click at [252, 56] on span "Edit Purchase" at bounding box center [254, 58] width 45 height 9
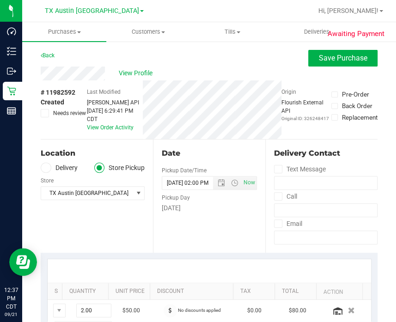
click at [60, 169] on label "Delivery" at bounding box center [59, 168] width 37 height 11
click at [0, 0] on input "Delivery" at bounding box center [0, 0] width 0 height 0
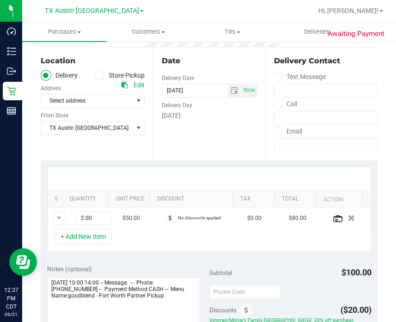
scroll to position [57, 0]
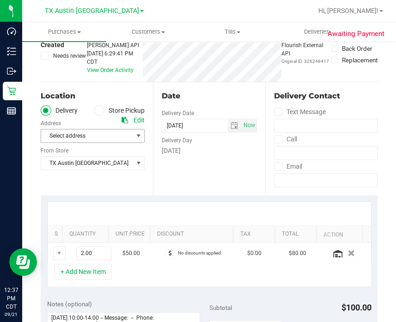
click at [109, 135] on span "Select address" at bounding box center [84, 135] width 87 height 13
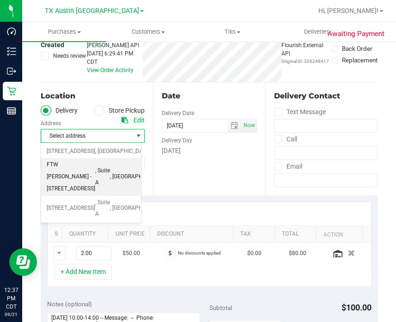
click at [95, 177] on span ", Suite A" at bounding box center [102, 177] width 15 height 24
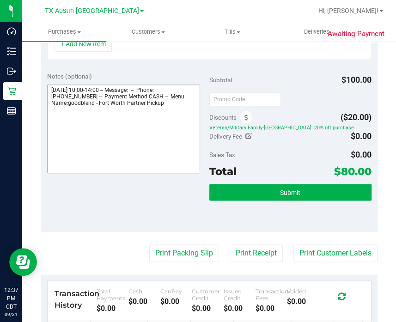
scroll to position [289, 0]
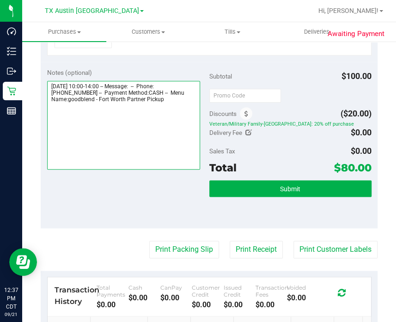
click at [178, 148] on textarea at bounding box center [123, 125] width 153 height 89
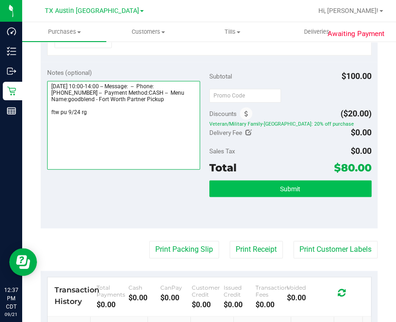
type textarea "Wednesday 09/24/2025 10:00-14:00 -- Message: -- Phone:6822340978 -- Payment Met…"
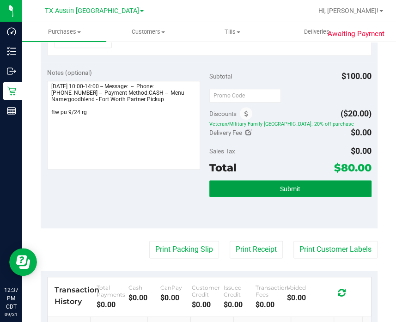
drag, startPoint x: 298, startPoint y: 186, endPoint x: 322, endPoint y: 81, distance: 107.7
click at [299, 187] on button "Submit" at bounding box center [290, 188] width 162 height 17
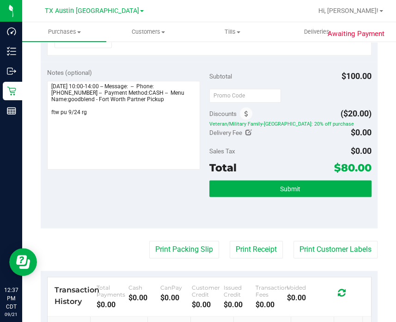
scroll to position [274, 0]
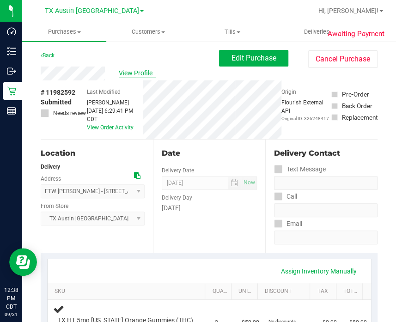
click at [135, 77] on span "View Profile" at bounding box center [137, 73] width 37 height 10
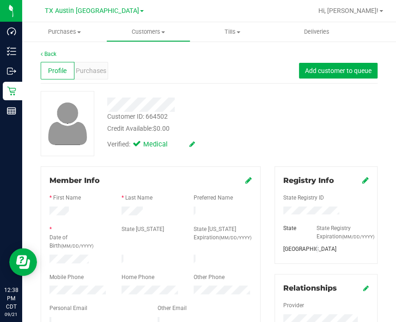
click at [94, 80] on div "Profile Purchases Add customer to queue" at bounding box center [209, 70] width 337 height 25
click at [92, 74] on span "Purchases" at bounding box center [91, 71] width 31 height 10
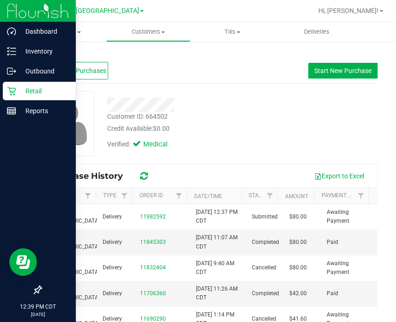
click at [19, 91] on p "Retail" at bounding box center [43, 91] width 55 height 11
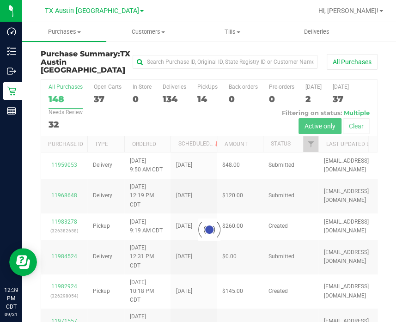
click at [207, 90] on div at bounding box center [209, 230] width 336 height 300
click at [205, 86] on div at bounding box center [209, 230] width 336 height 300
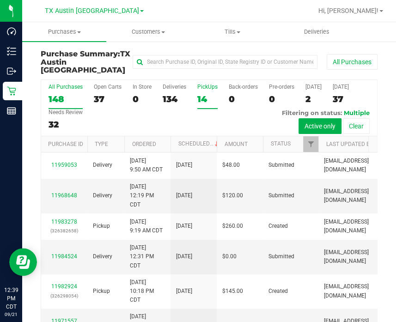
click at [201, 94] on div "14" at bounding box center [207, 99] width 20 height 11
click at [0, 0] on input "PickUps 14" at bounding box center [0, 0] width 0 height 0
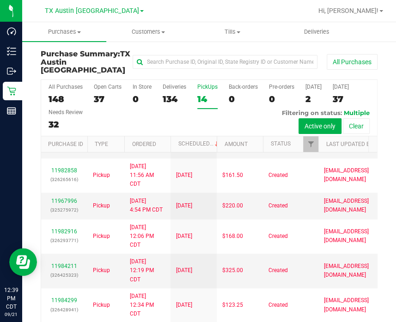
scroll to position [57, 0]
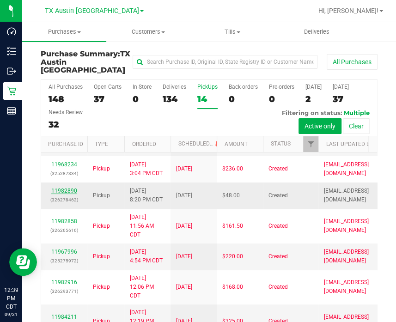
click at [64, 194] on link "11982890" at bounding box center [64, 191] width 26 height 6
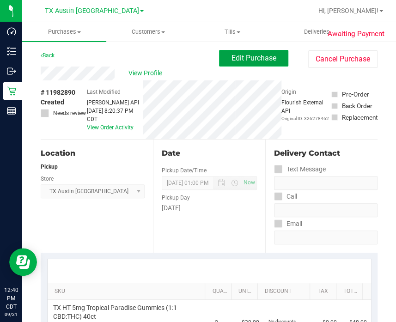
click at [255, 54] on span "Edit Purchase" at bounding box center [254, 58] width 45 height 9
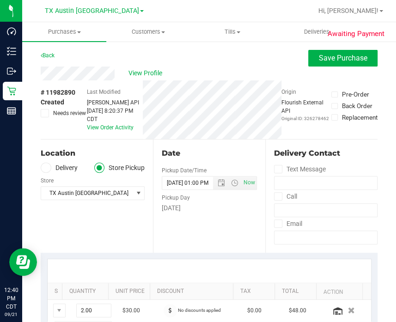
click at [54, 170] on label "Delivery" at bounding box center [59, 168] width 37 height 11
click at [0, 0] on input "Delivery" at bounding box center [0, 0] width 0 height 0
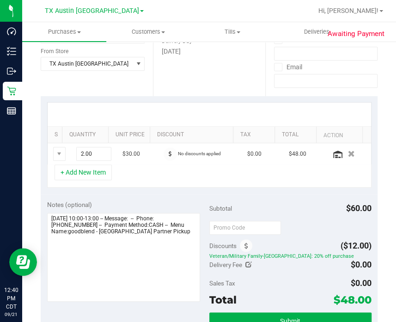
scroll to position [173, 0]
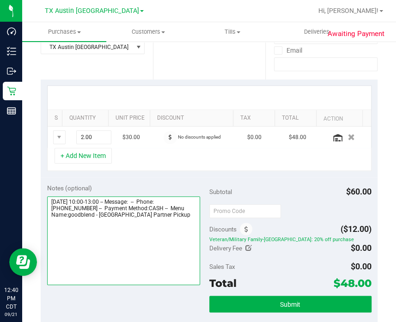
click at [185, 218] on textarea at bounding box center [123, 241] width 153 height 89
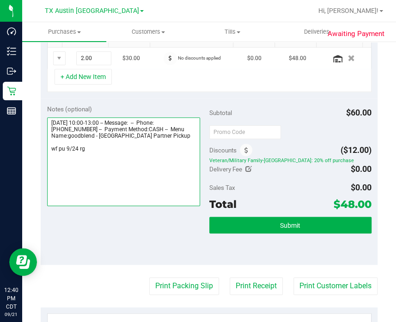
scroll to position [257, 0]
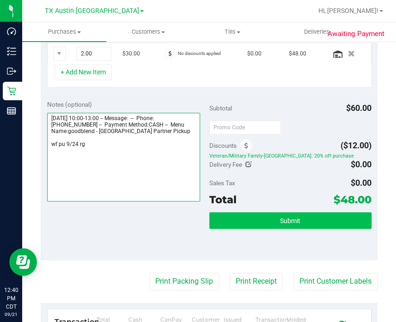
type textarea "[DATE] 10:00-13:00 -- Message: -- Phone:[PHONE_NUMBER] -- Payment Method:CASH -…"
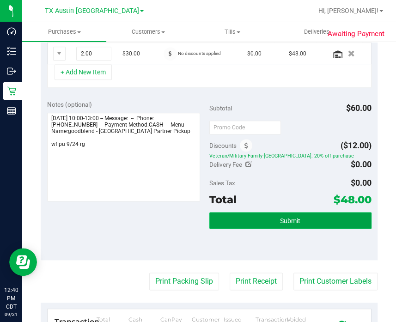
click at [248, 216] on button "Submit" at bounding box center [290, 220] width 162 height 17
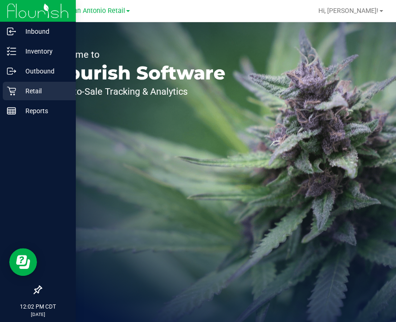
click at [29, 89] on p "Retail" at bounding box center [43, 91] width 55 height 11
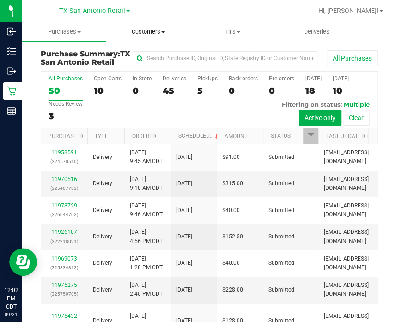
click at [153, 35] on span "Customers" at bounding box center [148, 32] width 83 height 8
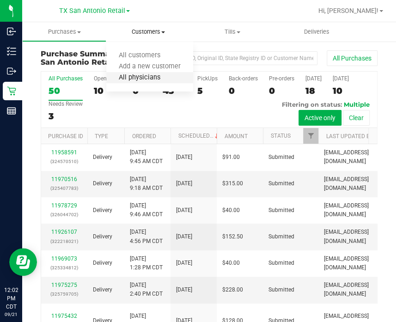
click at [143, 75] on span "All physicians" at bounding box center [139, 78] width 67 height 8
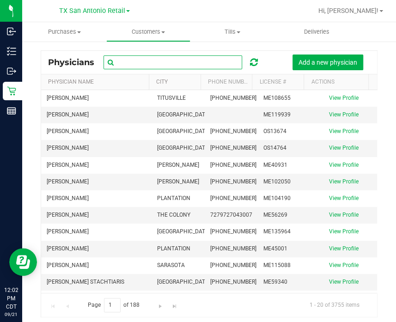
click at [166, 60] on input "text" at bounding box center [173, 62] width 139 height 14
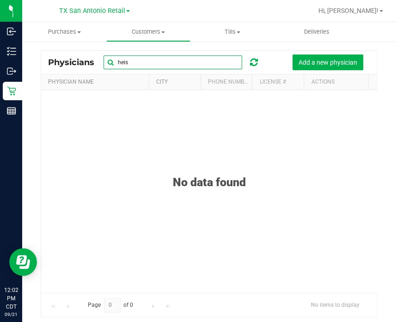
type input "heis"
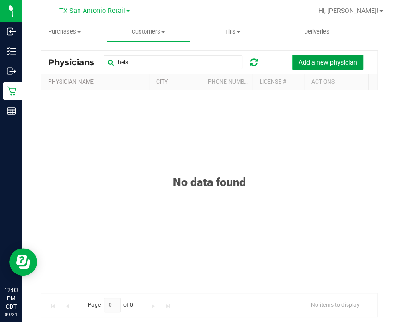
click at [303, 57] on button "Add a new physician" at bounding box center [328, 63] width 71 height 16
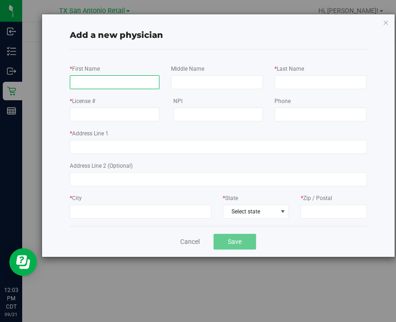
click at [145, 84] on input "* First Name" at bounding box center [115, 82] width 90 height 14
type input "Sarah"
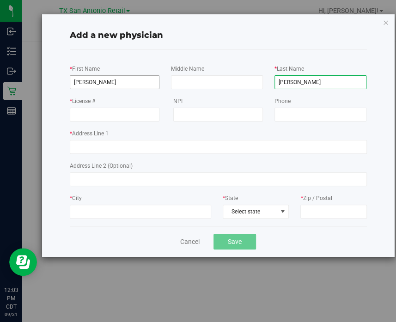
type input "Heiser"
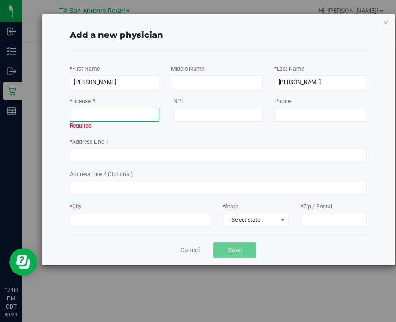
click at [127, 112] on input "* License #" at bounding box center [115, 115] width 90 height 14
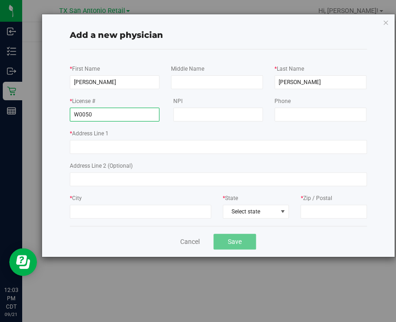
type input "W0050"
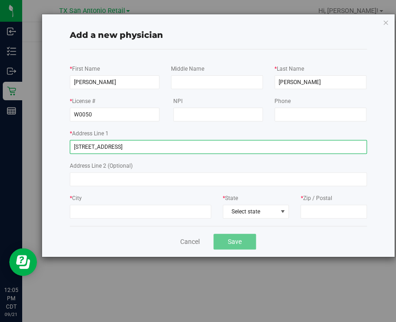
type input "5809 COUNTY ROAD D"
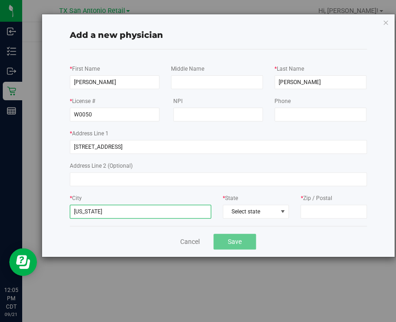
type input "OREGON"
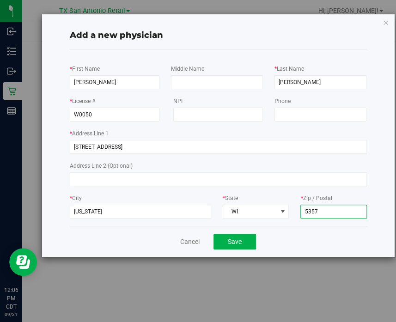
type input "53575"
click at [214, 234] on button "Save" at bounding box center [235, 242] width 43 height 16
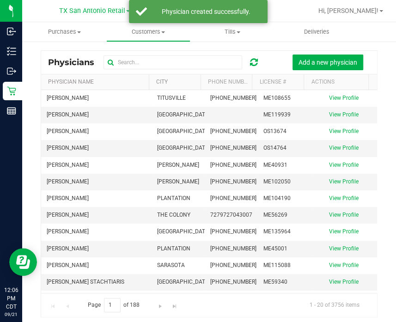
click at [143, 54] on div "Physicians Add a new physician" at bounding box center [209, 62] width 336 height 23
click at [133, 66] on input "text" at bounding box center [173, 62] width 139 height 14
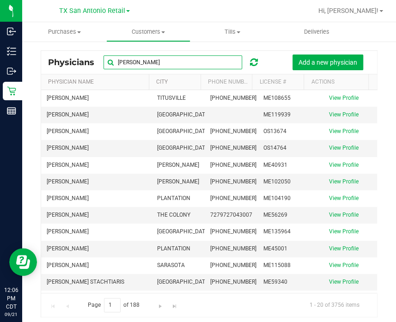
type input "heiser"
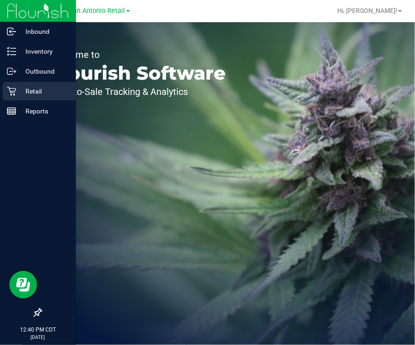
click at [15, 89] on icon at bounding box center [11, 91] width 9 height 9
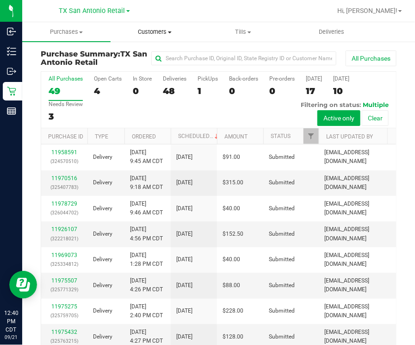
click at [158, 29] on span "Customers" at bounding box center [154, 32] width 87 height 8
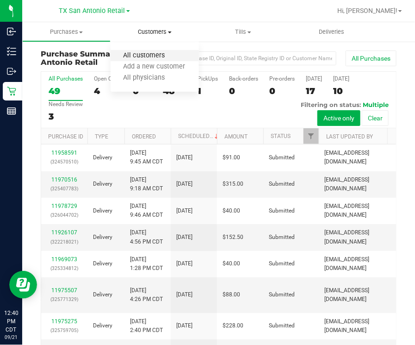
click at [161, 52] on span "All customers" at bounding box center [144, 56] width 67 height 8
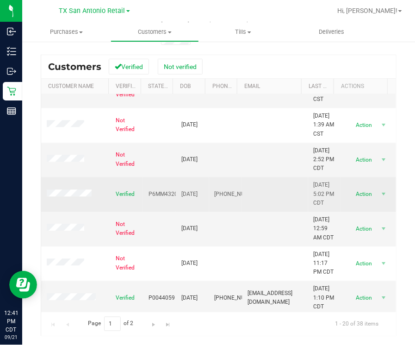
scroll to position [471, 0]
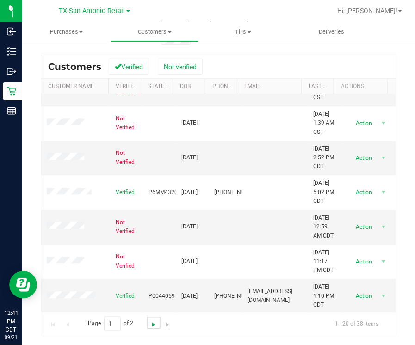
click at [151, 326] on span "Go to the next page" at bounding box center [153, 324] width 7 height 7
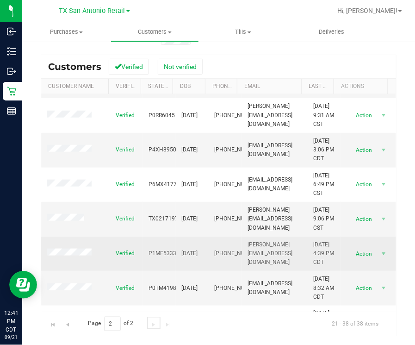
scroll to position [231, 0]
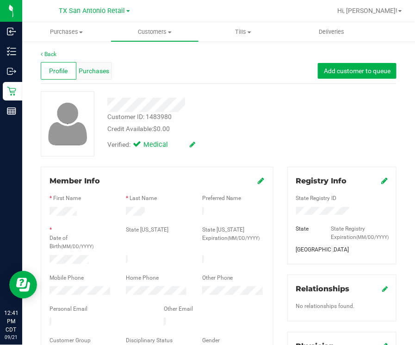
click at [105, 70] on span "Purchases" at bounding box center [94, 71] width 31 height 10
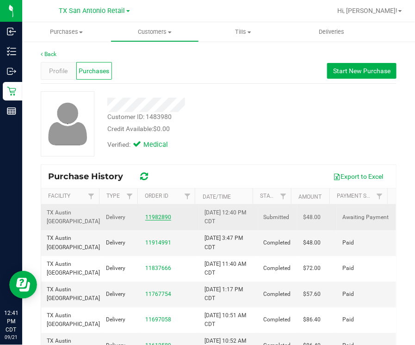
click at [148, 216] on link "11982890" at bounding box center [158, 217] width 26 height 6
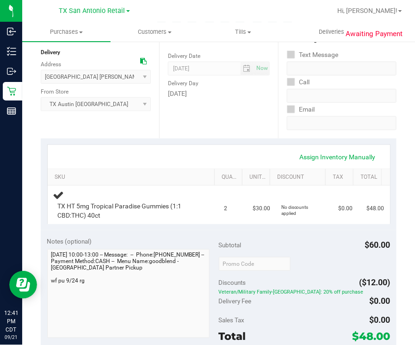
scroll to position [173, 0]
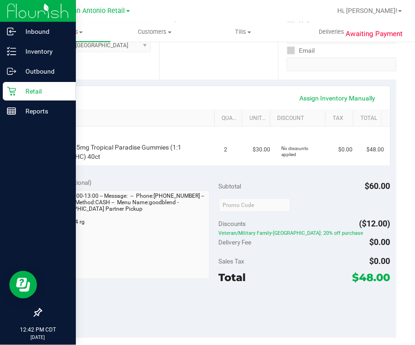
click at [28, 89] on p "Retail" at bounding box center [43, 91] width 55 height 11
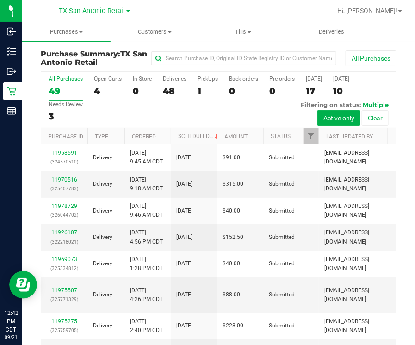
click at [193, 89] on div "All Purchases 49 Open Carts 4 In Store 0 Deliveries 48 PickUps 1 Back-orders 0 …" at bounding box center [218, 100] width 355 height 56
click at [83, 15] on span "TX San Antonio Retail" at bounding box center [92, 11] width 66 height 8
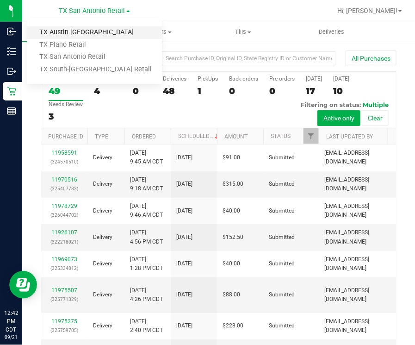
click at [82, 31] on link "TX Austin [GEOGRAPHIC_DATA]" at bounding box center [94, 32] width 135 height 12
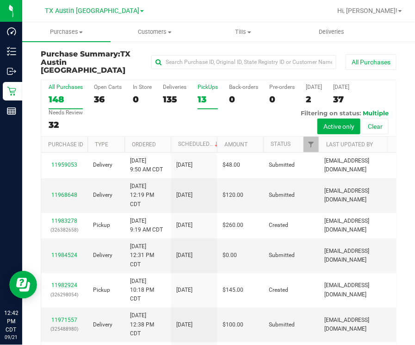
click at [203, 94] on div "13" at bounding box center [207, 99] width 20 height 11
click at [0, 0] on input "PickUps 13" at bounding box center [0, 0] width 0 height 0
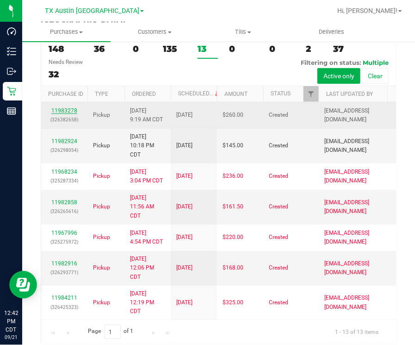
click at [63, 107] on link "11983278" at bounding box center [64, 110] width 26 height 6
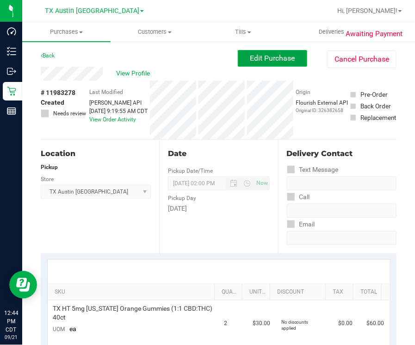
click at [282, 57] on span "Edit Purchase" at bounding box center [272, 58] width 45 height 9
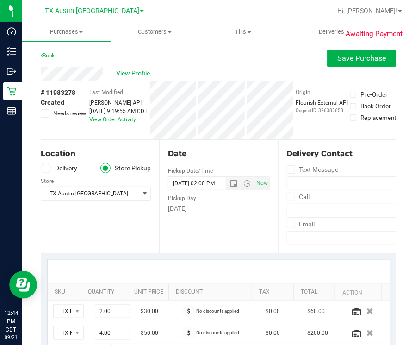
click at [69, 170] on label "Delivery" at bounding box center [59, 168] width 37 height 11
click at [0, 0] on input "Delivery" at bounding box center [0, 0] width 0 height 0
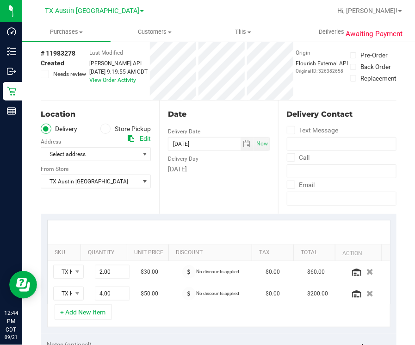
scroll to position [57, 0]
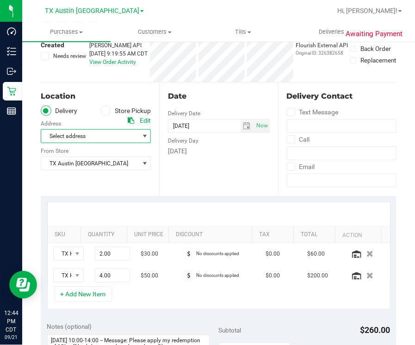
click at [107, 133] on span "Select address" at bounding box center [87, 135] width 93 height 13
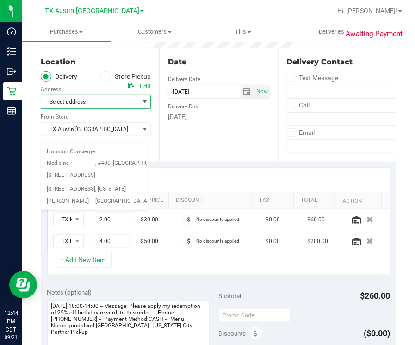
scroll to position [115, 0]
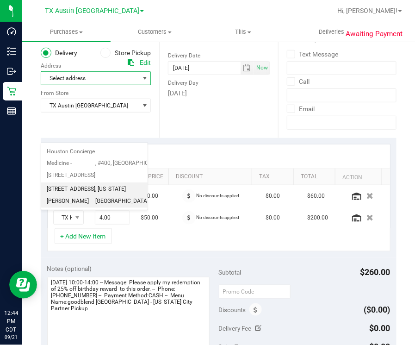
click at [113, 207] on span ", [US_STATE][GEOGRAPHIC_DATA]" at bounding box center [121, 195] width 53 height 24
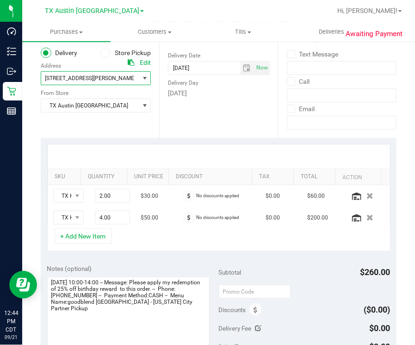
scroll to position [173, 0]
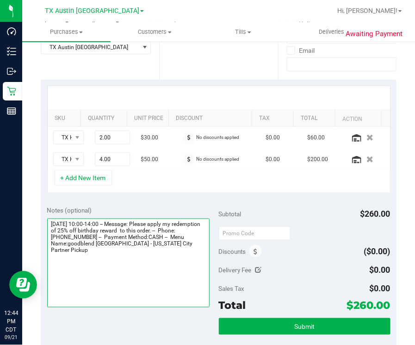
click at [186, 245] on textarea at bounding box center [128, 262] width 162 height 89
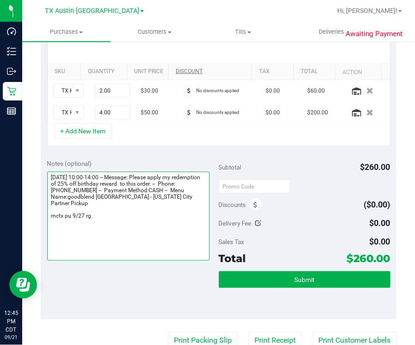
scroll to position [231, 0]
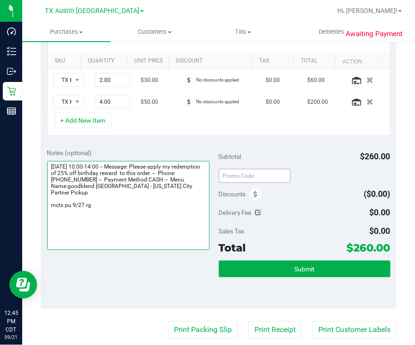
type textarea "[DATE] 10:00-14:00 -- Message: Please apply my redemption of 25% off birthday r…"
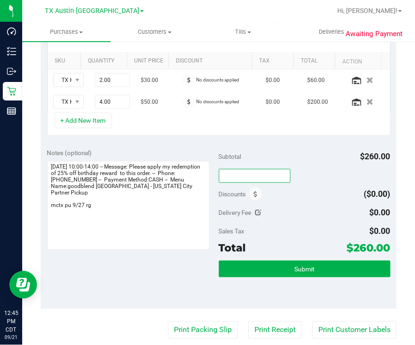
click at [262, 177] on input "text" at bounding box center [255, 176] width 72 height 14
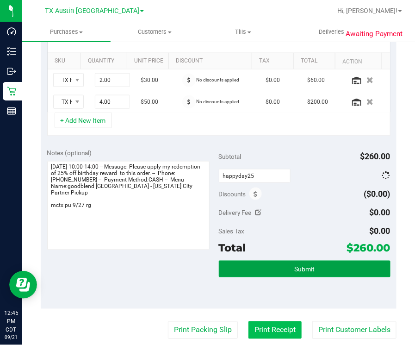
type input "HAPPYDAY25"
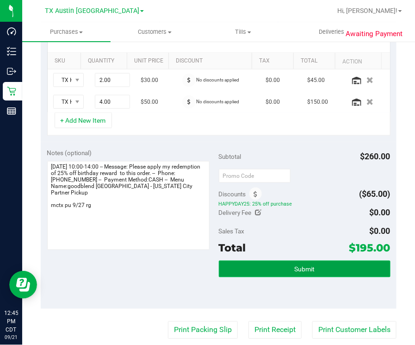
click at [297, 270] on span "Submit" at bounding box center [304, 268] width 20 height 7
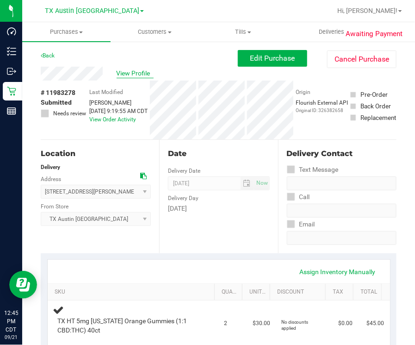
click at [129, 74] on span "View Profile" at bounding box center [135, 73] width 37 height 10
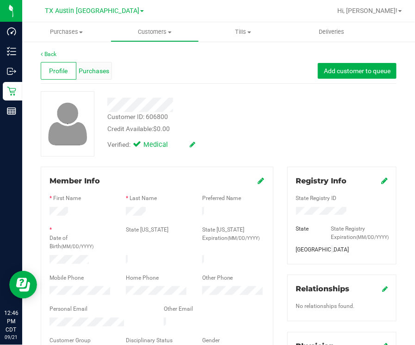
click at [95, 79] on div "Purchases" at bounding box center [94, 71] width 36 height 18
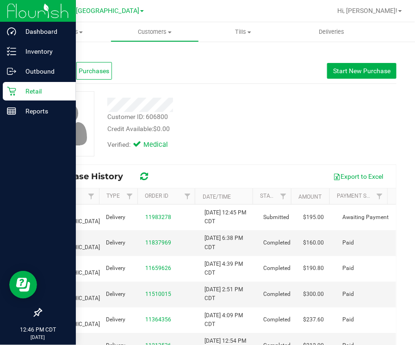
click at [21, 92] on p "Retail" at bounding box center [43, 91] width 55 height 11
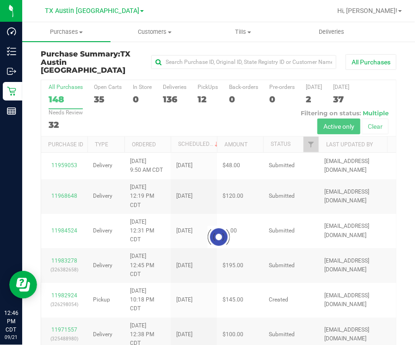
click at [201, 90] on div at bounding box center [218, 237] width 355 height 314
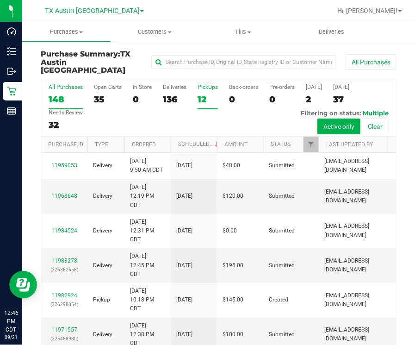
click at [202, 94] on div "12" at bounding box center [207, 99] width 20 height 11
click at [0, 0] on input "PickUps 12" at bounding box center [0, 0] width 0 height 0
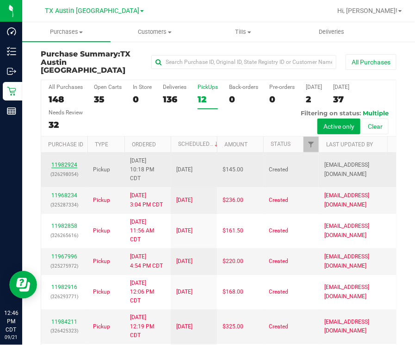
click at [61, 161] on link "11982924" at bounding box center [64, 164] width 26 height 6
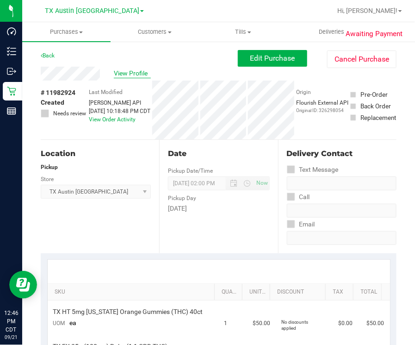
click at [129, 72] on span "View Profile" at bounding box center [132, 73] width 37 height 10
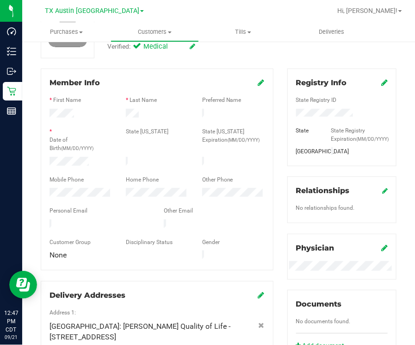
scroll to position [115, 0]
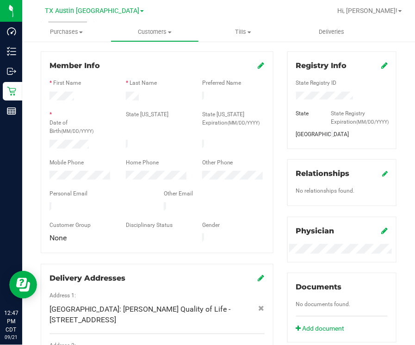
click at [271, 180] on div "Member Info * First Name * Last Name Preferred Name * Date of Birth (MM/DD/YYYY…" at bounding box center [157, 226] width 246 height 350
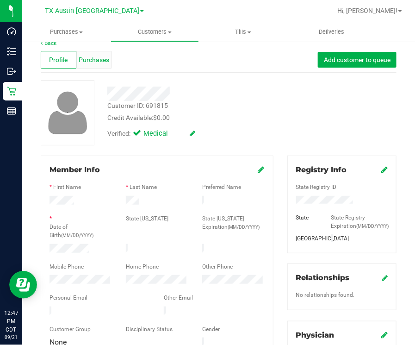
scroll to position [0, 0]
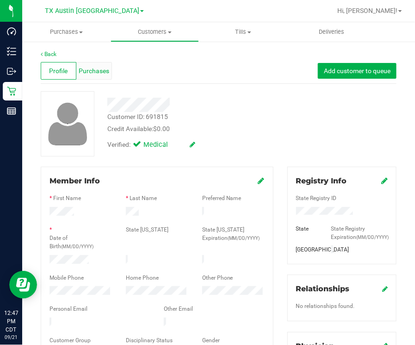
click at [92, 71] on span "Purchases" at bounding box center [94, 71] width 31 height 10
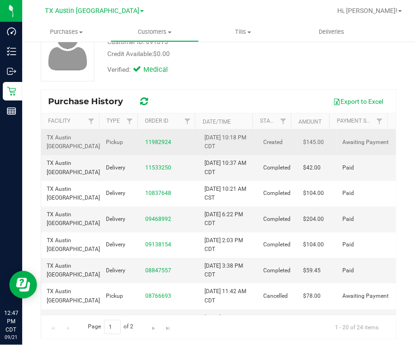
scroll to position [78, 0]
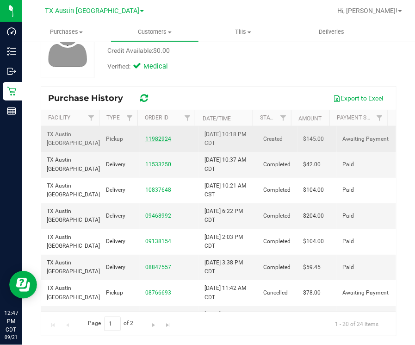
click at [157, 140] on link "11982924" at bounding box center [158, 138] width 26 height 6
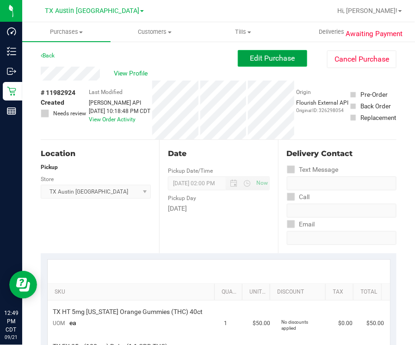
click at [265, 60] on span "Edit Purchase" at bounding box center [272, 58] width 45 height 9
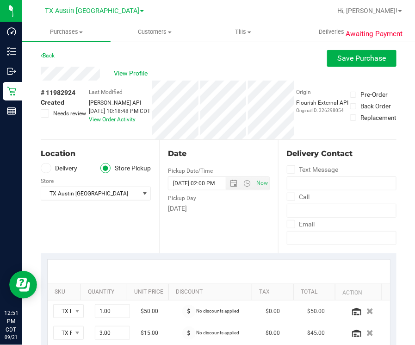
click at [50, 170] on label "Delivery" at bounding box center [59, 168] width 37 height 11
click at [0, 0] on input "Delivery" at bounding box center [0, 0] width 0 height 0
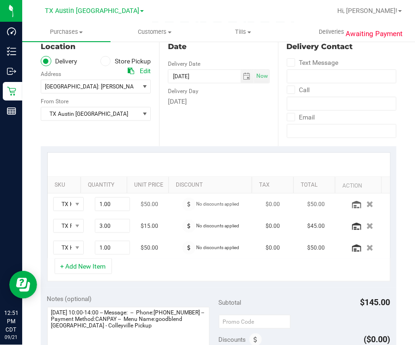
scroll to position [115, 0]
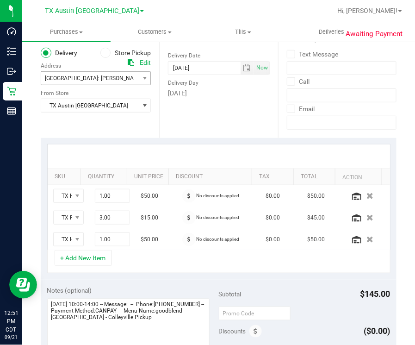
click at [80, 82] on span "[GEOGRAPHIC_DATA]: [PERSON_NAME] Quality of Life - [STREET_ADDRESS] , [GEOGRAPH…" at bounding box center [87, 78] width 93 height 13
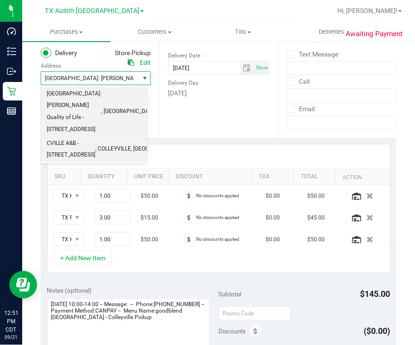
click at [103, 147] on span ", COLLEYVILLE" at bounding box center [113, 149] width 36 height 12
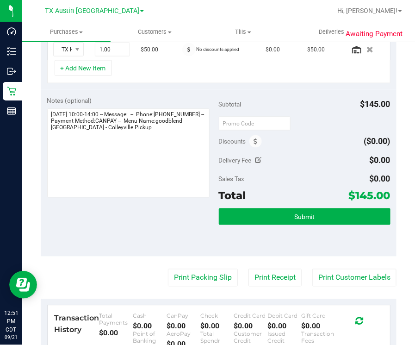
scroll to position [231, 0]
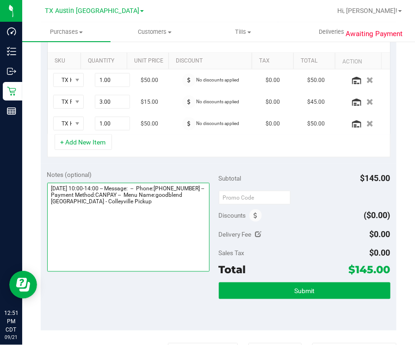
click at [160, 197] on textarea at bounding box center [128, 227] width 162 height 89
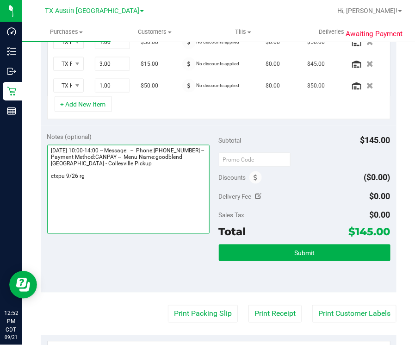
scroll to position [289, 0]
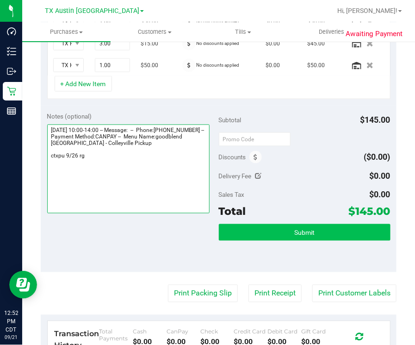
type textarea "[DATE] 10:00-14:00 -- Message: -- Phone:[PHONE_NUMBER] -- Payment Method:CANPAY…"
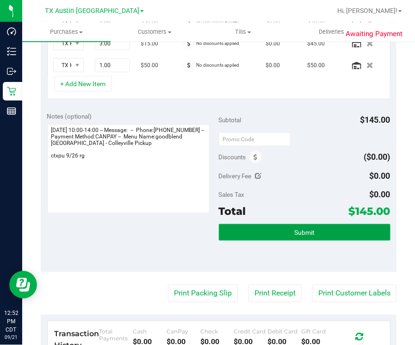
click at [300, 230] on span "Submit" at bounding box center [304, 232] width 20 height 7
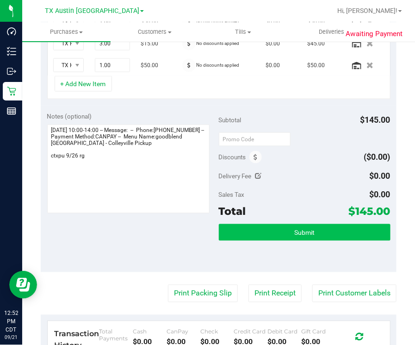
scroll to position [274, 0]
